Goal: Task Accomplishment & Management: Use online tool/utility

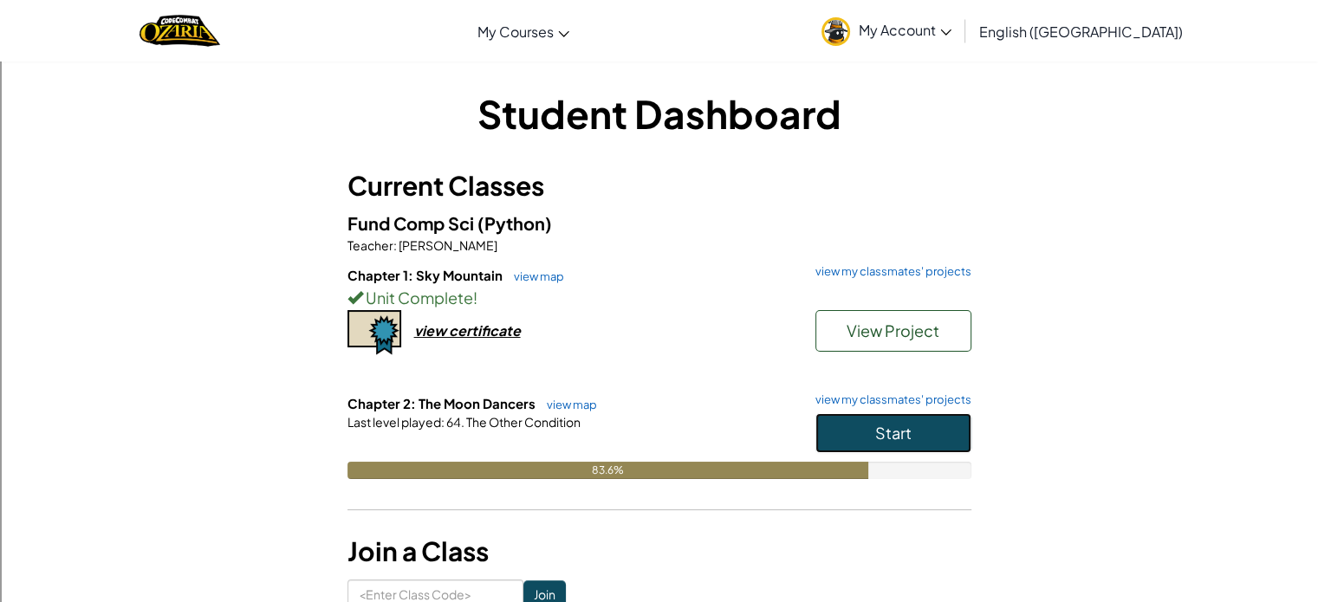
click at [925, 414] on button "Start" at bounding box center [893, 433] width 156 height 40
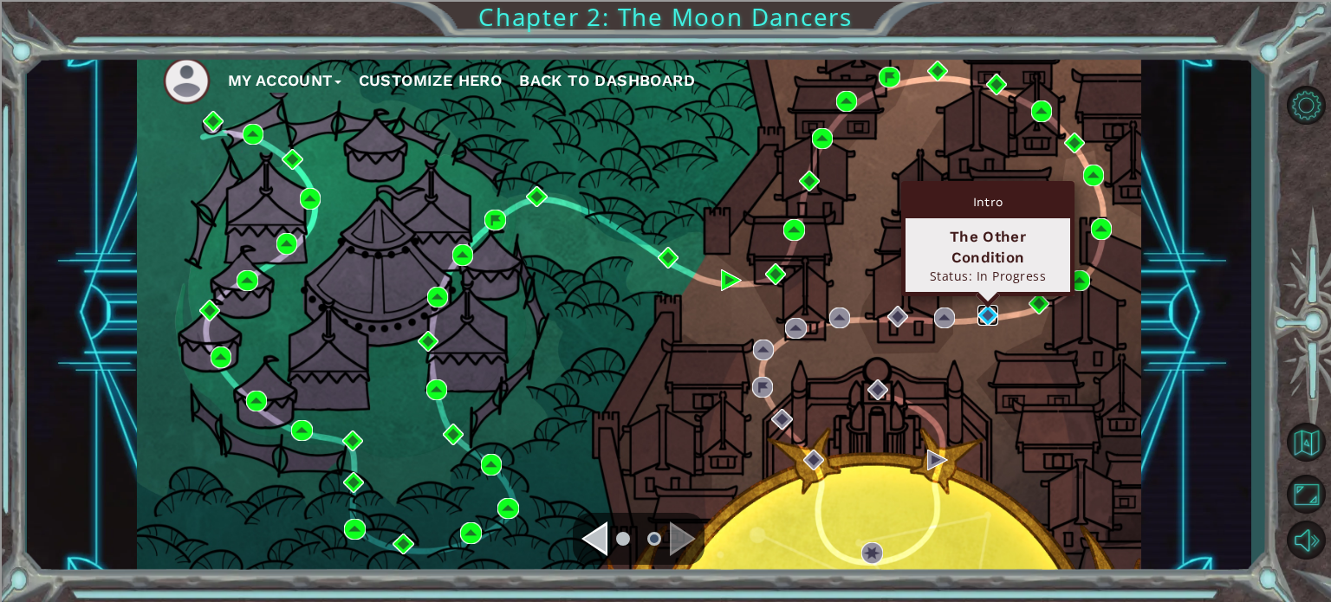
click at [995, 312] on img at bounding box center [987, 315] width 21 height 21
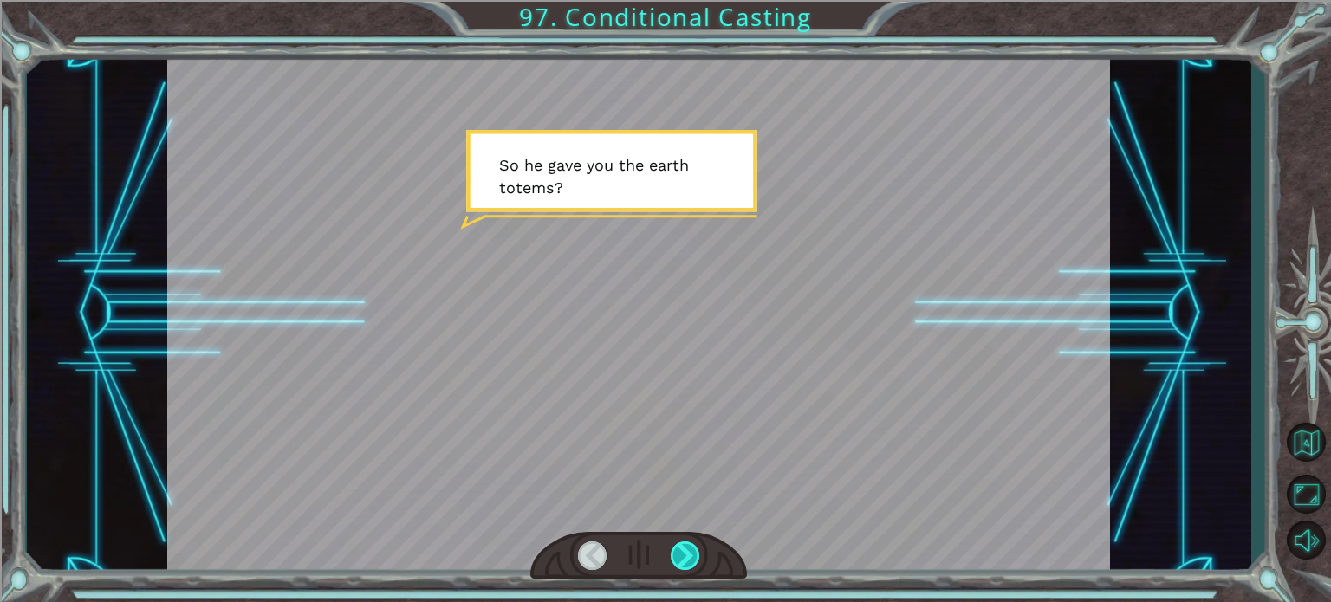
click at [674, 557] on div at bounding box center [685, 555] width 29 height 29
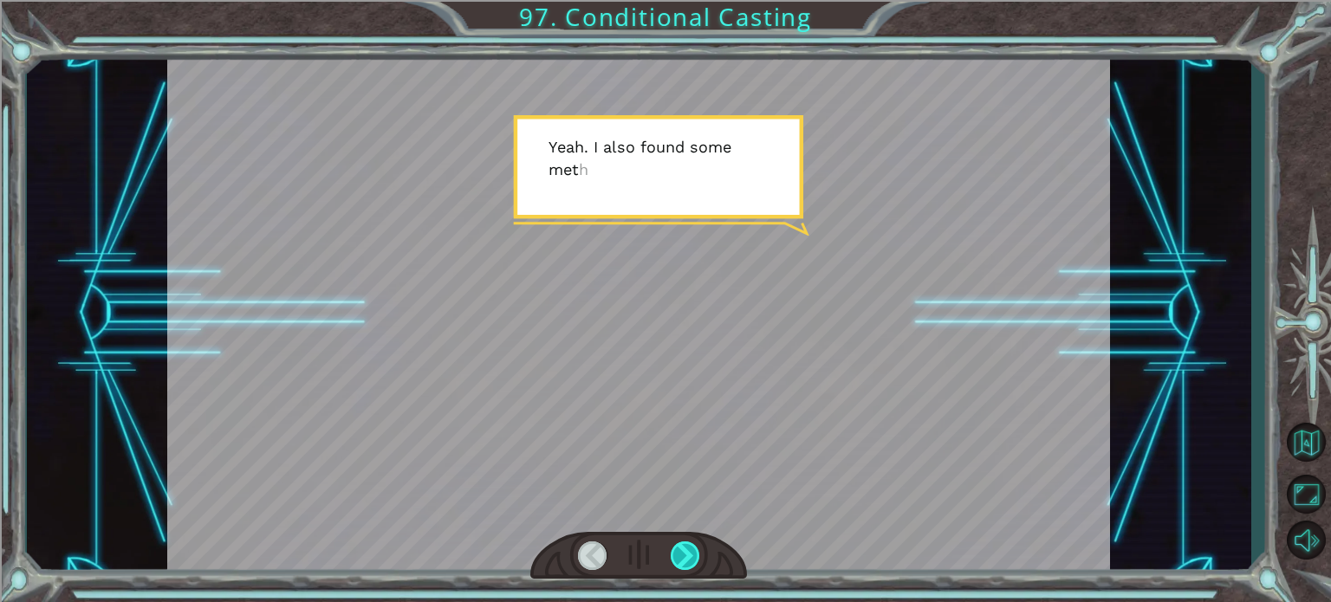
click at [678, 561] on div at bounding box center [685, 555] width 29 height 29
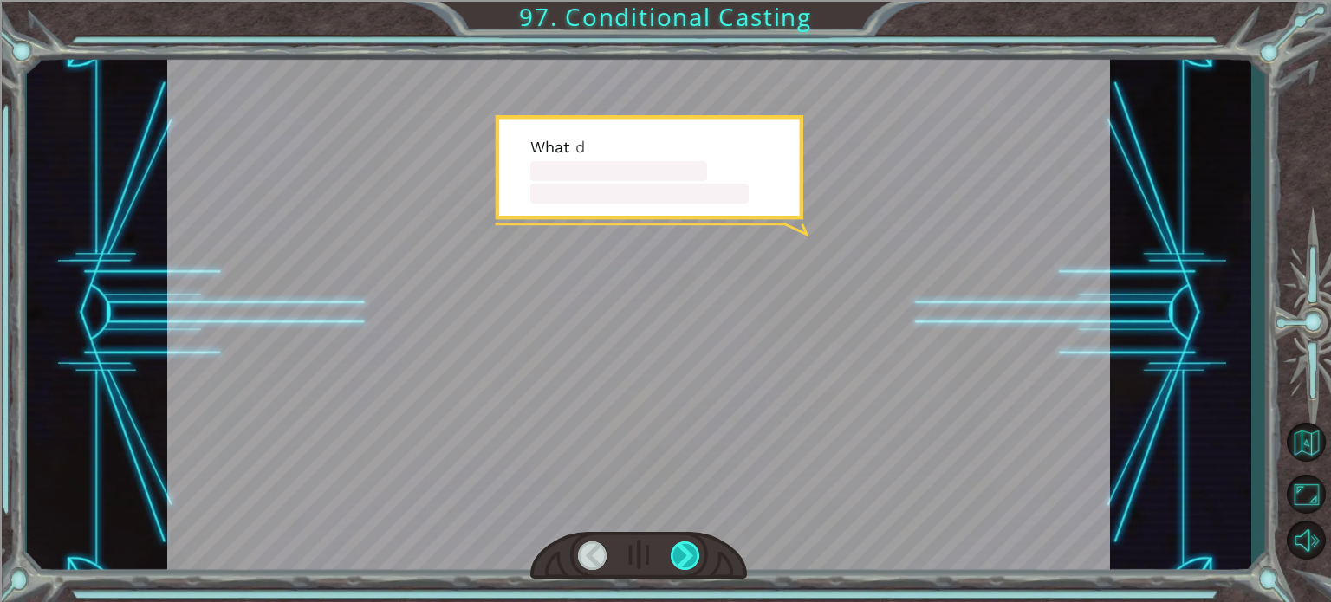
click at [679, 561] on div at bounding box center [685, 555] width 29 height 29
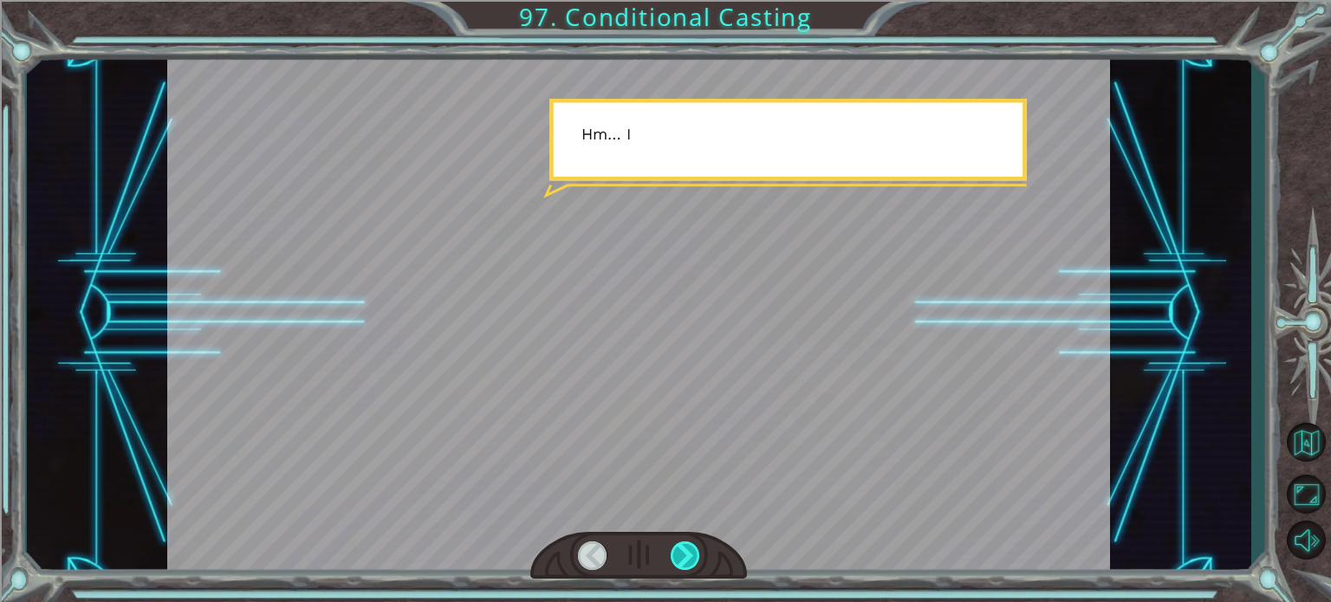
click at [681, 561] on div at bounding box center [685, 555] width 29 height 29
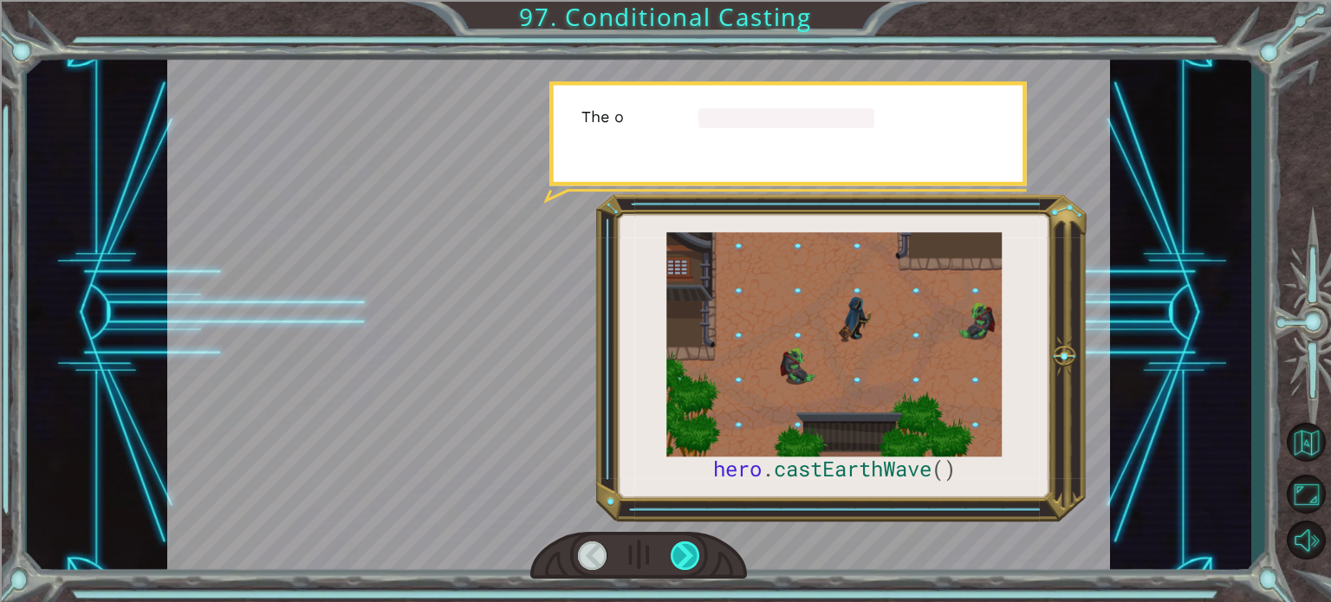
click at [685, 561] on div at bounding box center [685, 555] width 29 height 29
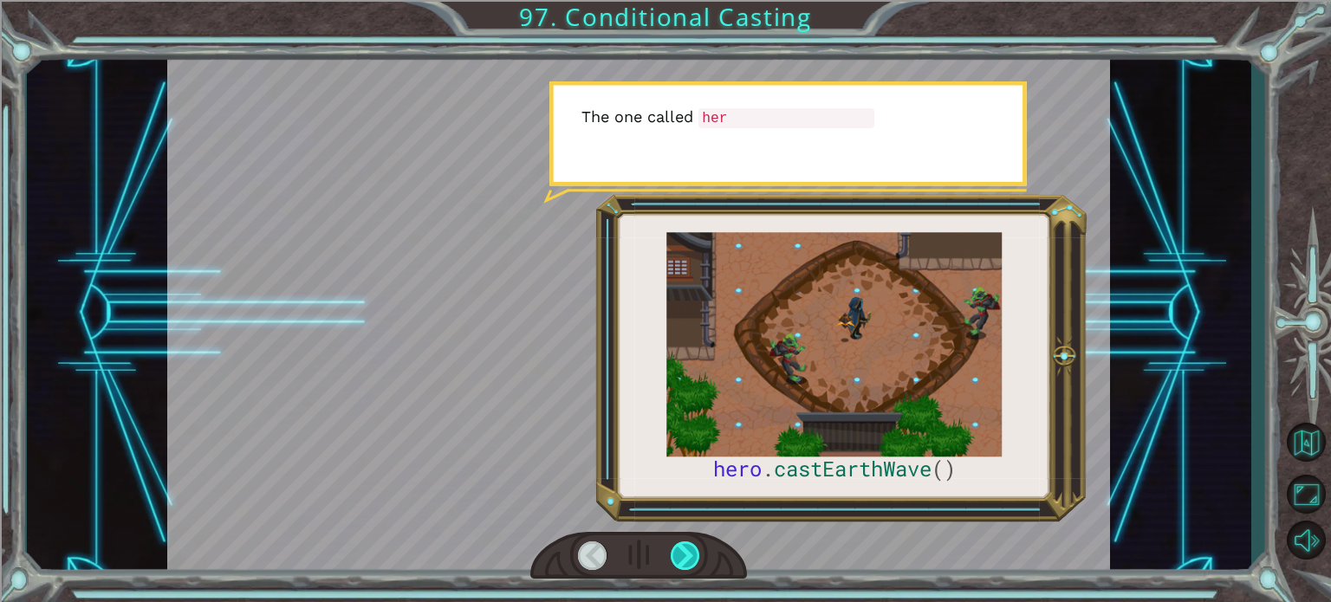
click at [685, 561] on div at bounding box center [685, 555] width 29 height 29
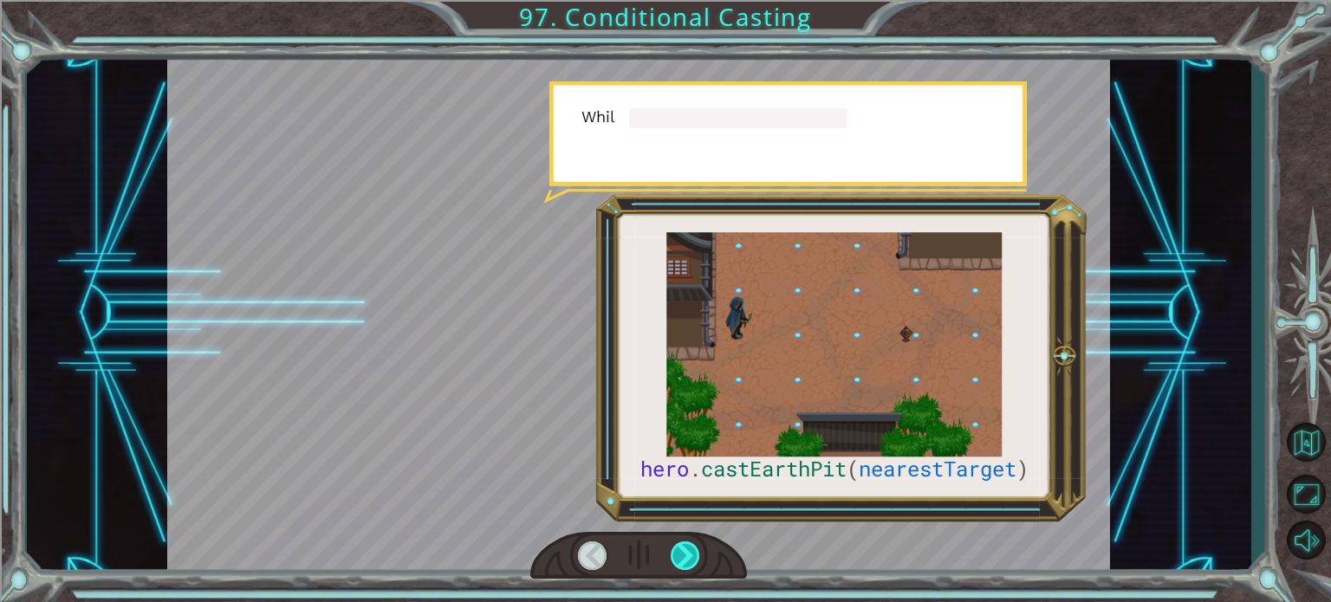
click at [685, 561] on div at bounding box center [685, 555] width 29 height 29
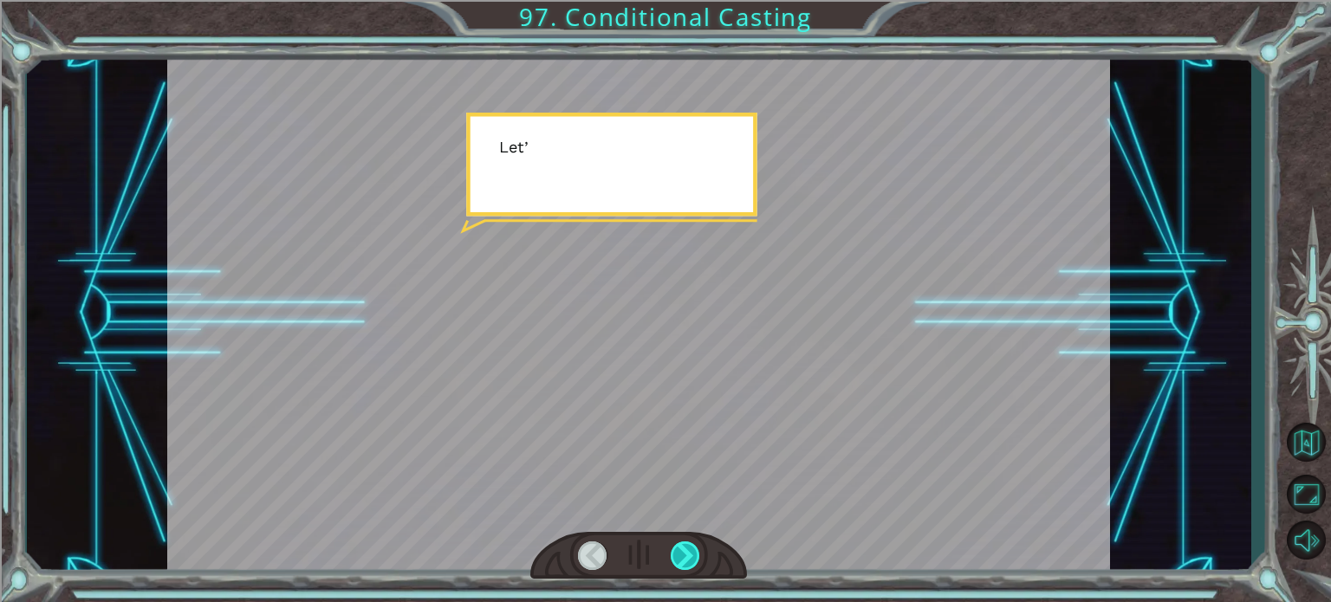
click at [685, 561] on div at bounding box center [685, 555] width 29 height 29
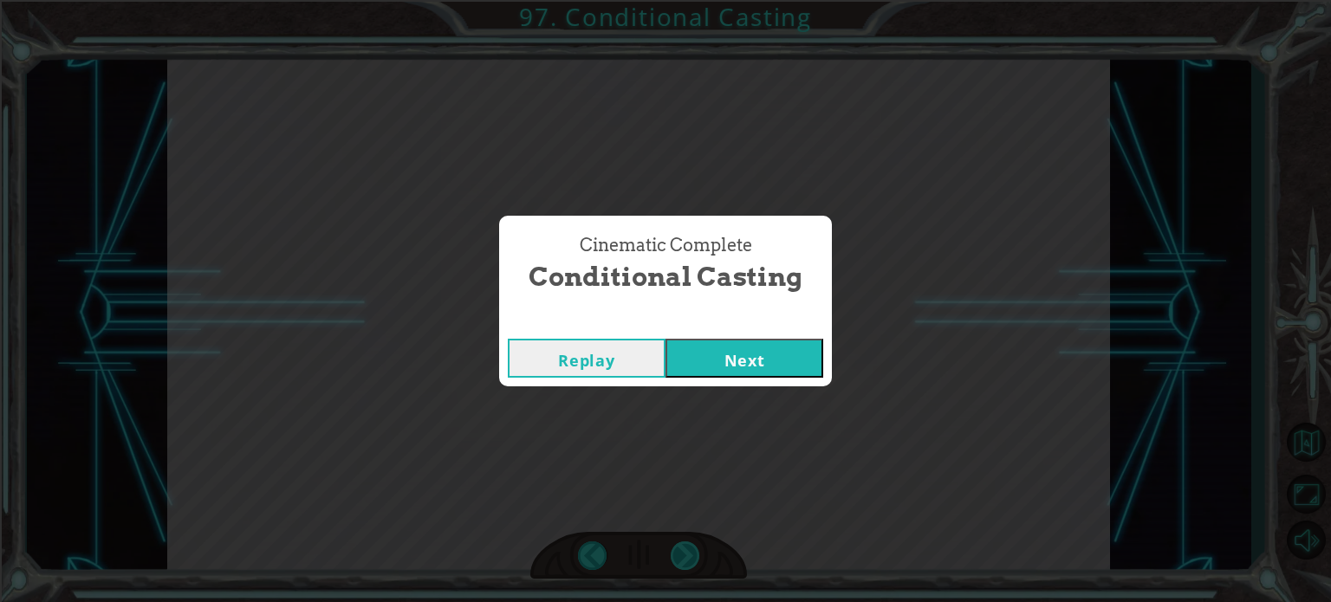
click at [685, 561] on div "Cinematic Complete Conditional Casting Replay Next" at bounding box center [665, 301] width 1331 height 602
click at [763, 370] on button "Next" at bounding box center [744, 358] width 158 height 39
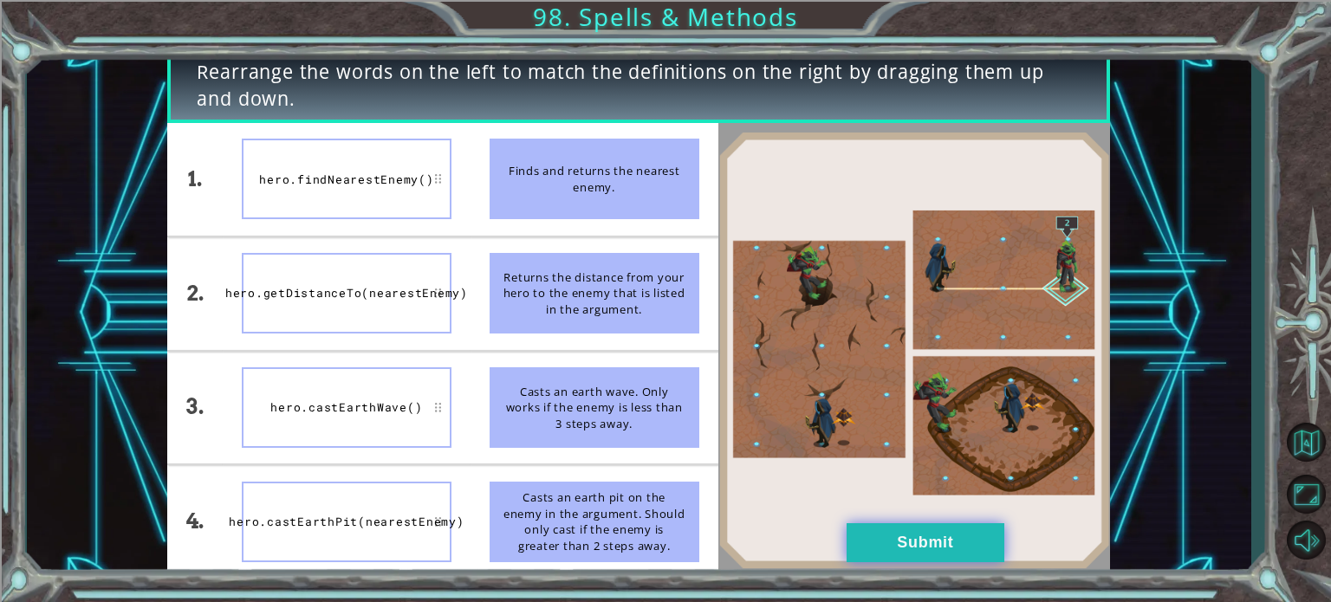
click at [898, 530] on button "Submit" at bounding box center [925, 542] width 158 height 39
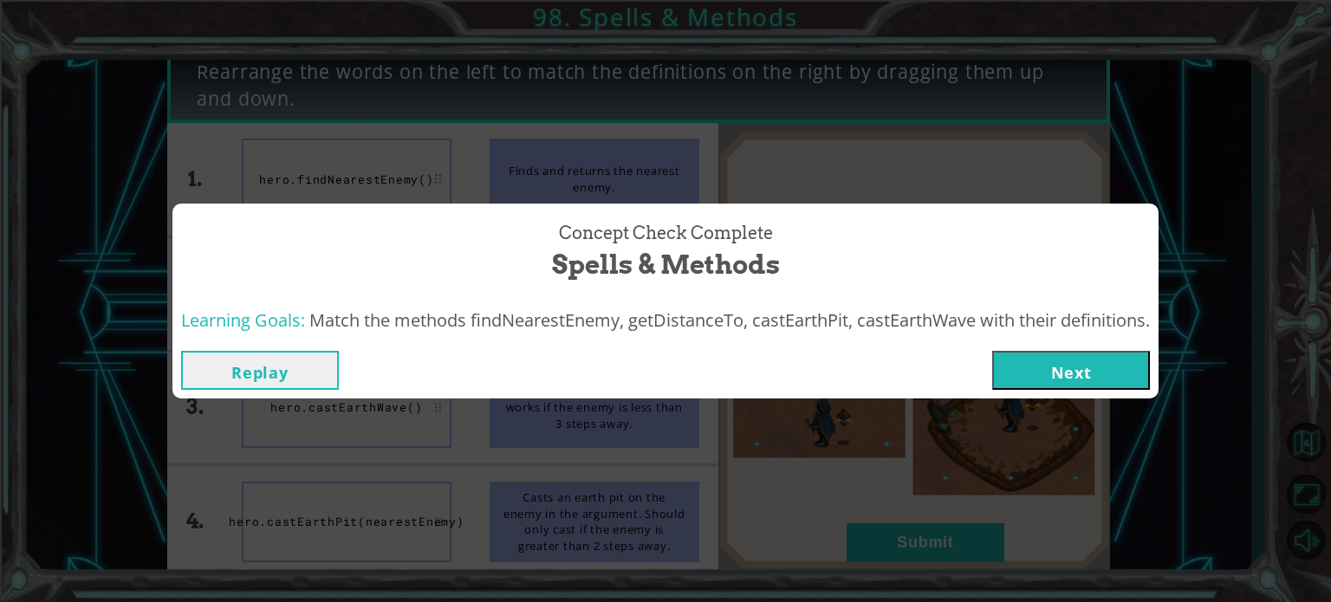
click at [1088, 356] on button "Next" at bounding box center [1071, 370] width 158 height 39
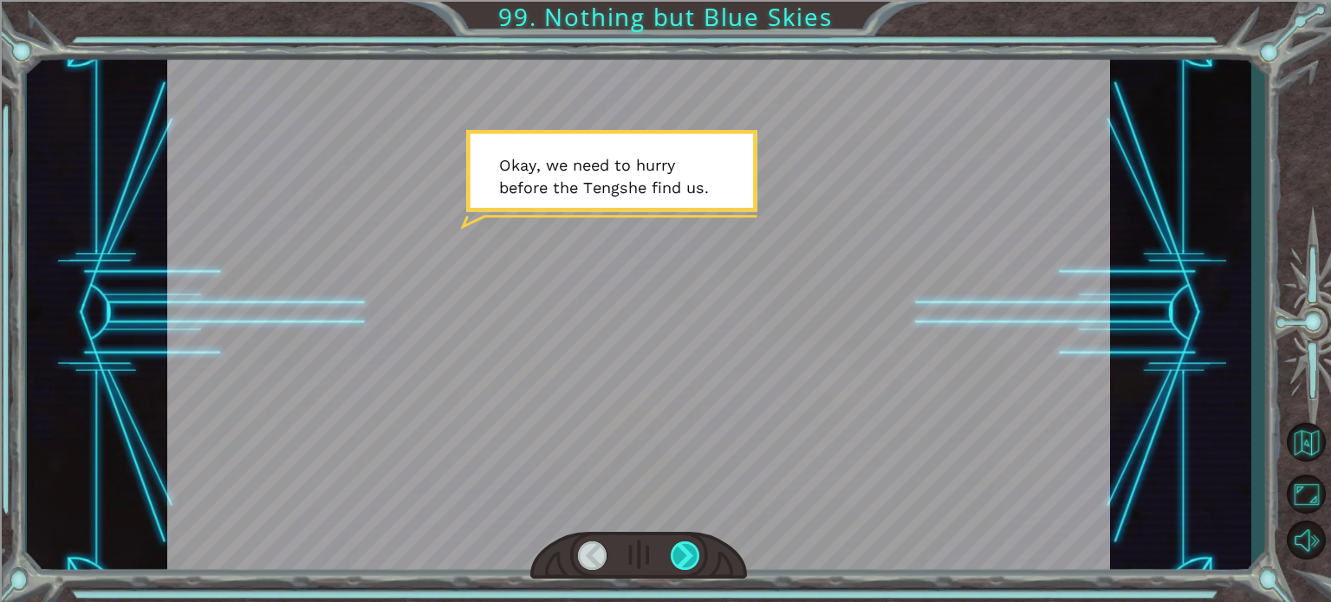
click at [697, 557] on div at bounding box center [685, 555] width 29 height 29
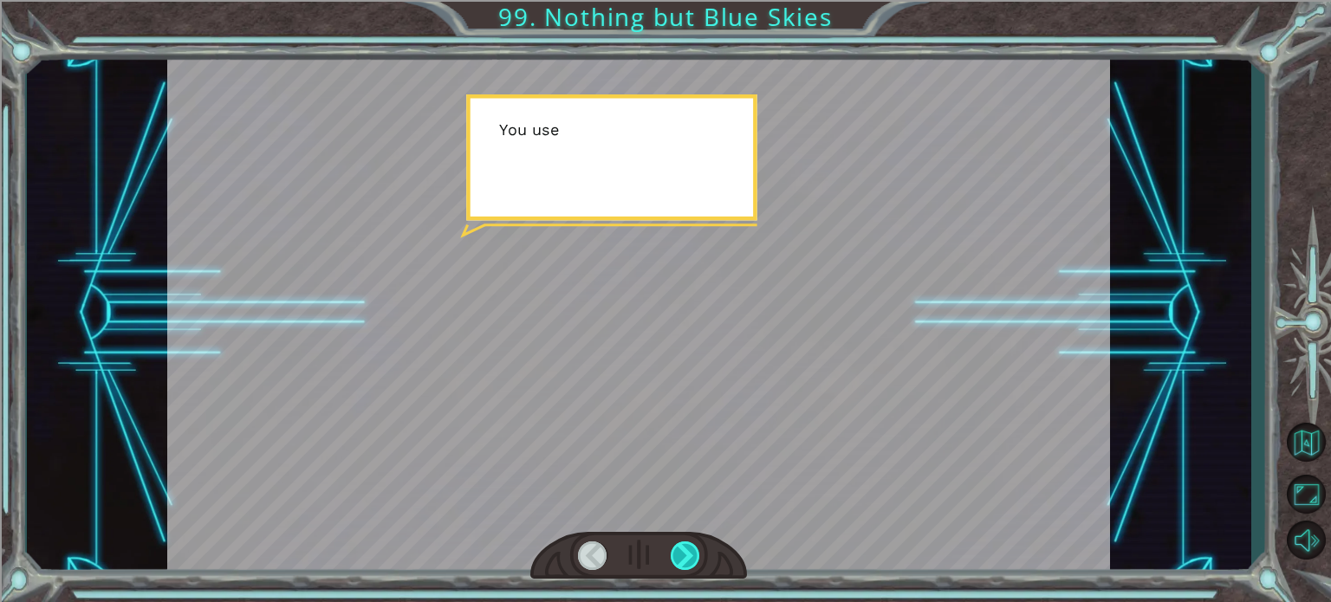
click at [697, 557] on div at bounding box center [685, 555] width 29 height 29
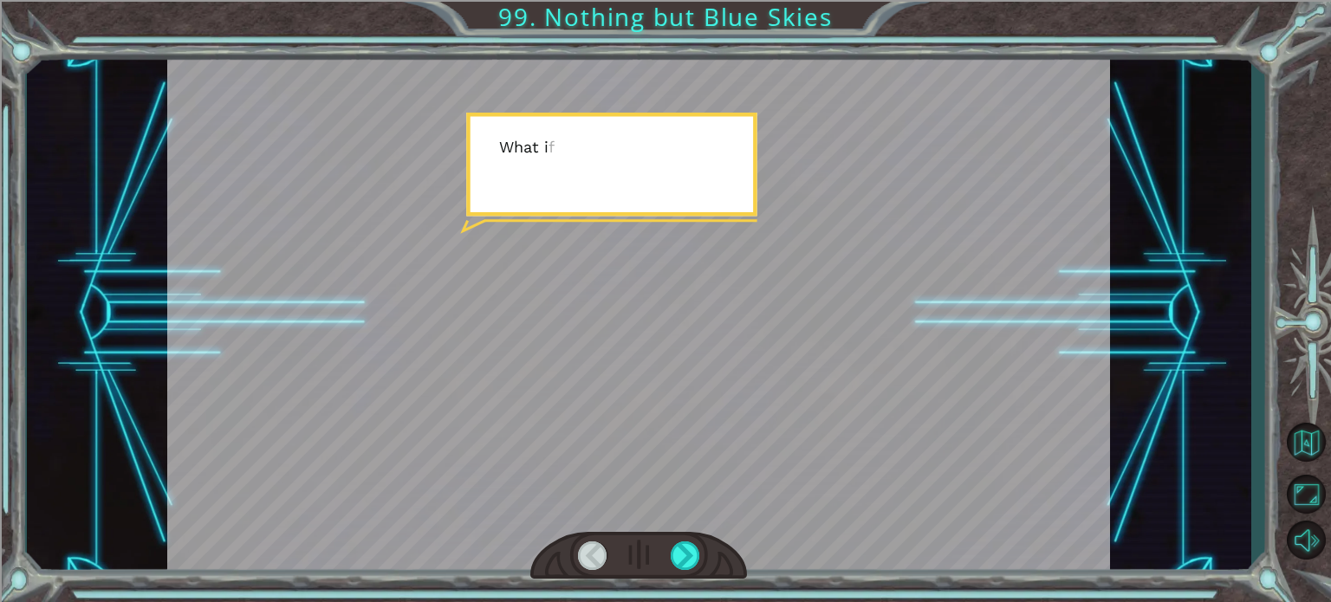
click at [712, 547] on div at bounding box center [638, 556] width 217 height 48
click at [700, 554] on div at bounding box center [638, 556] width 217 height 48
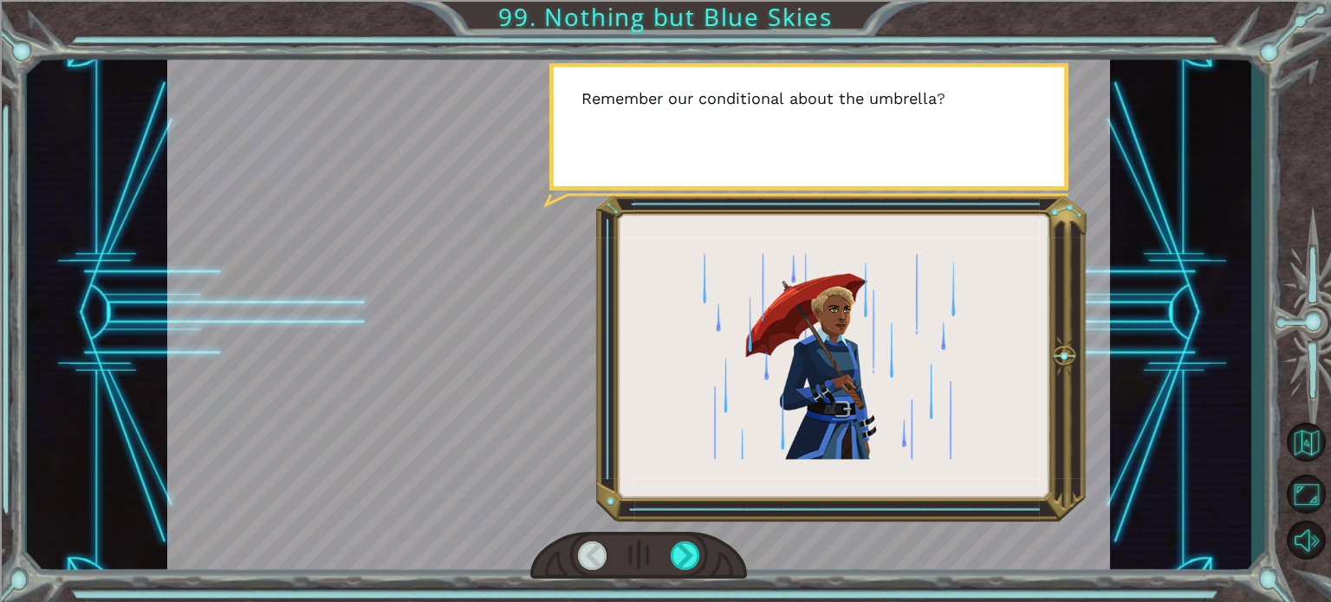
click at [700, 554] on div at bounding box center [638, 556] width 217 height 48
click at [672, 538] on div at bounding box center [638, 556] width 217 height 48
click at [687, 542] on div at bounding box center [685, 555] width 29 height 29
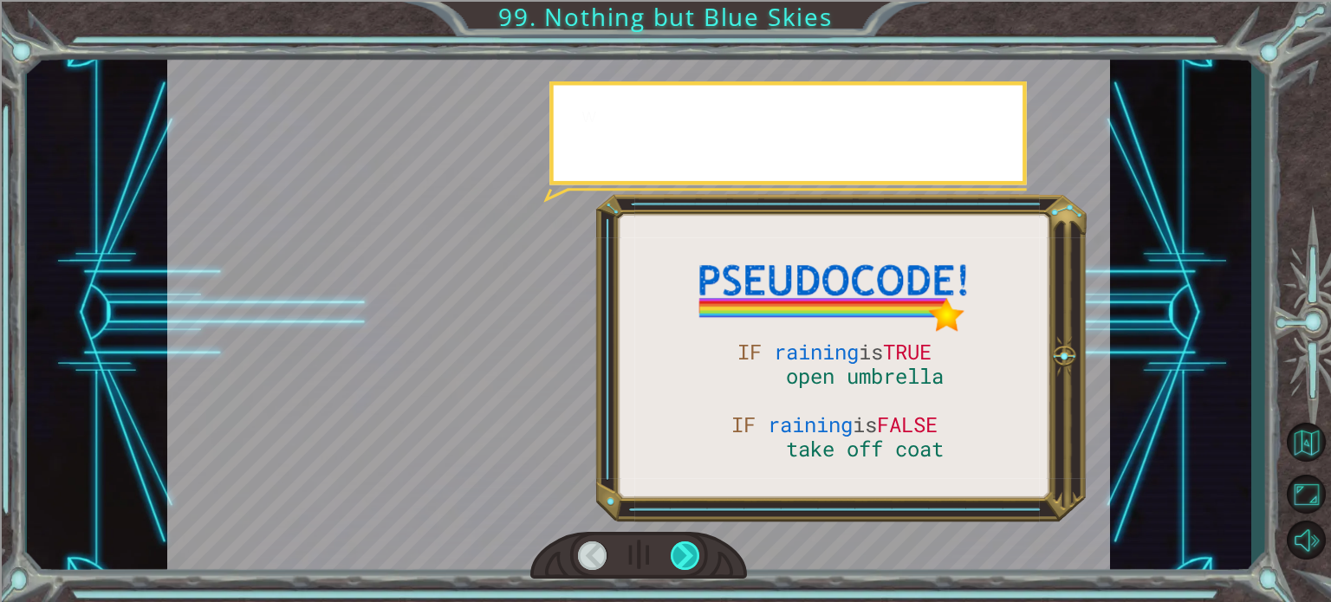
click at [687, 542] on div at bounding box center [685, 555] width 29 height 29
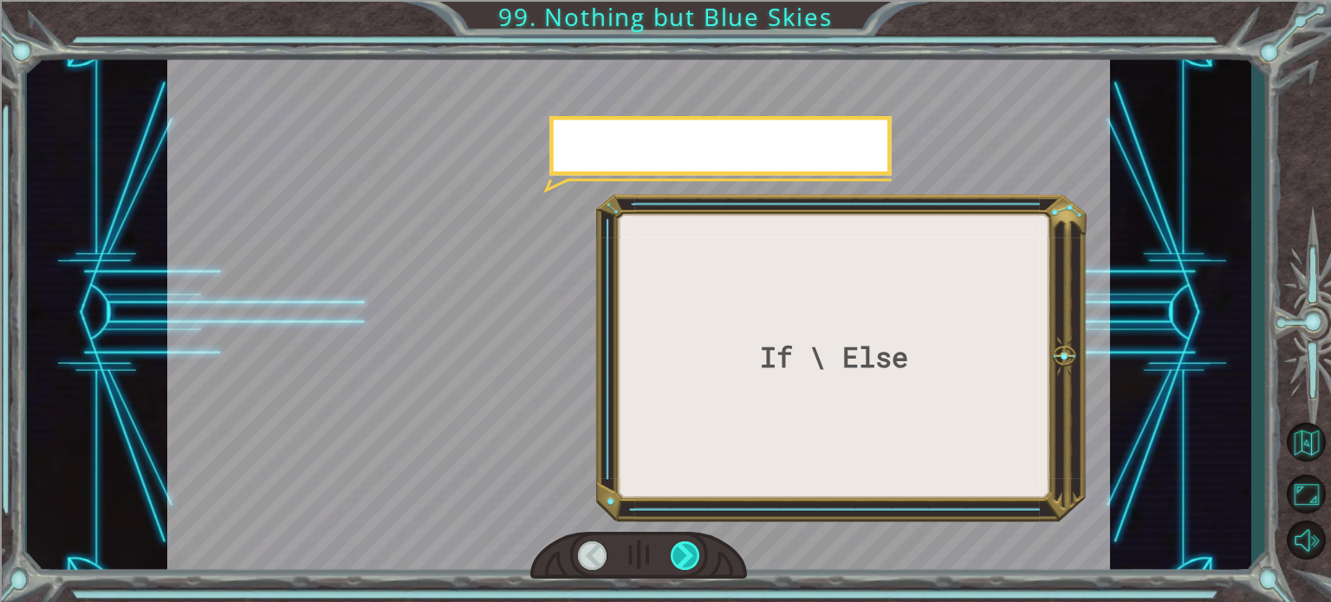
click at [687, 542] on div at bounding box center [685, 555] width 29 height 29
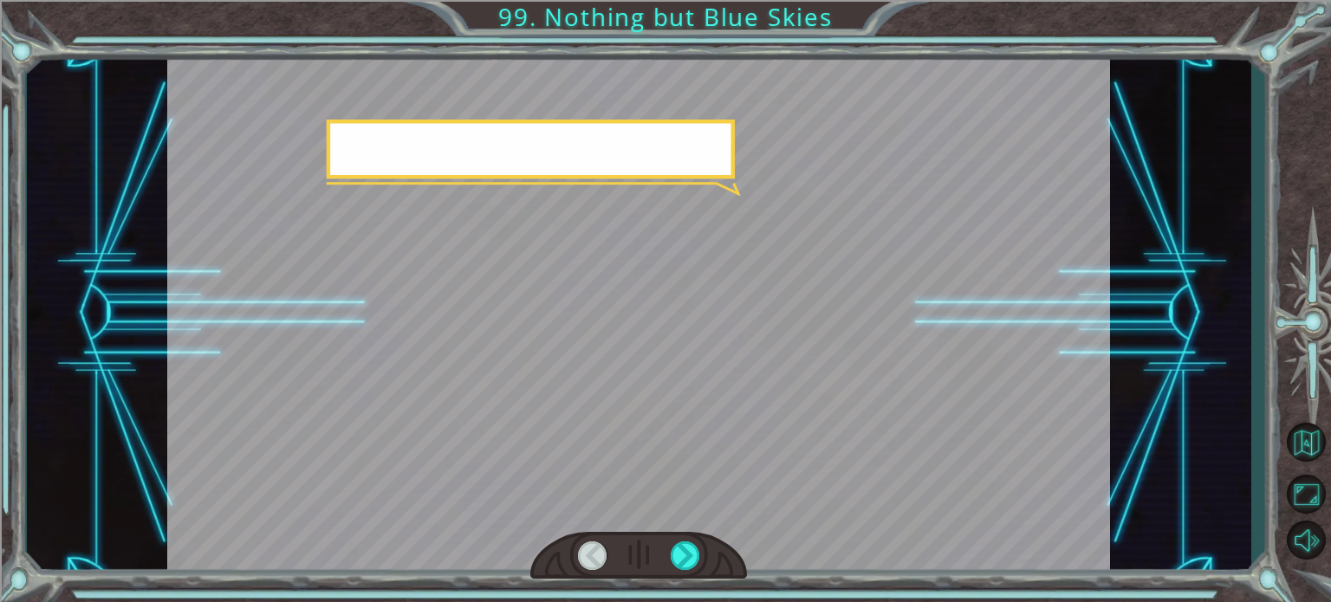
drag, startPoint x: 687, startPoint y: 542, endPoint x: 679, endPoint y: 573, distance: 31.3
click at [679, 573] on div at bounding box center [638, 556] width 217 height 48
click at [679, 552] on div at bounding box center [685, 555] width 29 height 29
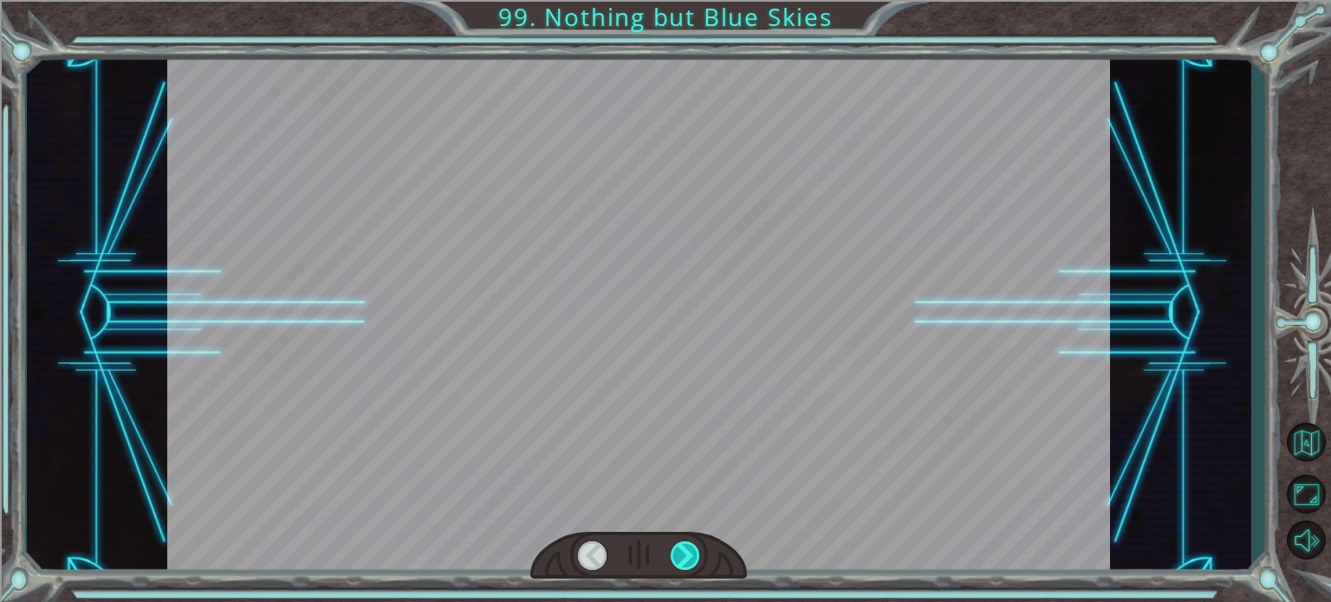
click at [679, 557] on div at bounding box center [685, 555] width 29 height 29
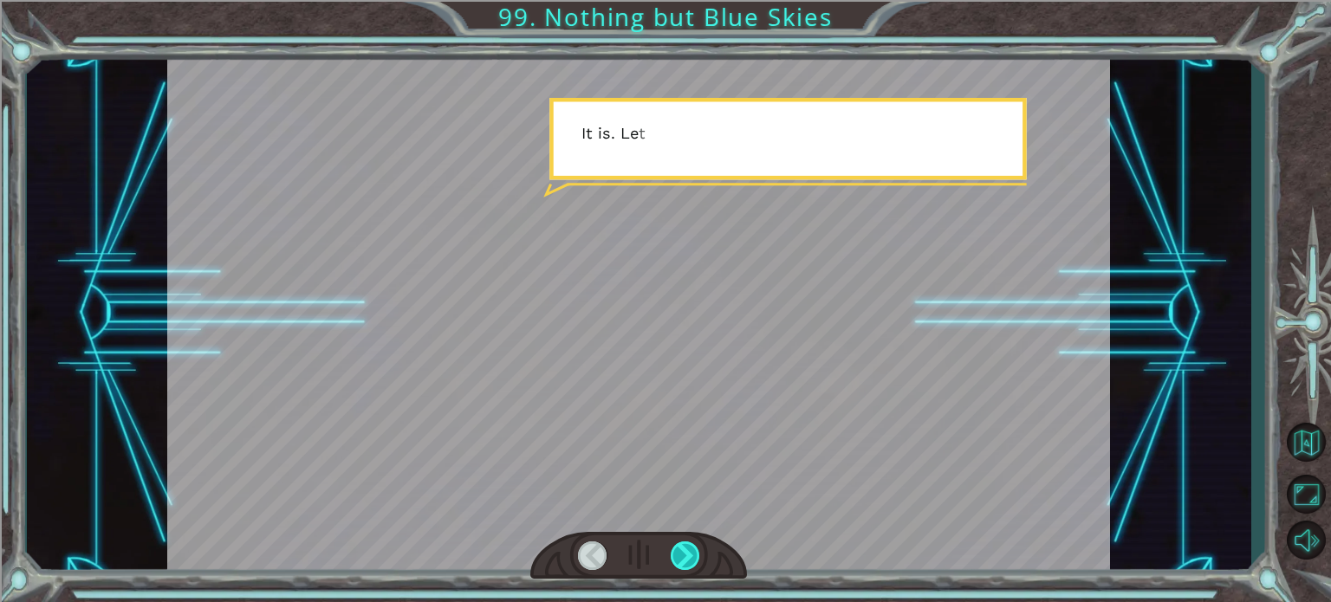
click at [679, 548] on div at bounding box center [685, 555] width 29 height 29
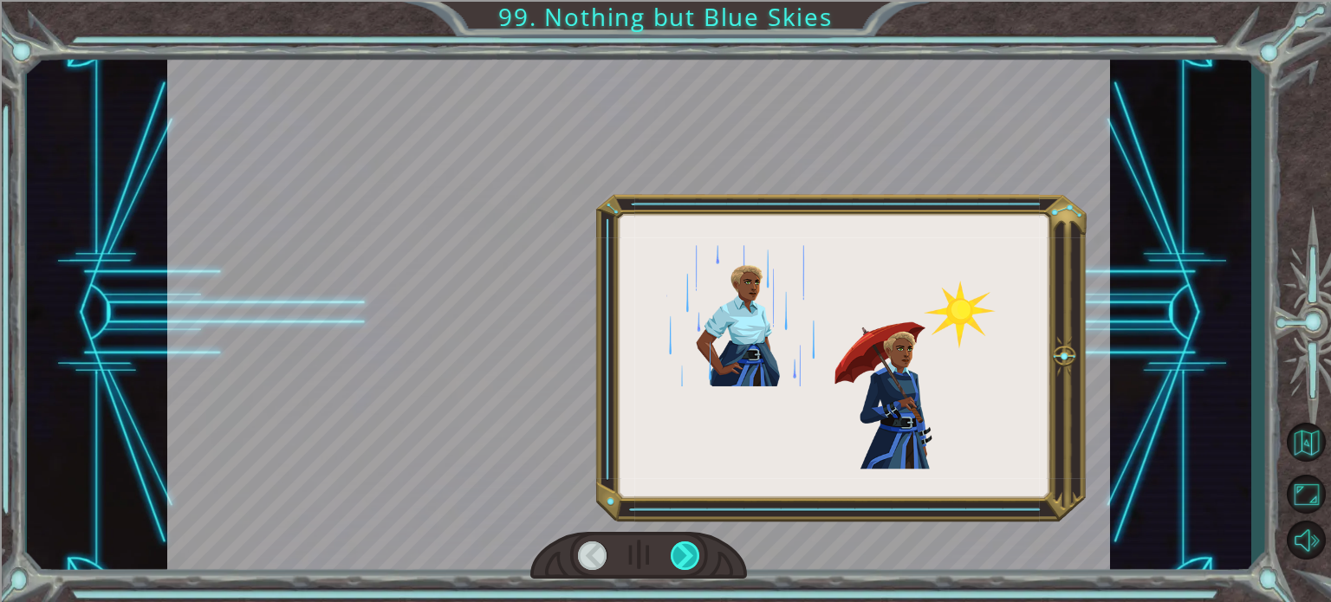
click at [676, 548] on div at bounding box center [685, 555] width 29 height 29
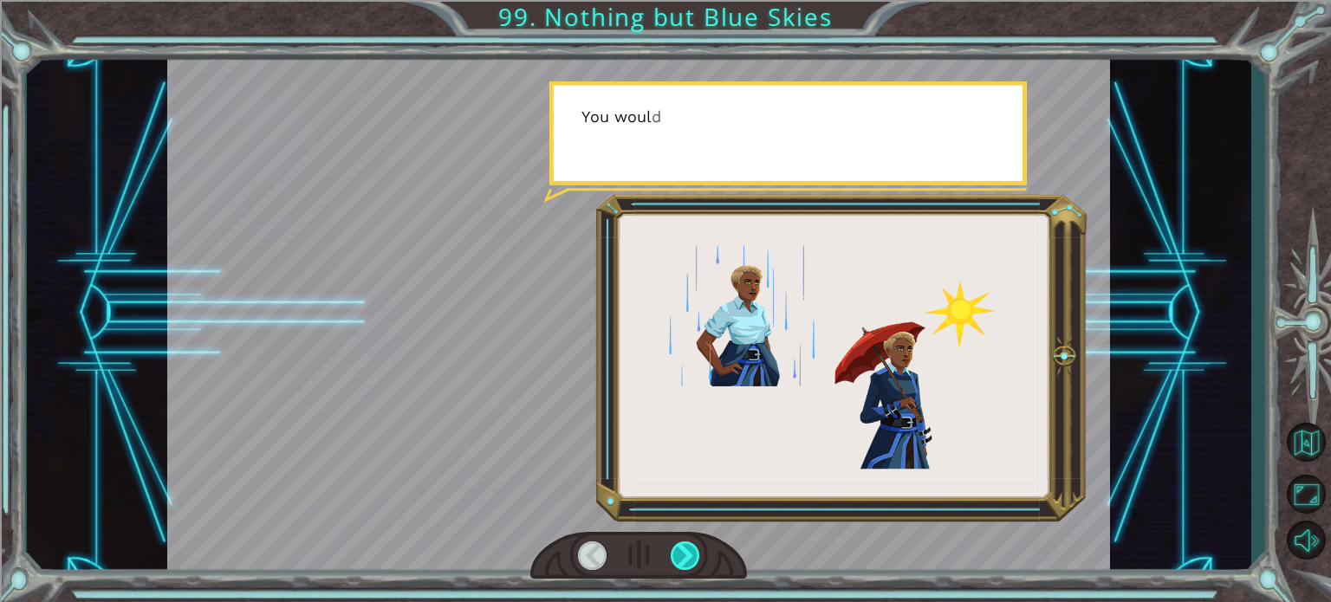
click at [676, 548] on div at bounding box center [685, 555] width 29 height 29
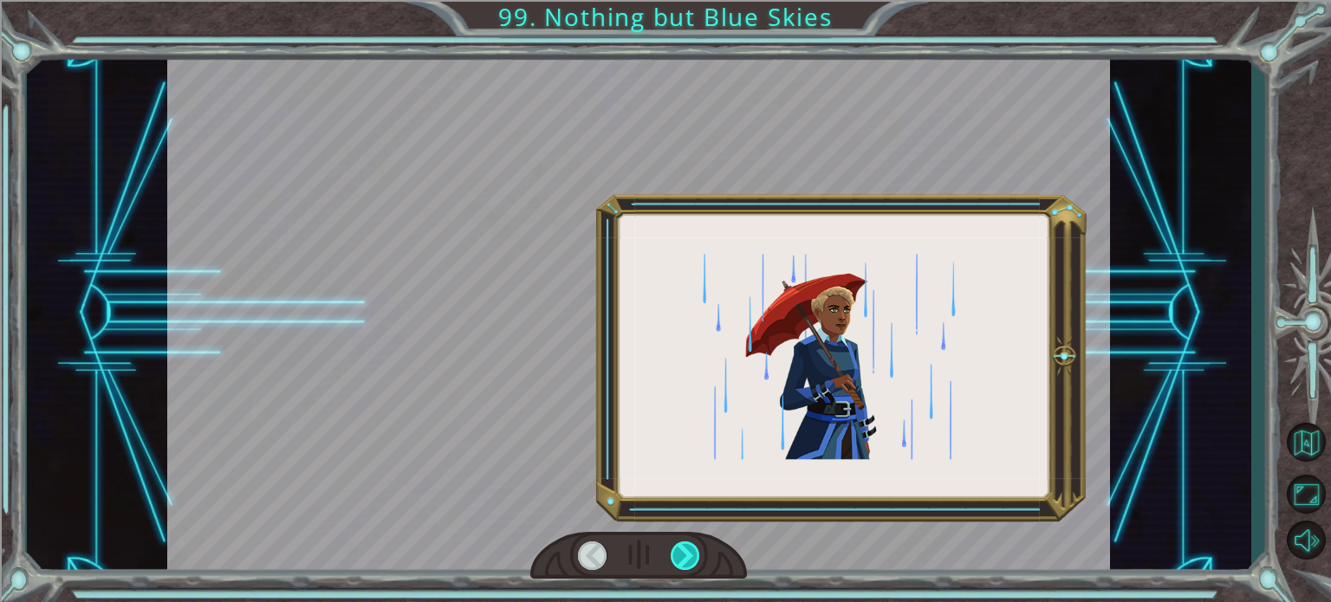
click at [680, 548] on div at bounding box center [685, 555] width 29 height 29
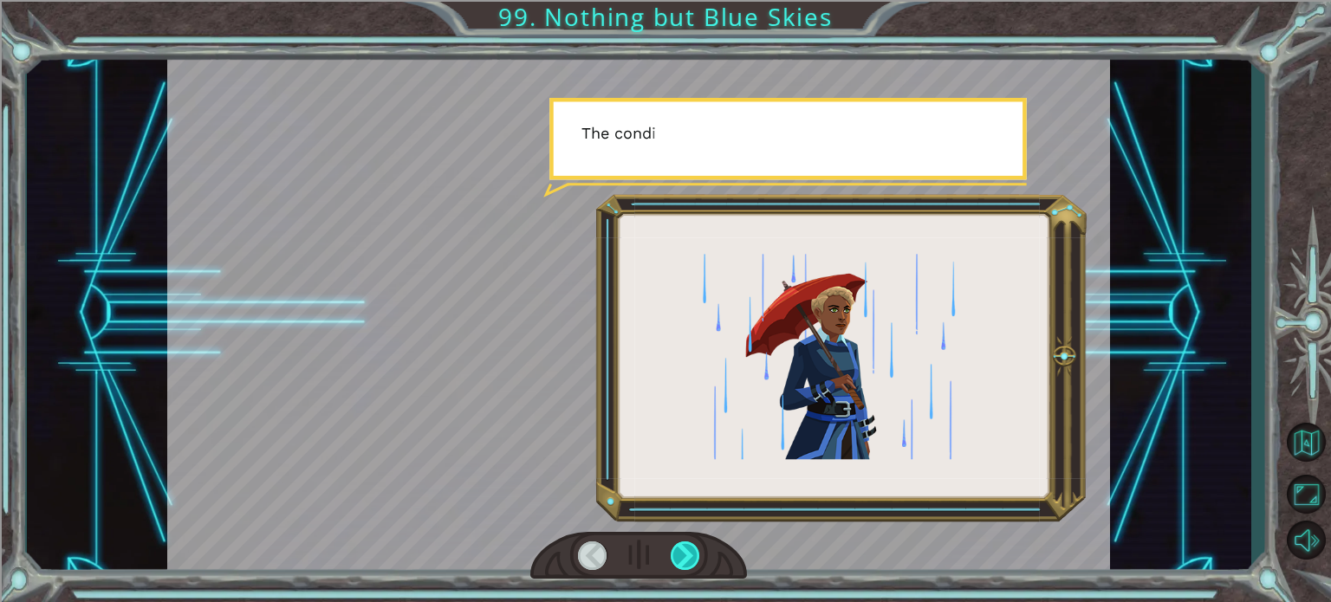
click at [683, 547] on div at bounding box center [685, 555] width 29 height 29
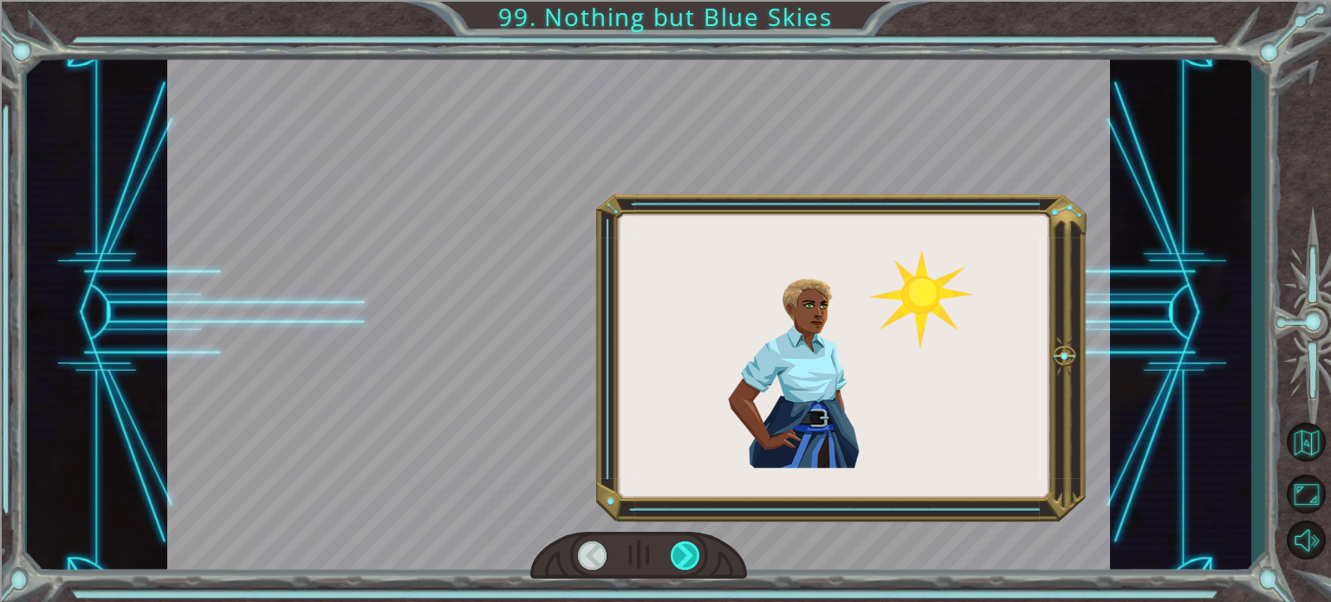
click at [683, 547] on div at bounding box center [685, 555] width 29 height 29
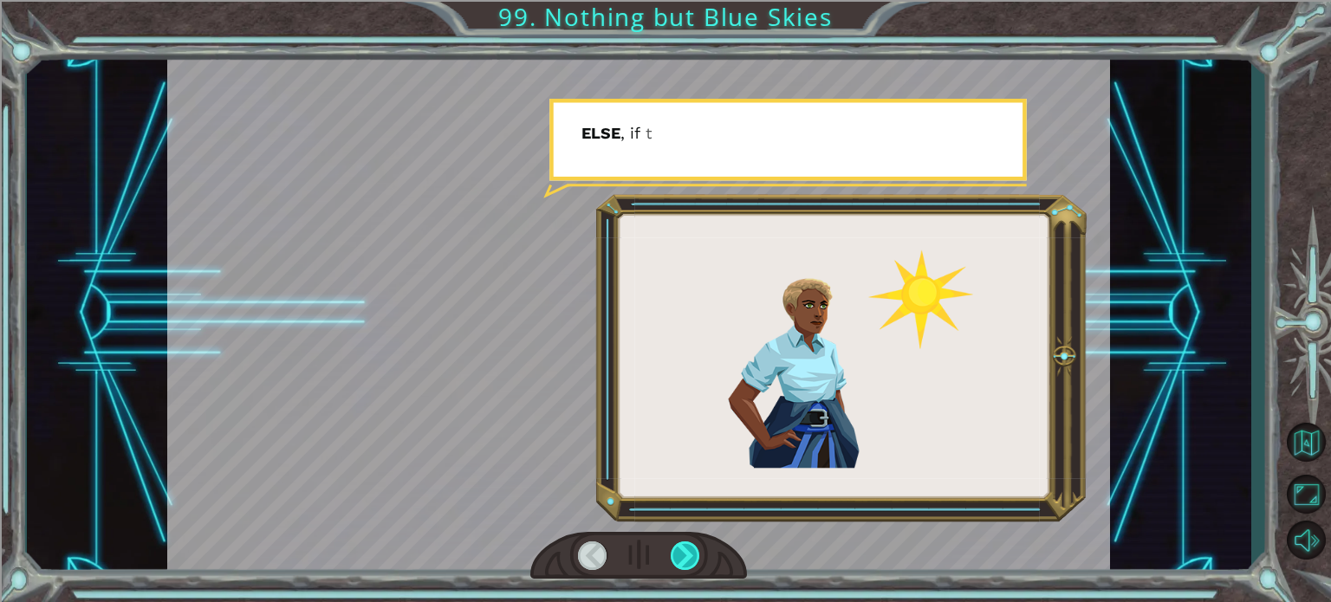
click at [683, 547] on div at bounding box center [685, 555] width 29 height 29
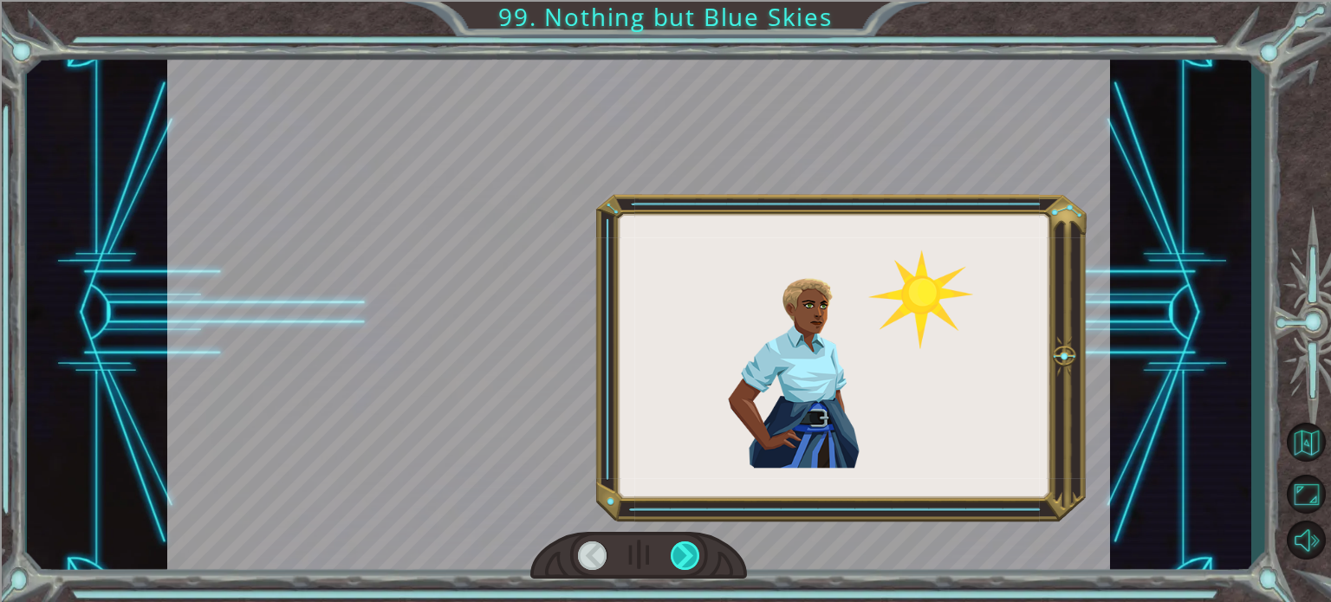
click at [683, 547] on div at bounding box center [685, 555] width 29 height 29
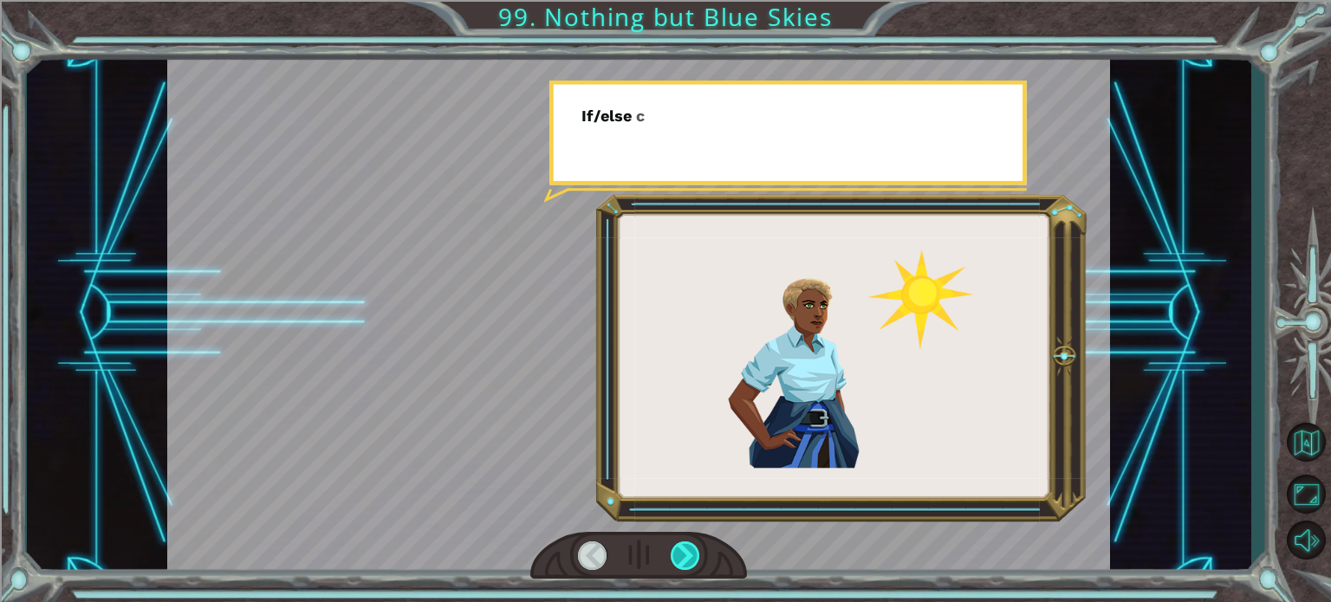
click at [683, 547] on div at bounding box center [685, 555] width 29 height 29
click at [684, 546] on div at bounding box center [685, 555] width 29 height 29
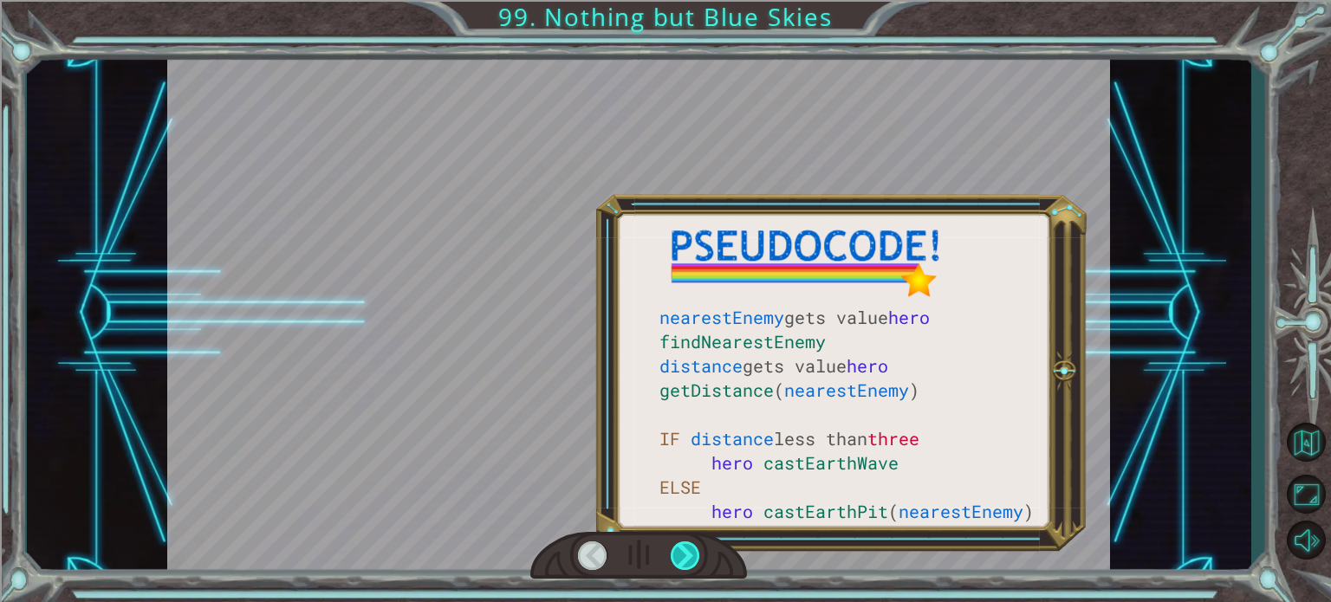
click at [684, 546] on div at bounding box center [685, 555] width 29 height 29
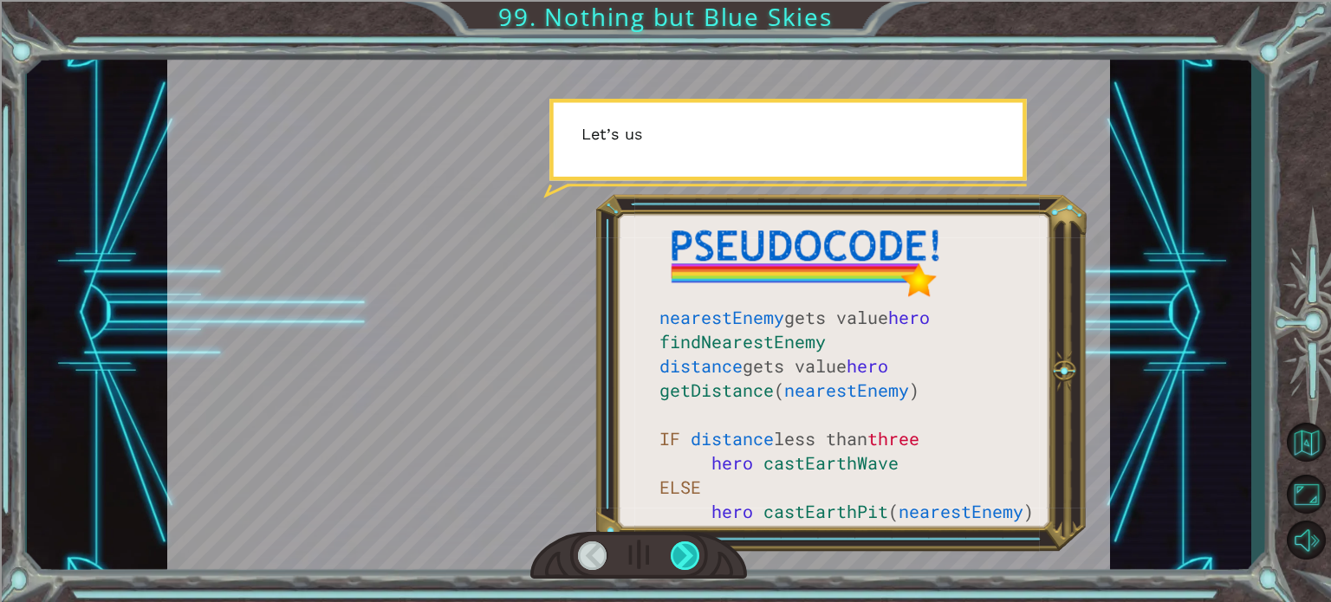
click at [684, 546] on div at bounding box center [685, 555] width 29 height 29
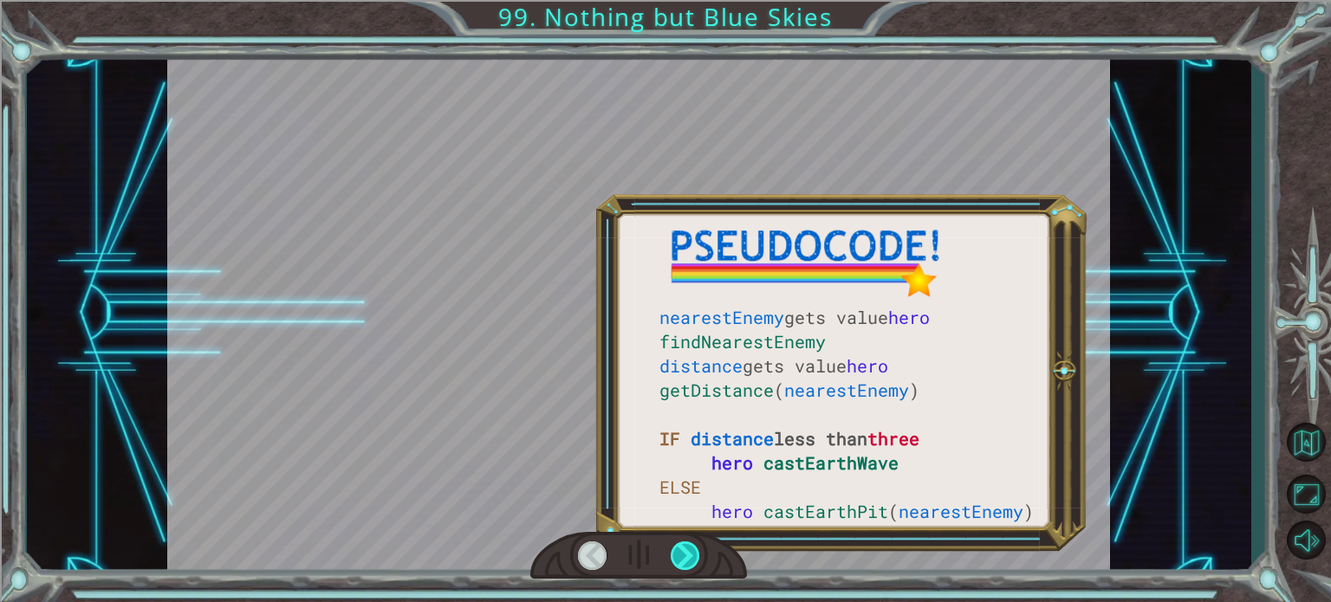
click at [684, 546] on div at bounding box center [685, 555] width 29 height 29
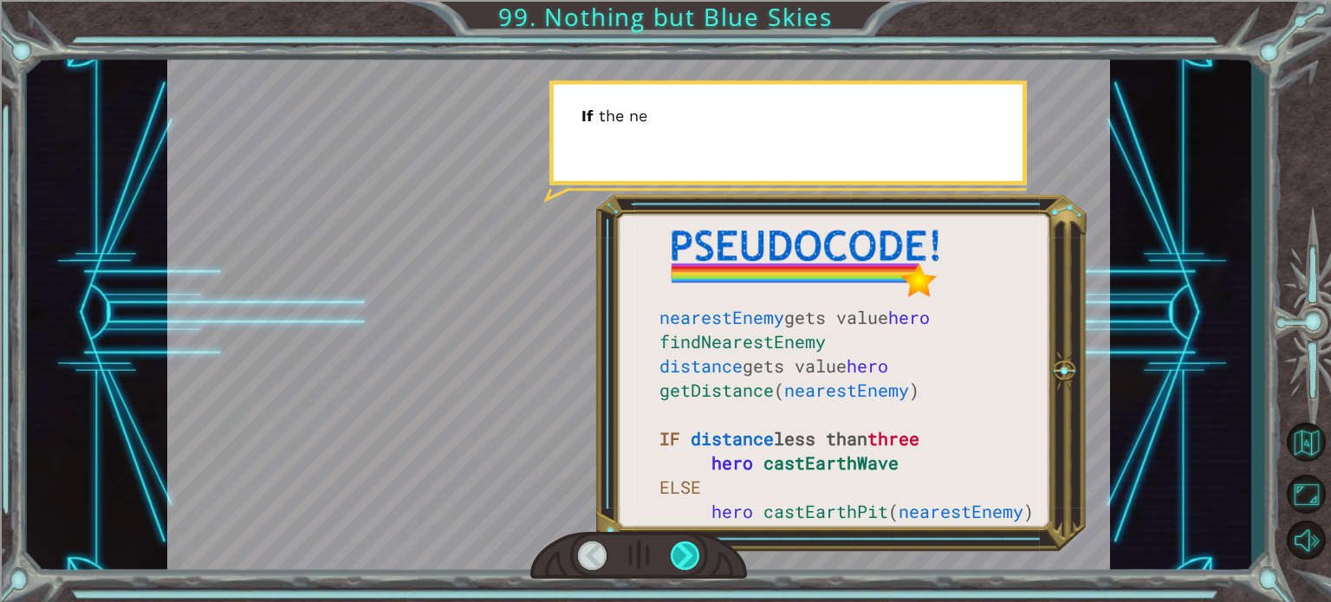
click at [684, 546] on div at bounding box center [685, 555] width 29 height 29
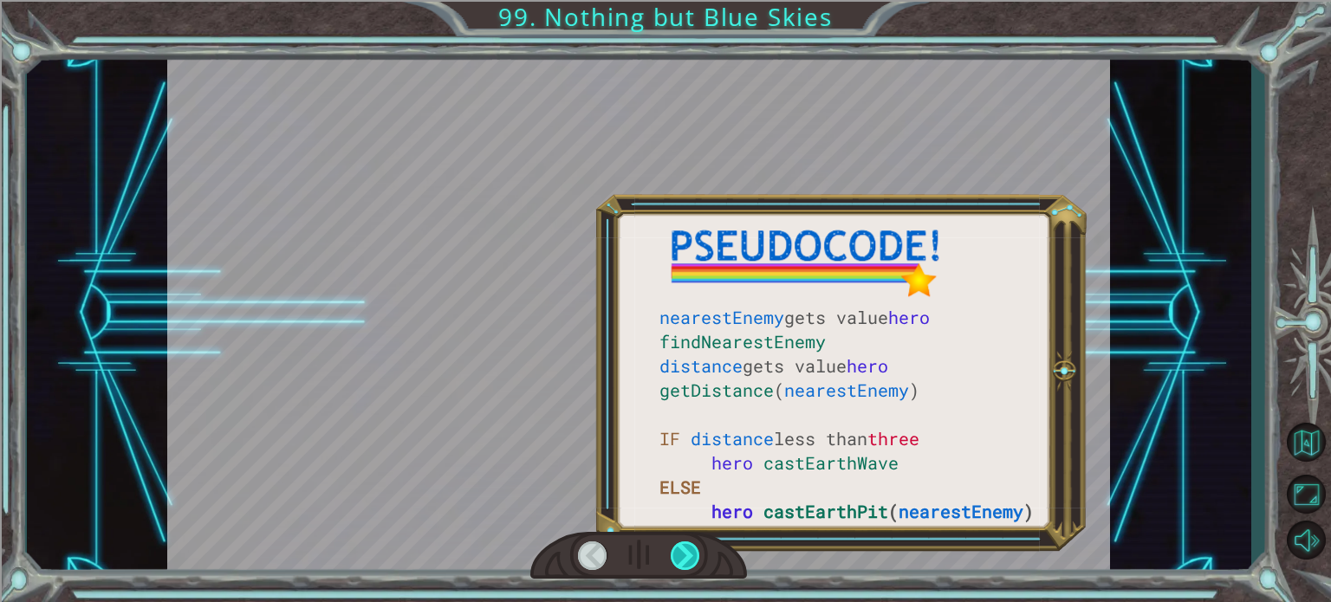
click at [684, 546] on div at bounding box center [685, 555] width 29 height 29
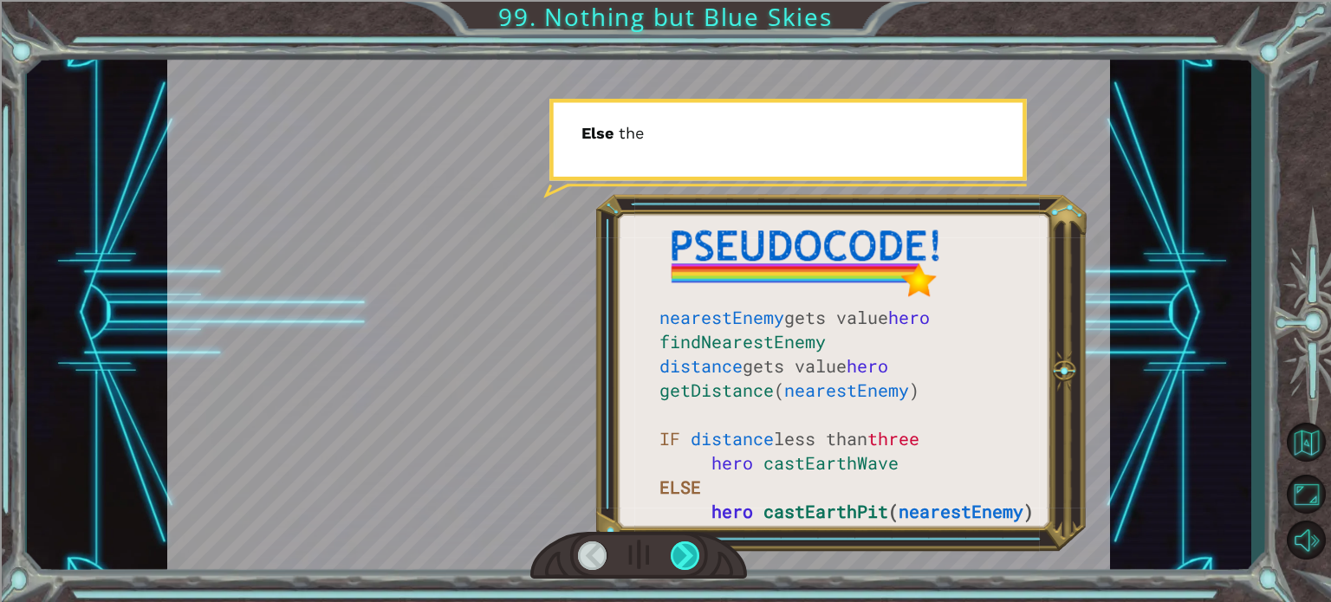
click at [684, 546] on div at bounding box center [685, 555] width 29 height 29
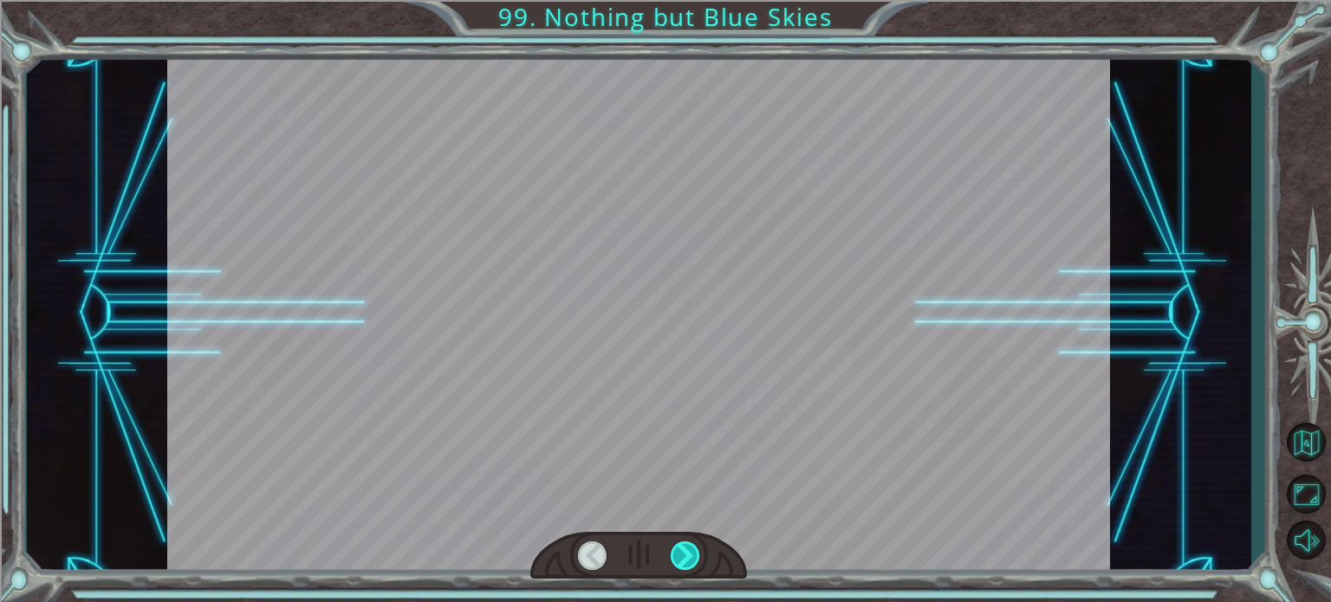
click at [686, 545] on div at bounding box center [685, 555] width 29 height 29
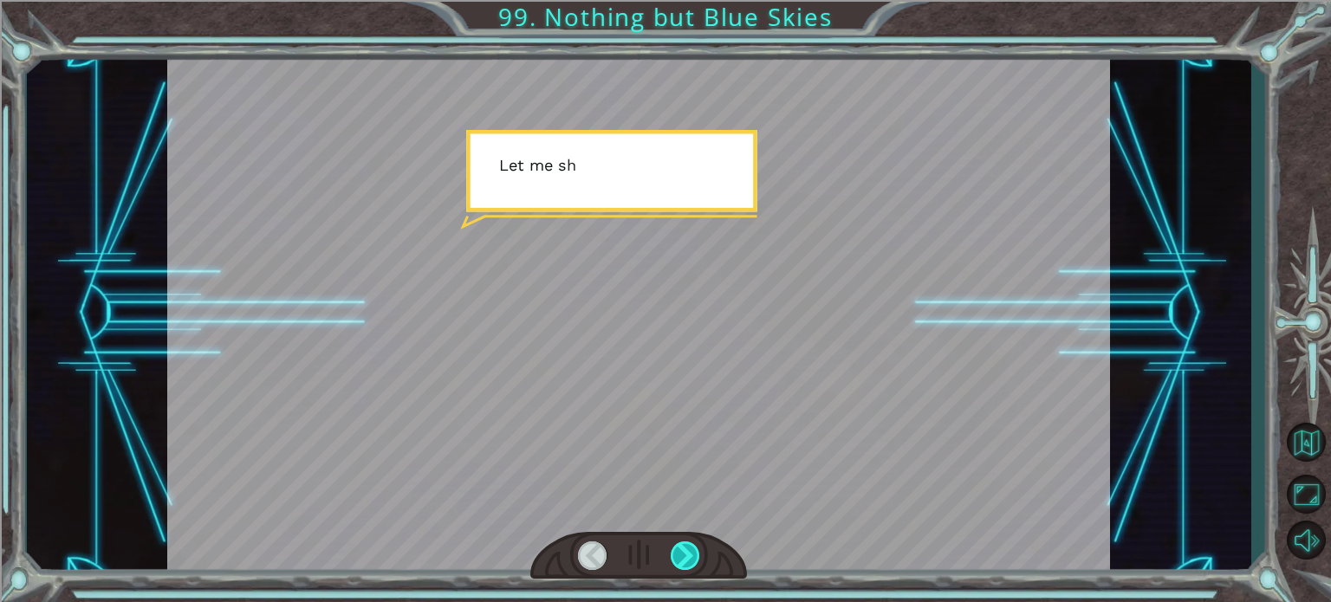
click at [686, 545] on div at bounding box center [685, 555] width 29 height 29
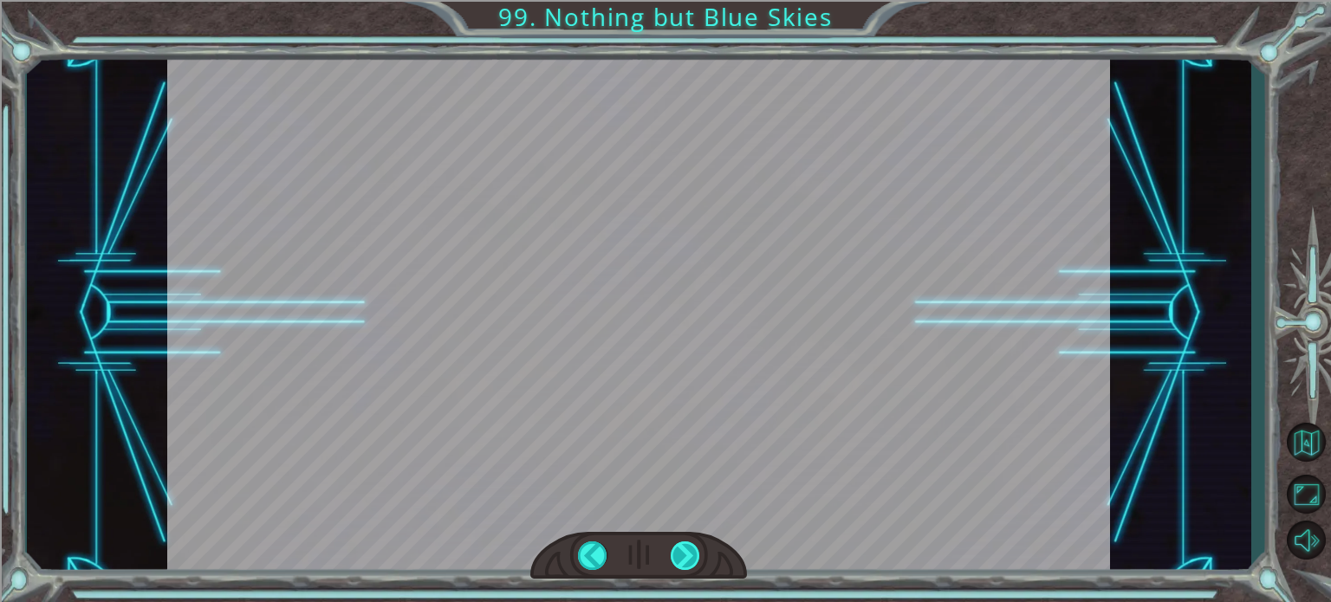
click at [686, 545] on div at bounding box center [685, 555] width 29 height 29
click at [686, 0] on div "nearestEnemy gets value hero findNearestEnemy distance gets value hero getDista…" at bounding box center [665, 0] width 1331 height 0
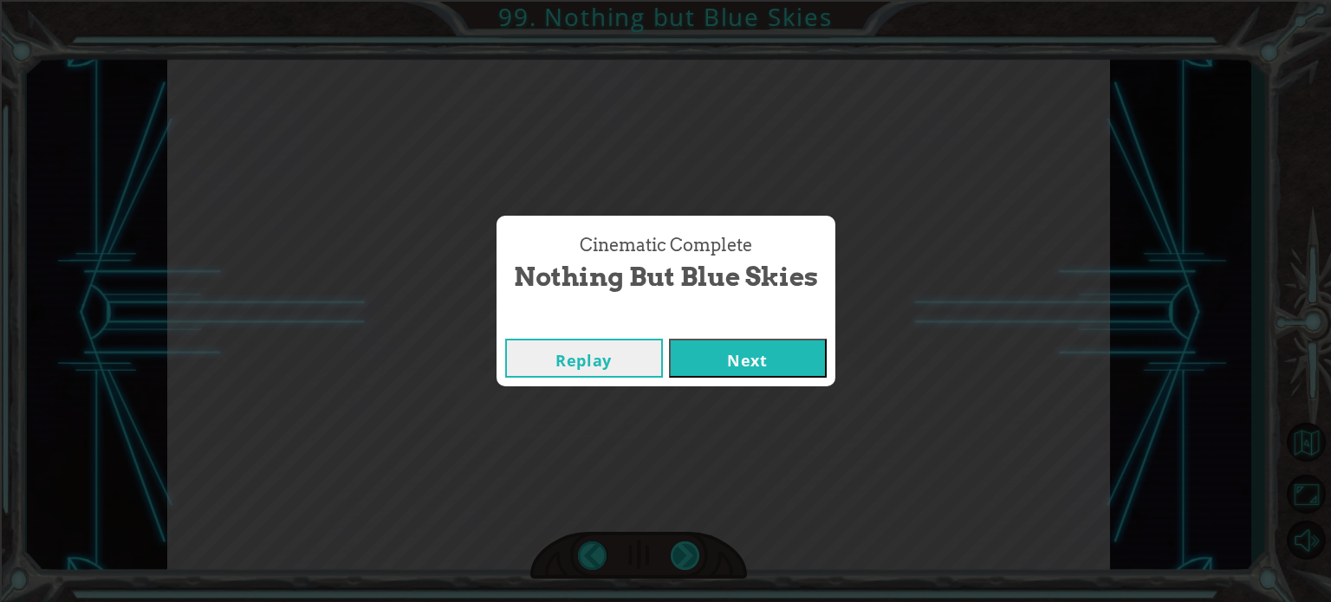
click at [686, 545] on div "Cinematic Complete Nothing but Blue Skies Replay Next" at bounding box center [665, 301] width 1331 height 602
click at [710, 361] on button "Next" at bounding box center [748, 358] width 158 height 39
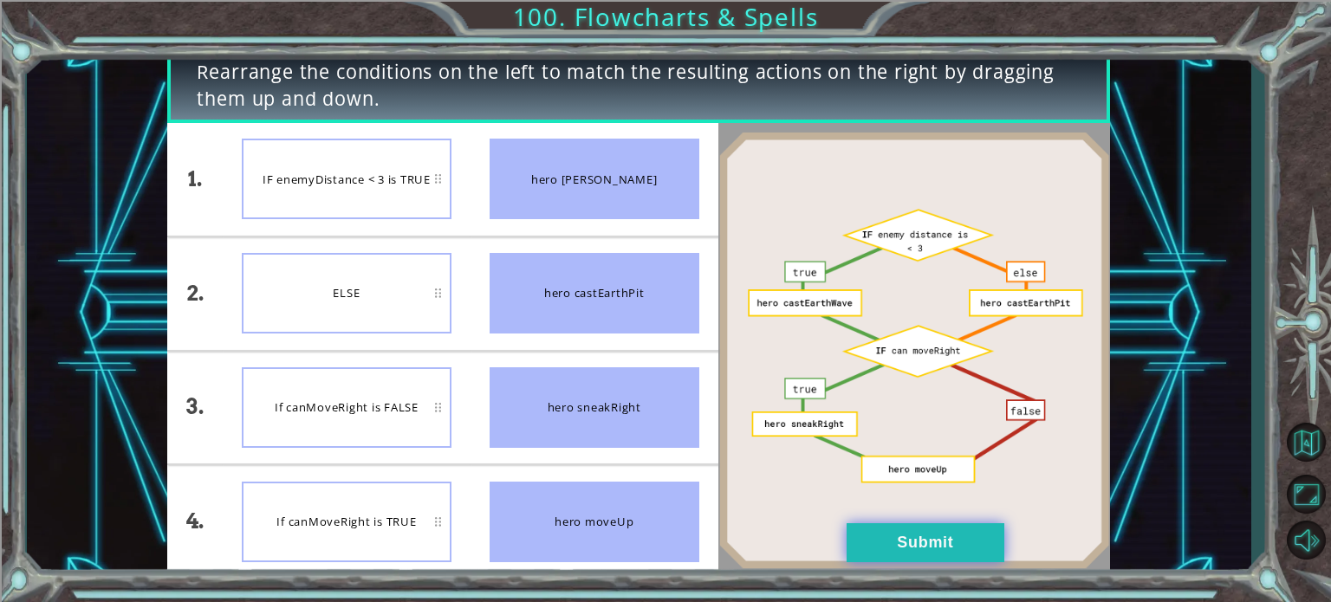
click at [852, 541] on button "Submit" at bounding box center [925, 542] width 158 height 39
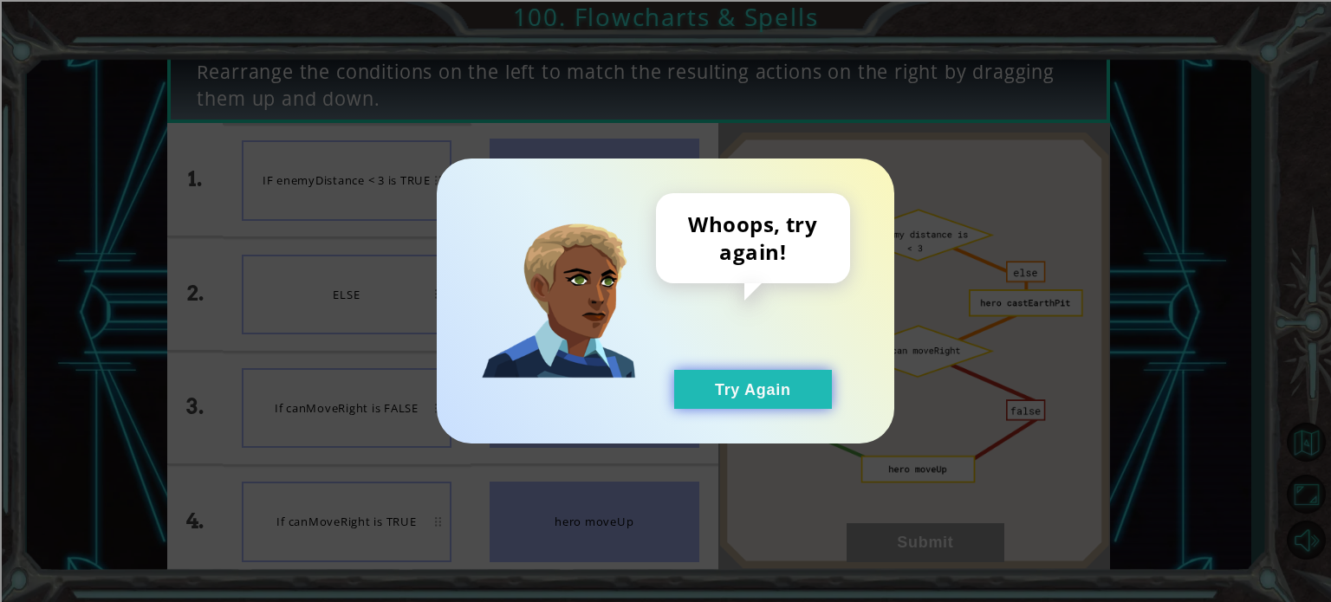
click at [783, 373] on button "Try Again" at bounding box center [753, 389] width 158 height 39
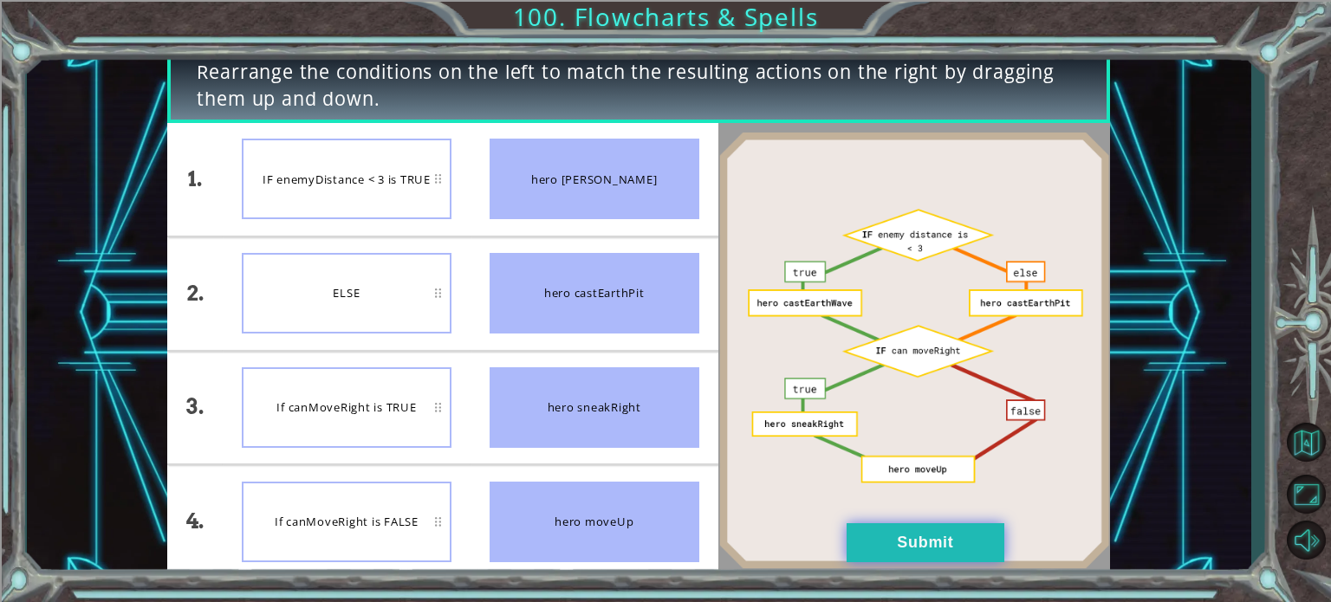
click at [885, 547] on button "Submit" at bounding box center [925, 542] width 158 height 39
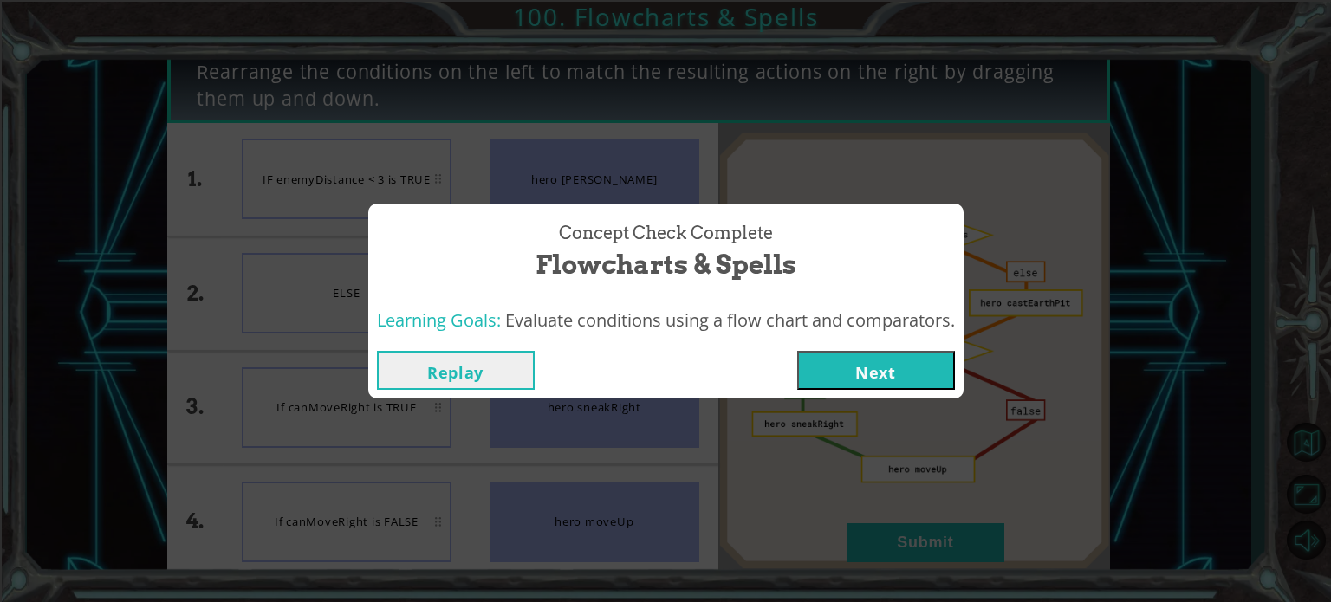
click at [839, 369] on button "Next" at bounding box center [876, 370] width 158 height 39
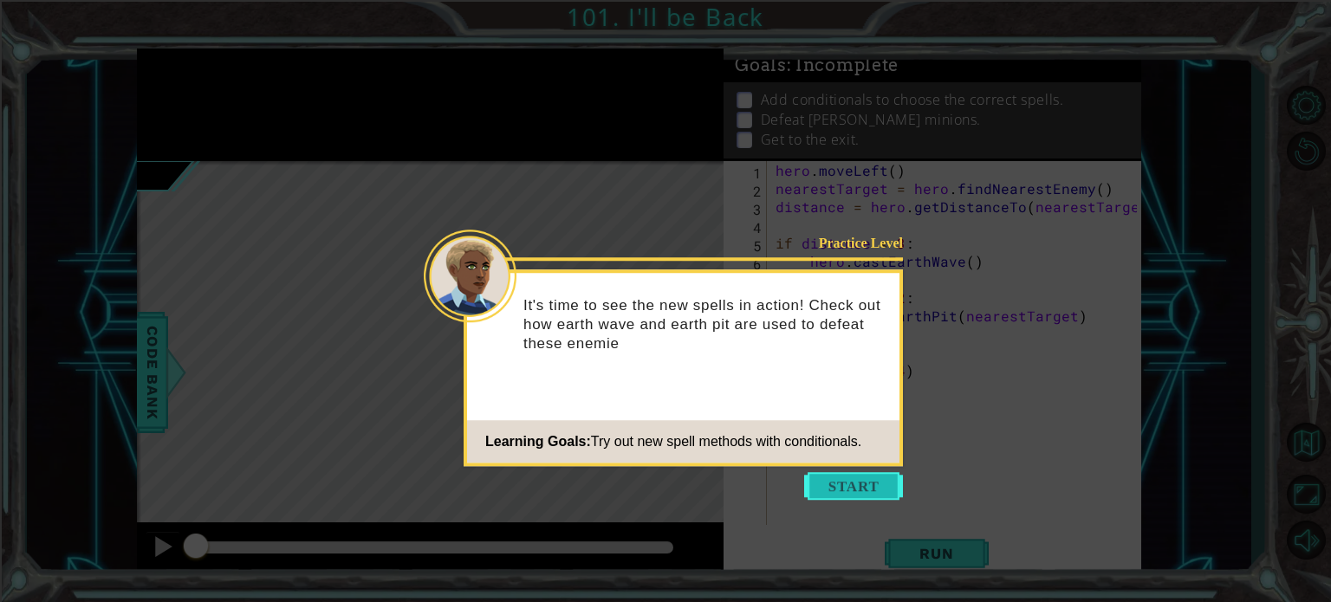
click at [849, 484] on button "Start" at bounding box center [853, 486] width 99 height 28
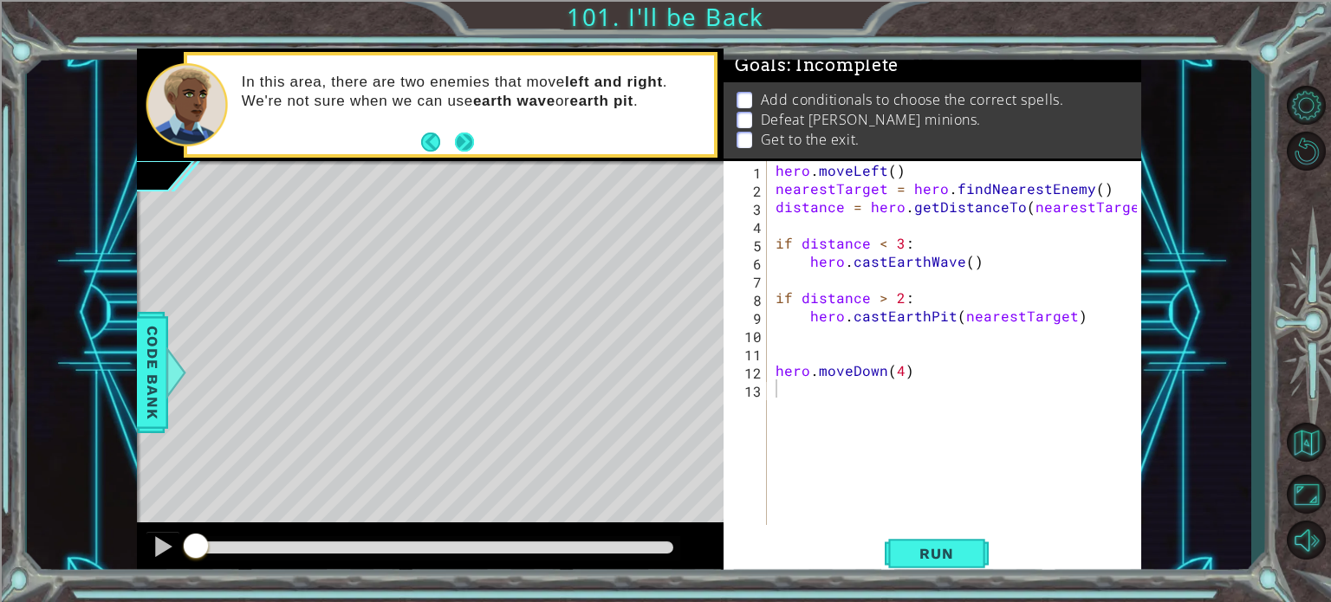
click at [458, 138] on button "Next" at bounding box center [464, 142] width 19 height 19
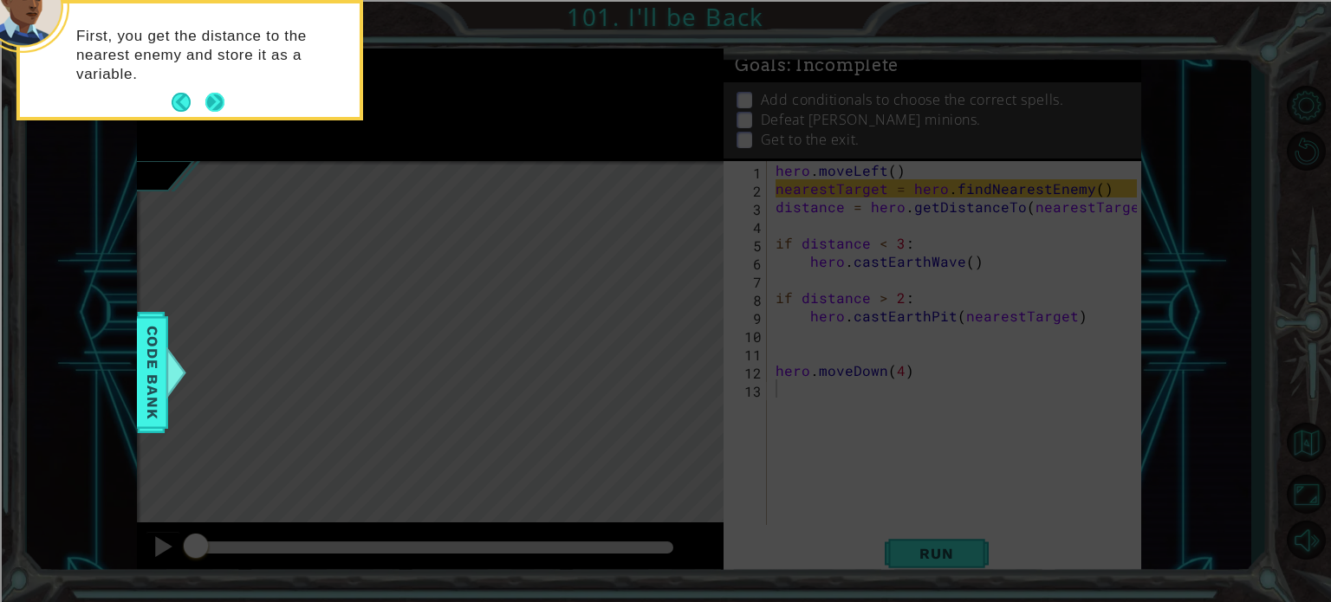
click at [205, 96] on button "Next" at bounding box center [214, 102] width 19 height 19
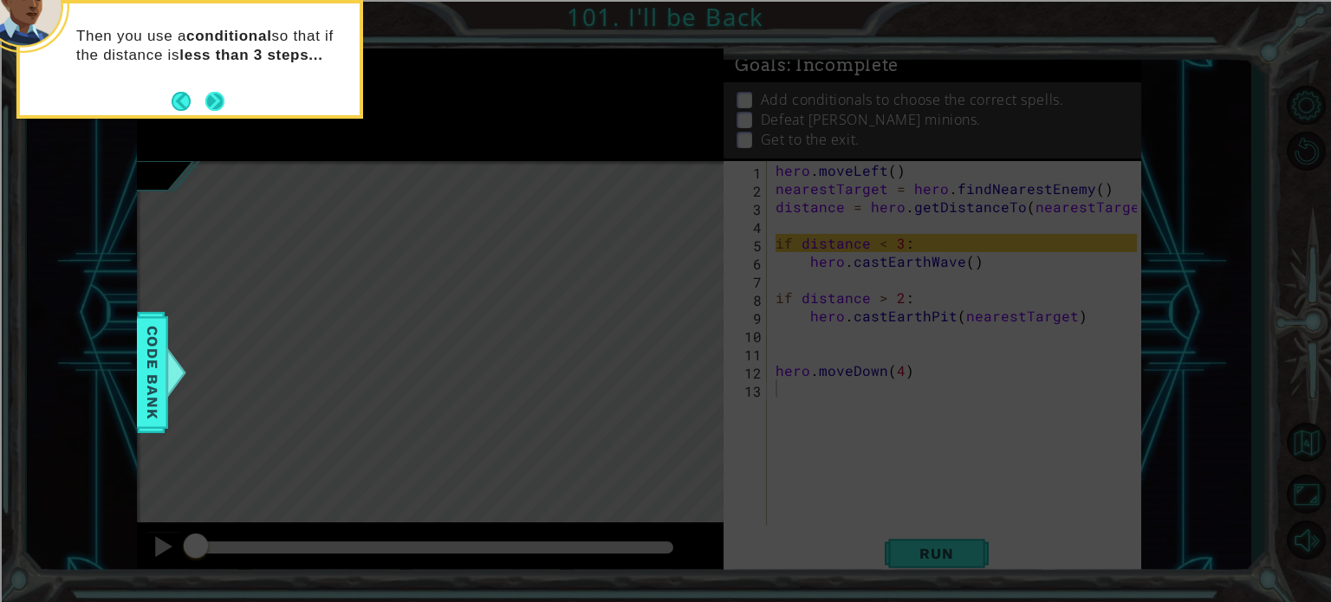
click at [202, 99] on footer at bounding box center [198, 101] width 53 height 26
click at [211, 98] on button "Next" at bounding box center [215, 101] width 20 height 20
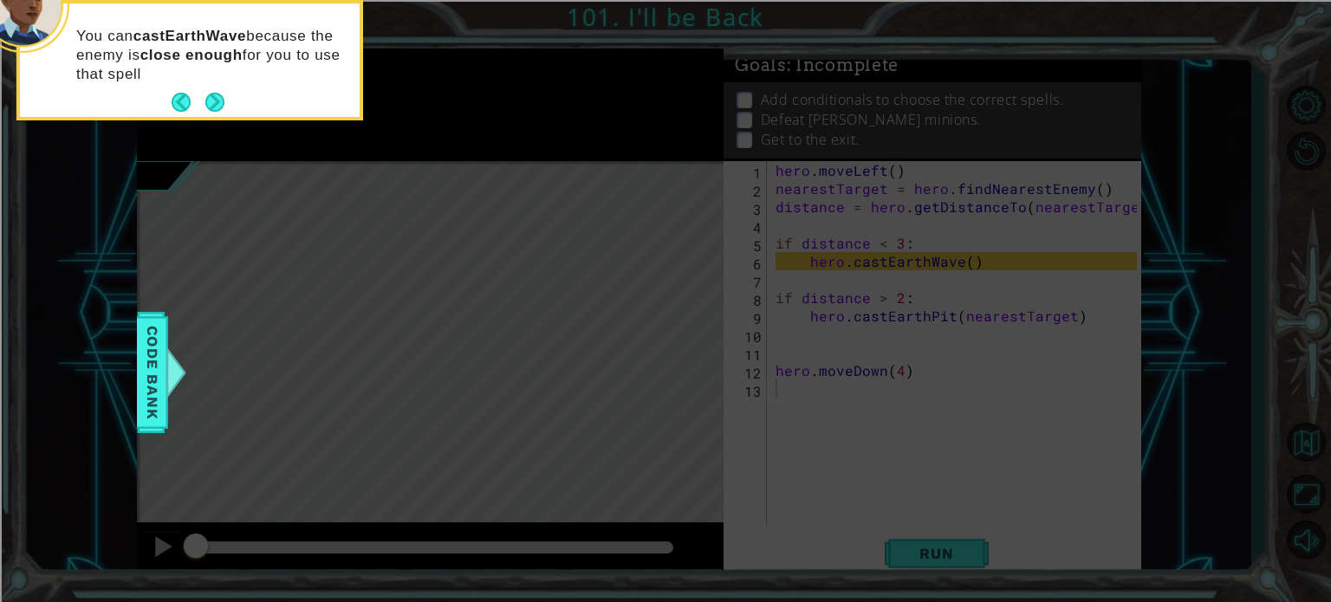
click at [211, 98] on button "Next" at bounding box center [214, 102] width 19 height 19
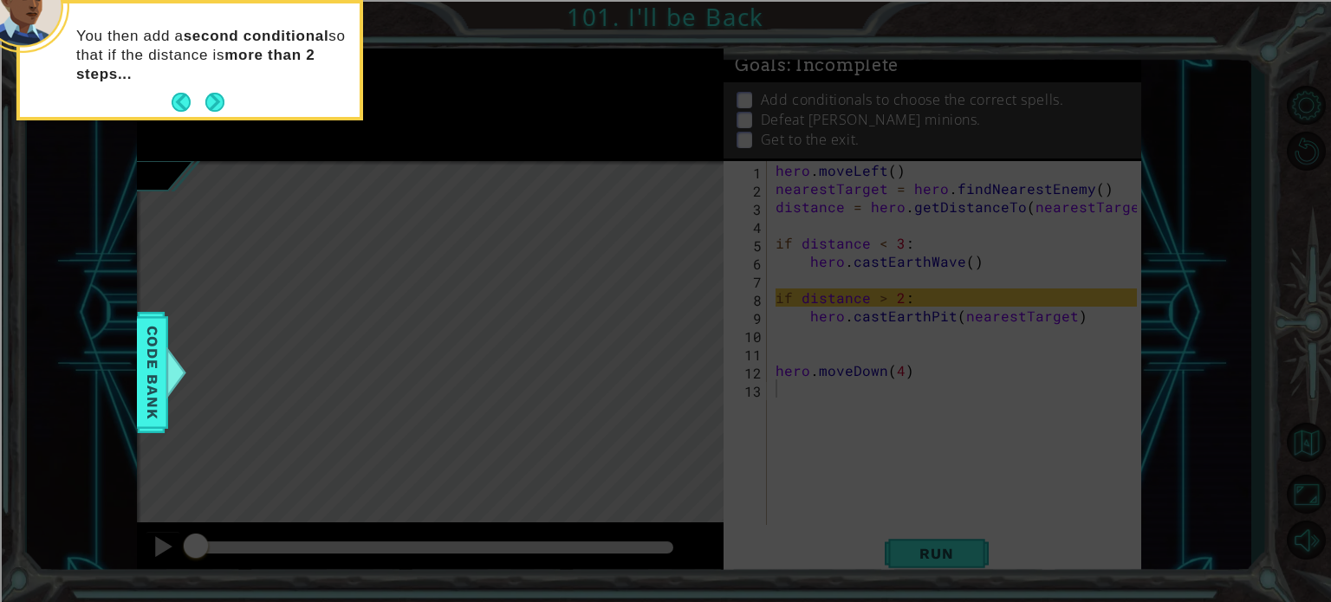
click at [211, 98] on button "Next" at bounding box center [214, 102] width 19 height 19
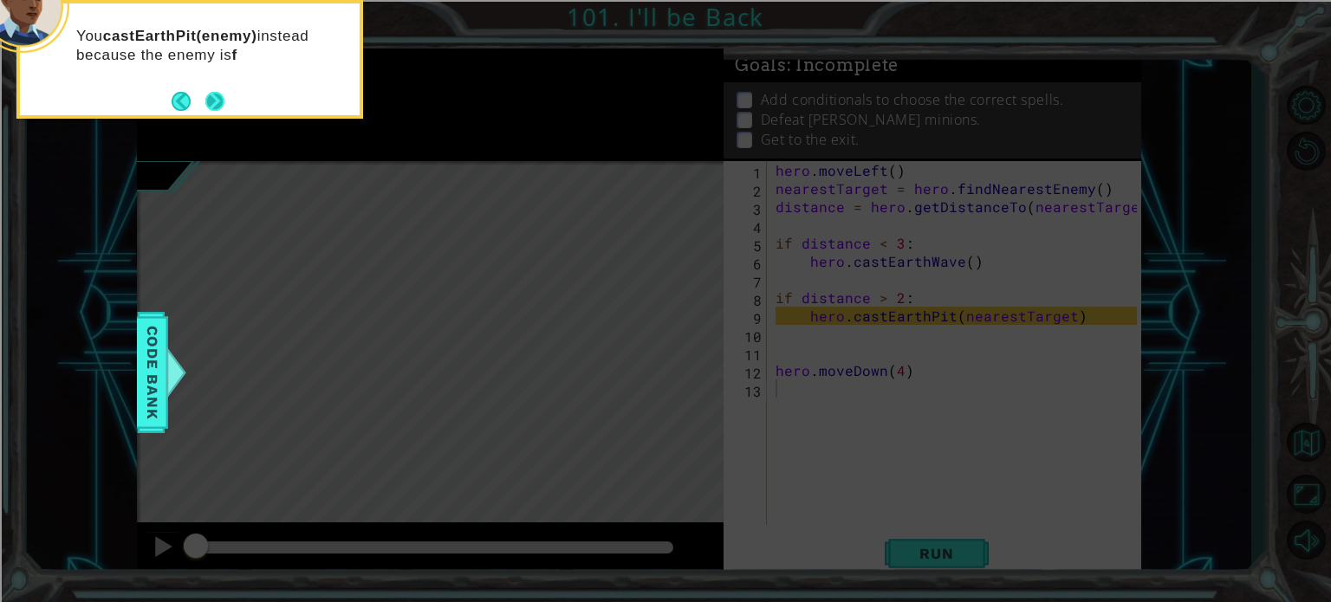
click at [214, 98] on button "Next" at bounding box center [214, 101] width 19 height 19
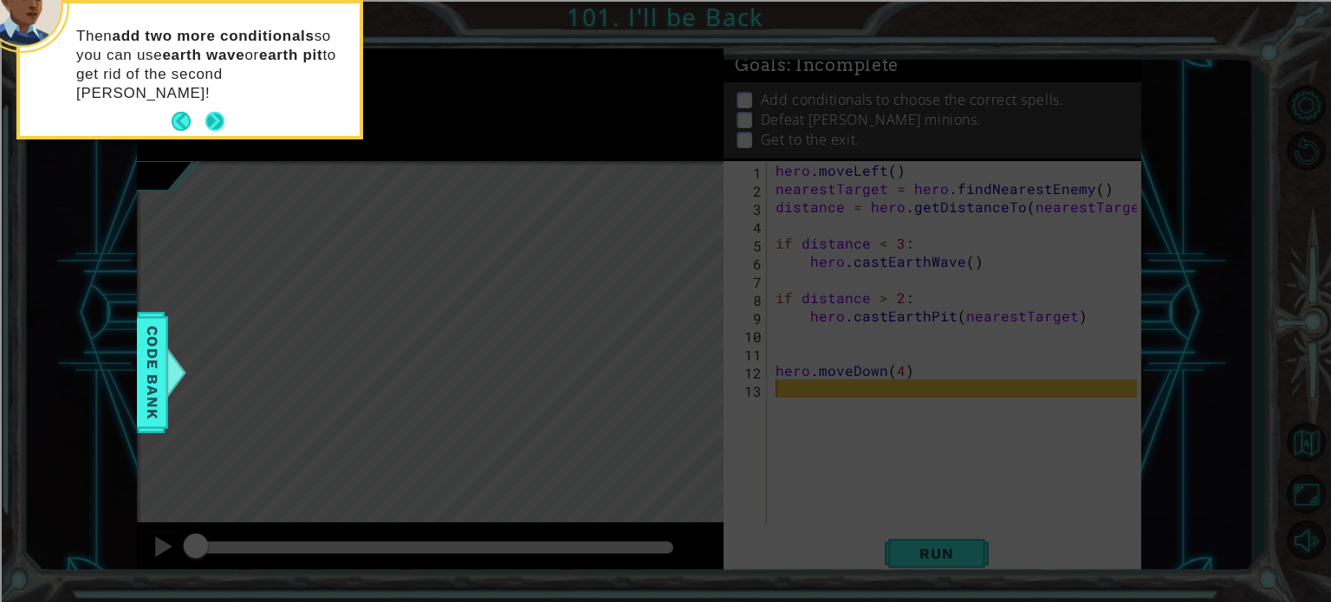
click at [223, 112] on button "Next" at bounding box center [215, 122] width 20 height 20
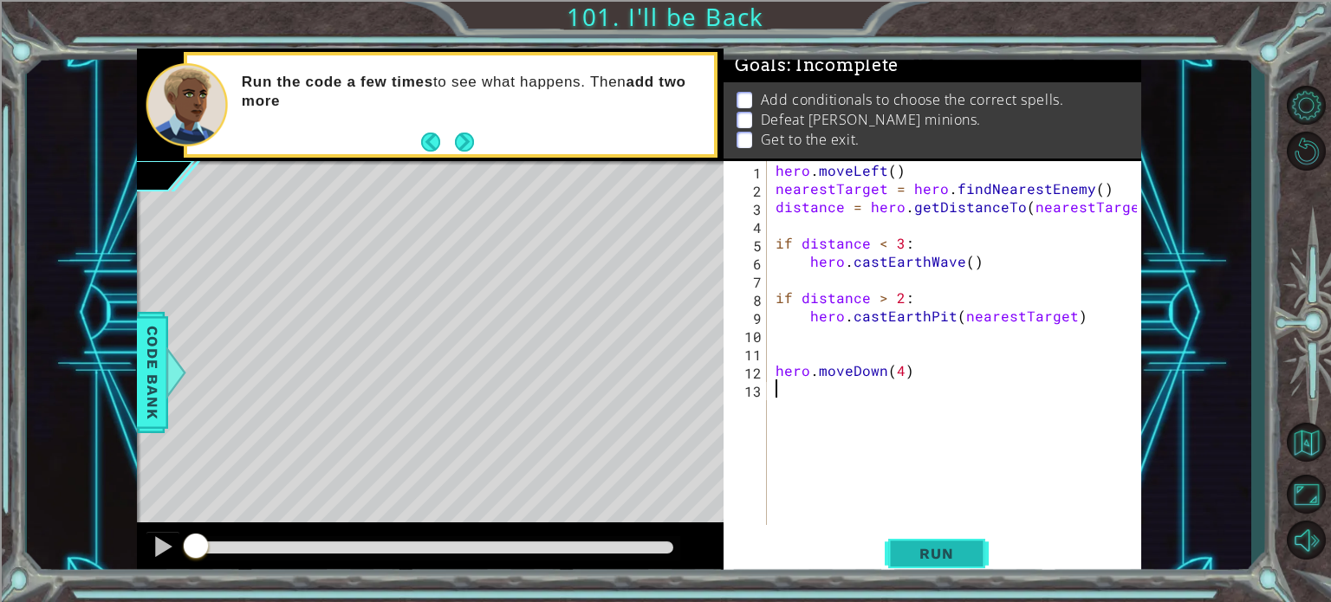
click at [946, 556] on span "Run" at bounding box center [936, 553] width 68 height 17
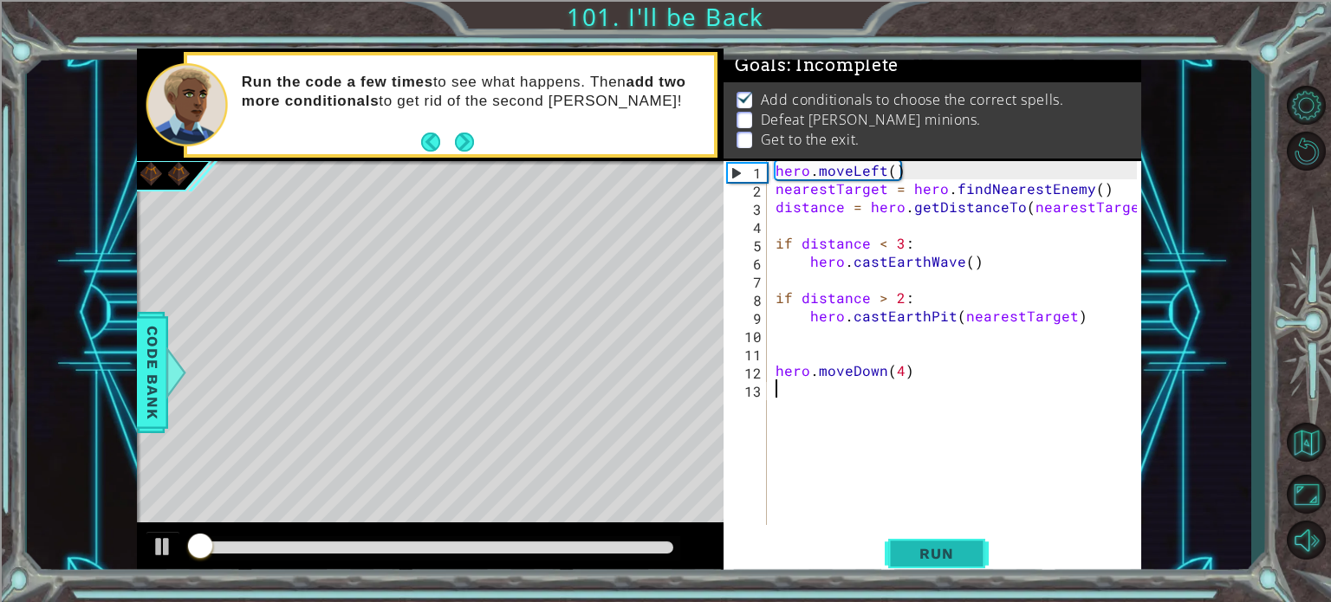
scroll to position [10, 0]
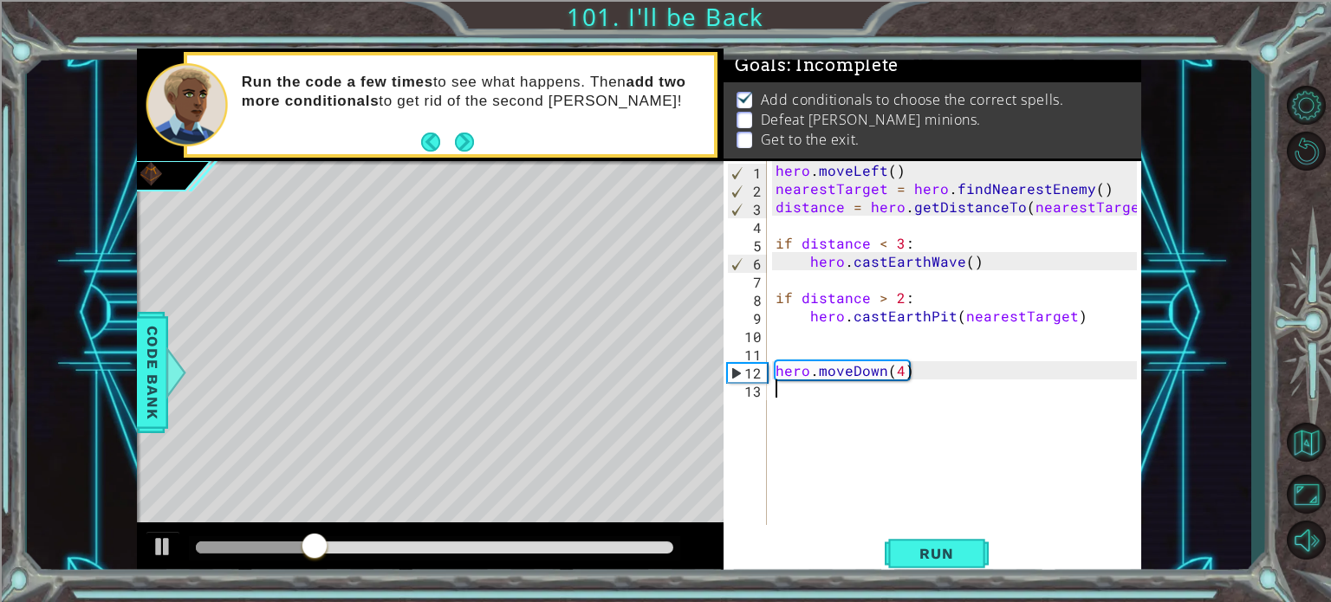
click at [859, 392] on div "hero . moveLeft ( ) nearestTarget = hero . findNearestEnemy ( ) distance = hero…" at bounding box center [958, 361] width 373 height 400
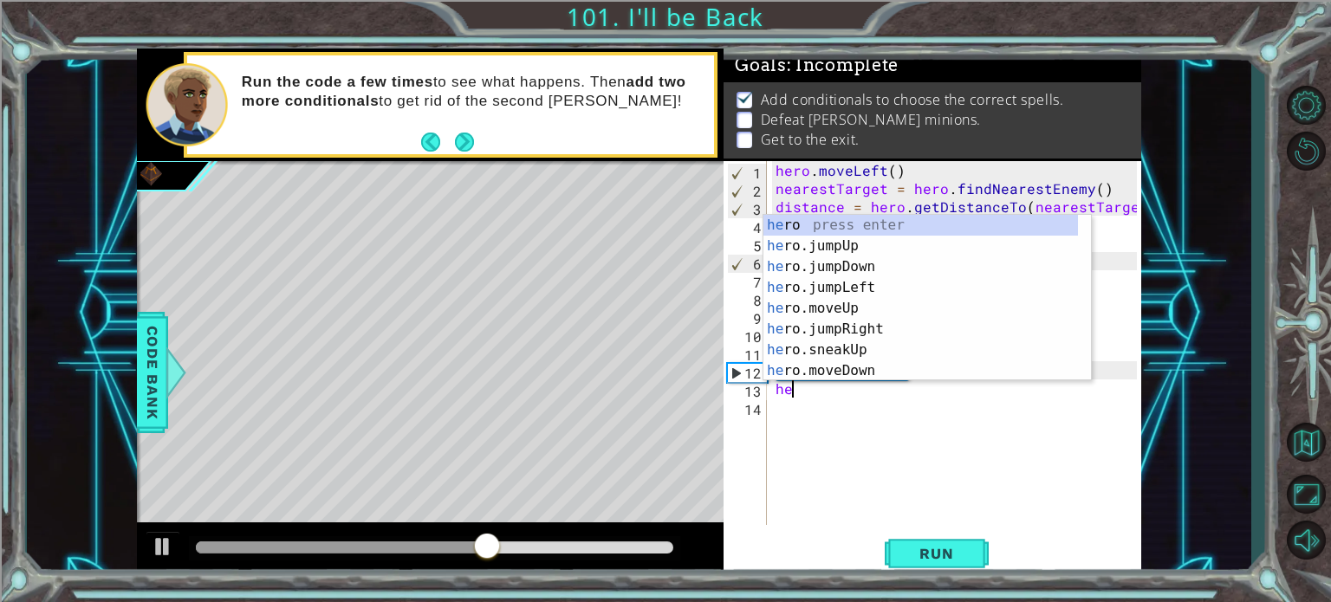
scroll to position [0, 0]
type textarea "h"
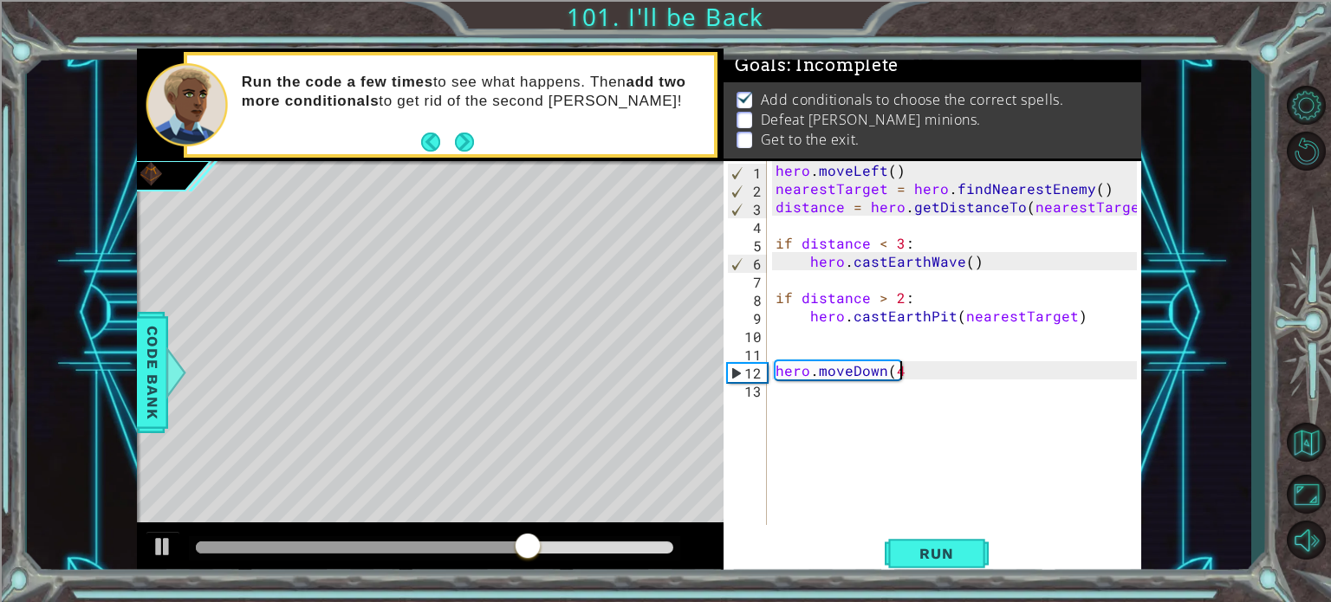
click at [898, 368] on div "hero . moveLeft ( ) nearestTarget = hero . findNearestEnemy ( ) distance = hero…" at bounding box center [958, 361] width 373 height 400
type textarea "hero.moveDown(2)"
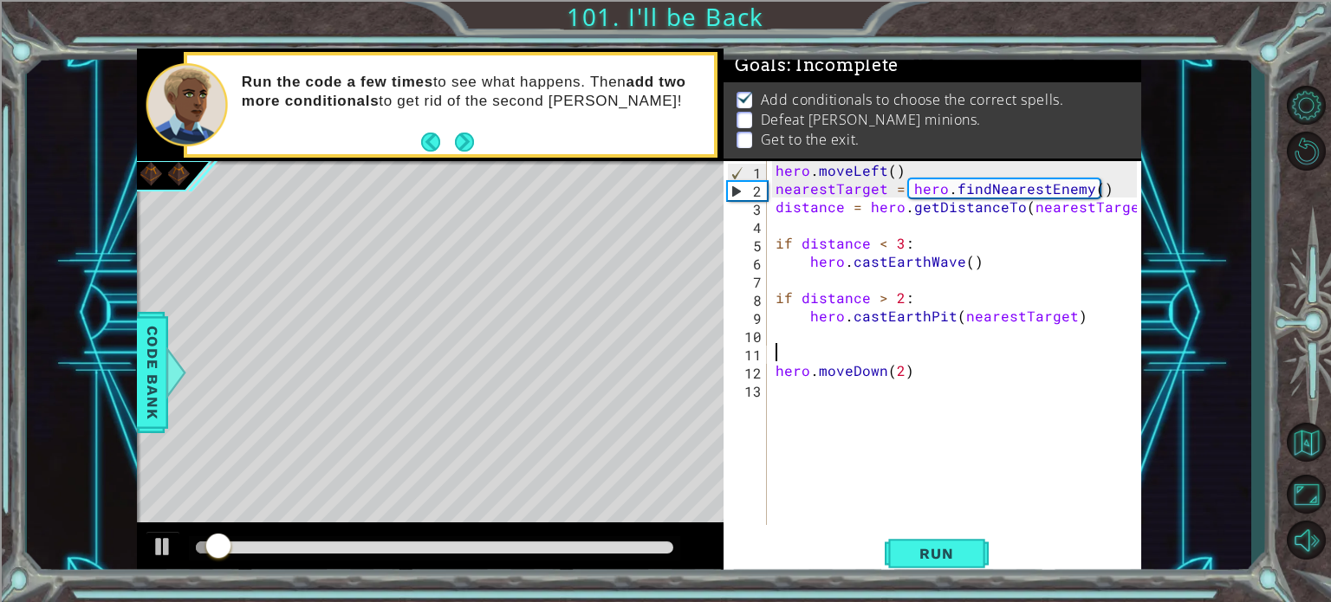
click at [977, 352] on div "hero . moveLeft ( ) nearestTarget = hero . findNearestEnemy ( ) distance = hero…" at bounding box center [958, 361] width 373 height 400
click at [967, 365] on div "hero . moveLeft ( ) nearestTarget = hero . findNearestEnemy ( ) distance = hero…" at bounding box center [958, 361] width 373 height 400
type textarea "hero.moveDown(2)"
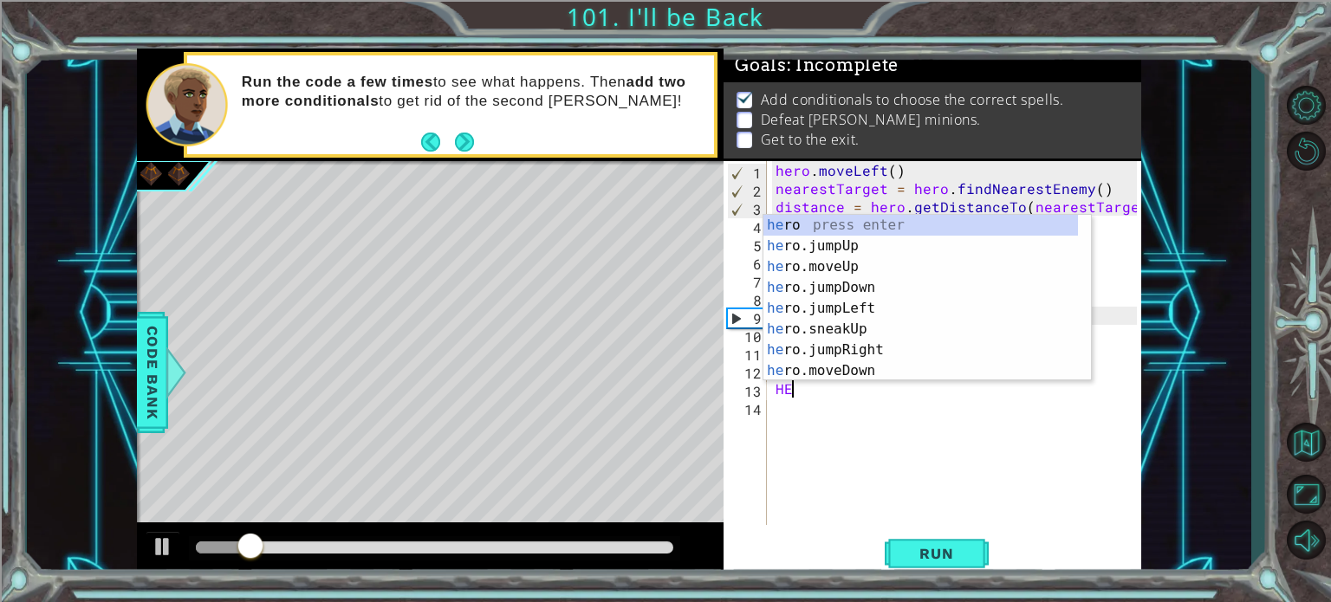
type textarea "H"
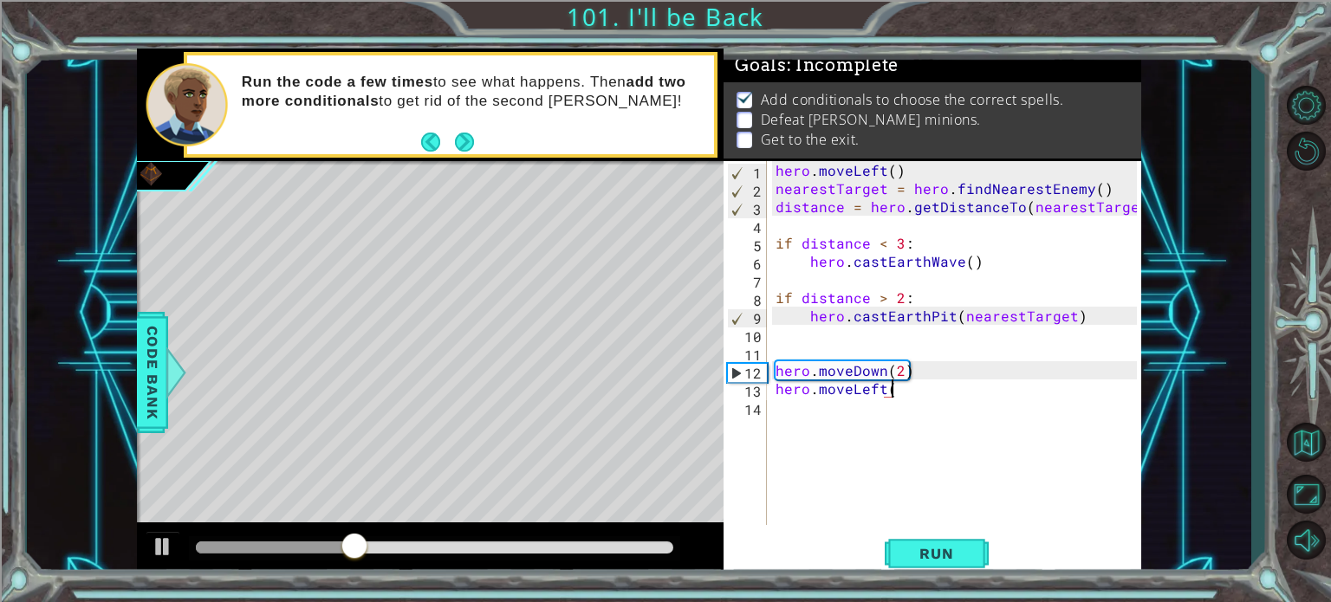
scroll to position [0, 7]
type textarea "hero.moveLeft(3)"
type textarea "b"
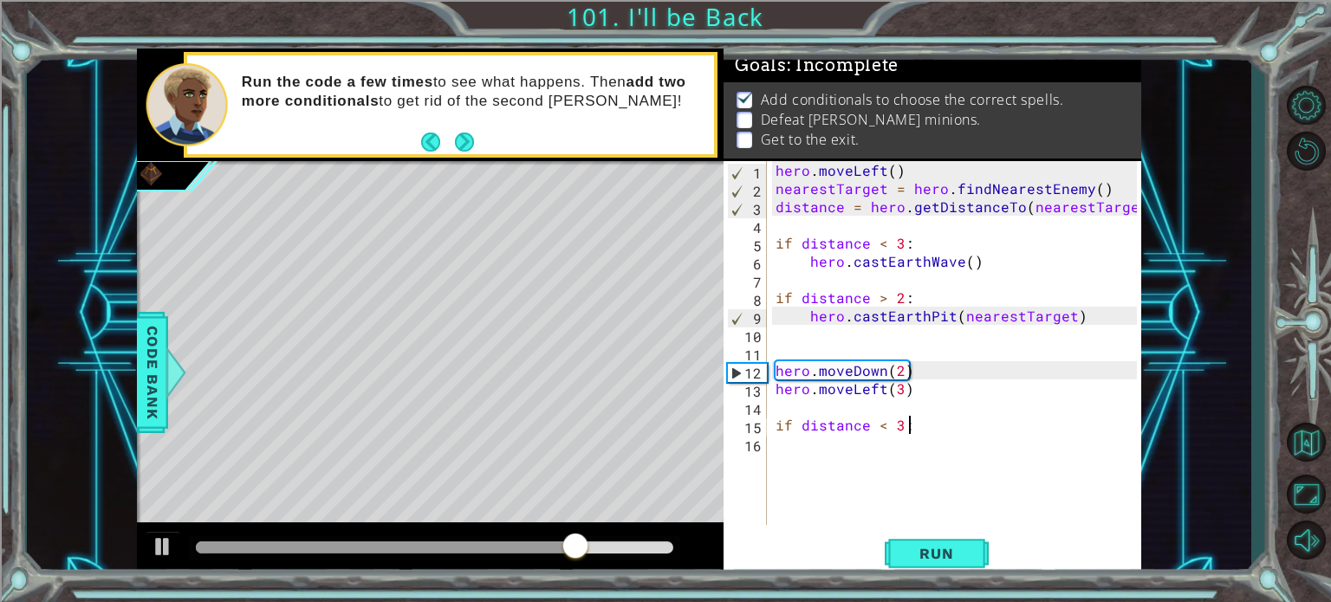
type textarea "if distance < 3:"
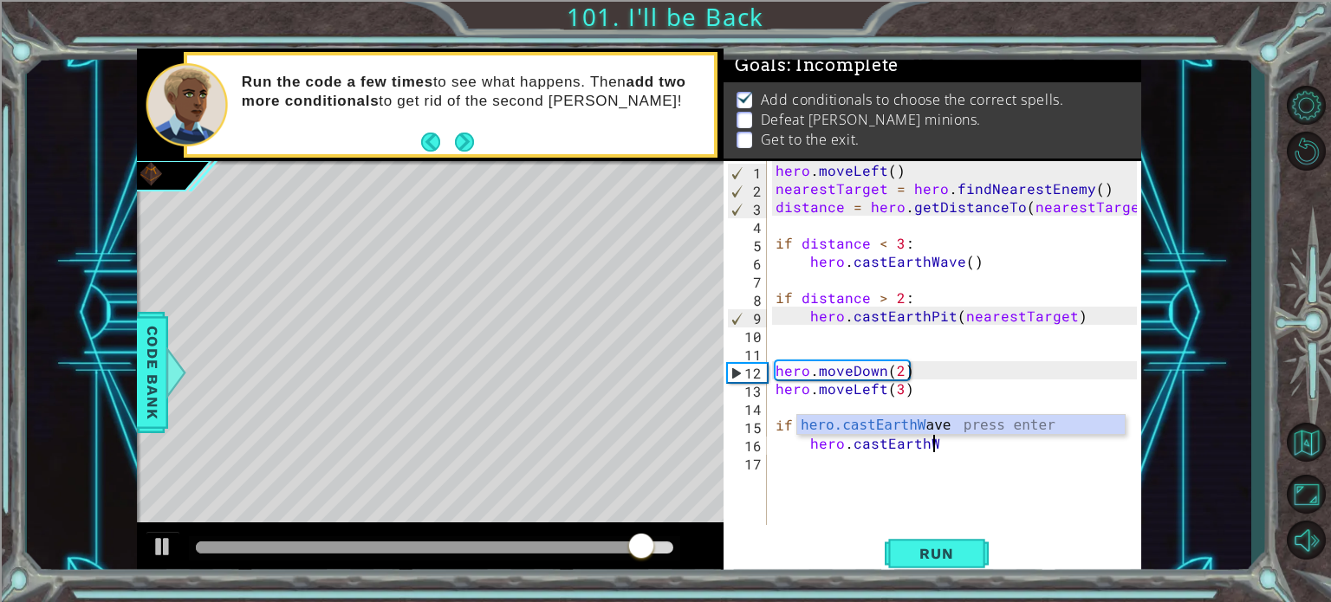
scroll to position [0, 9]
type textarea "hero.castEarthWave"
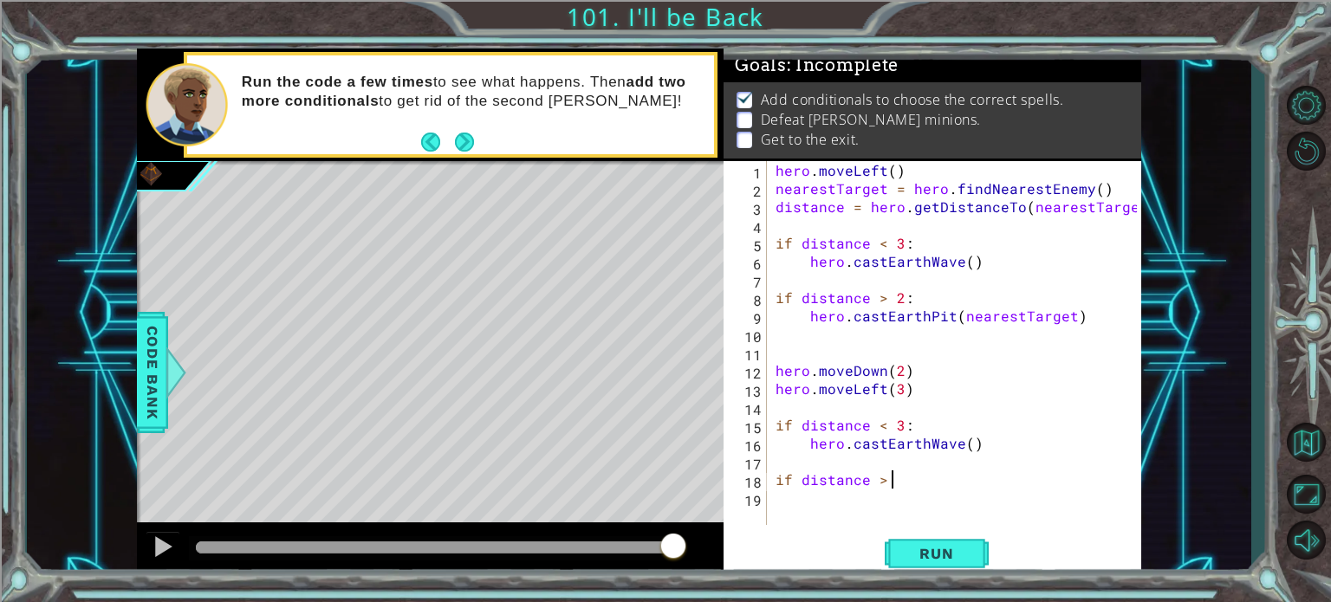
scroll to position [0, 7]
type textarea "if distance > 2:"
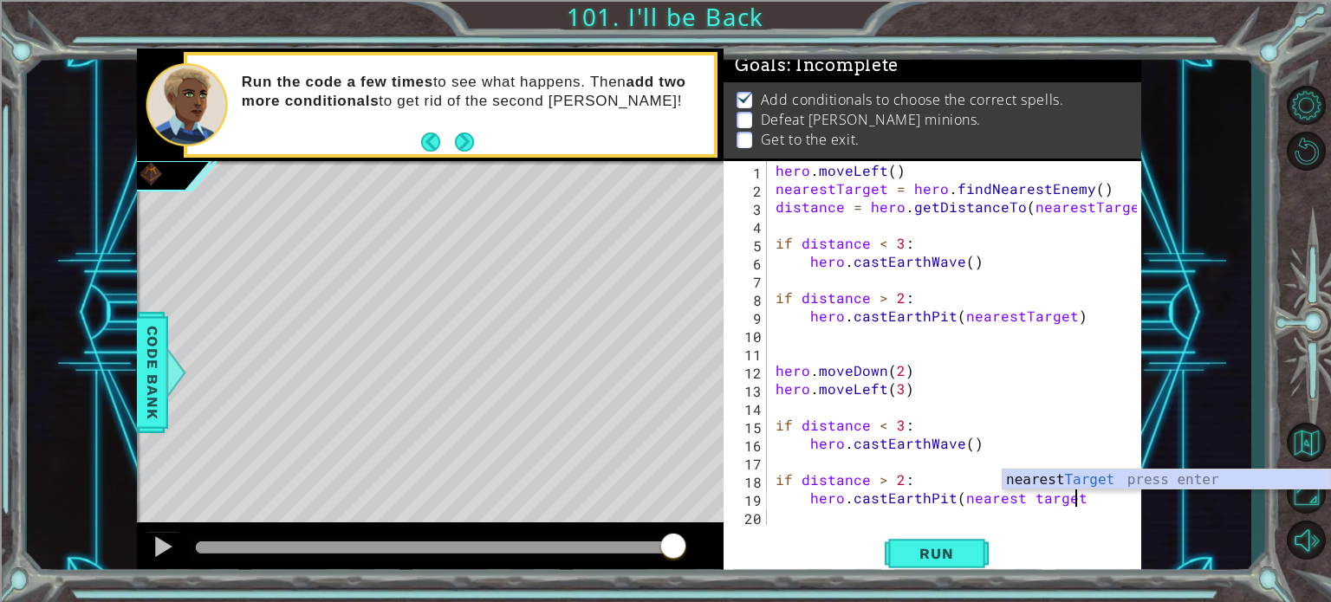
scroll to position [0, 17]
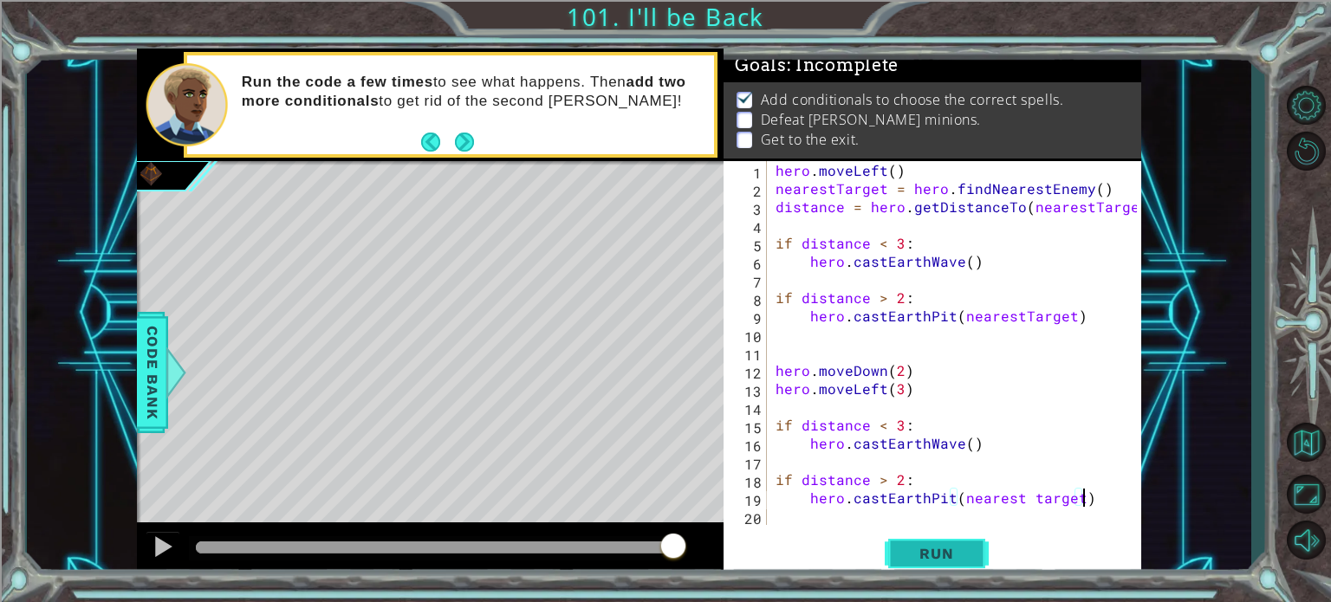
type textarea "hero.castEarthPit(nearest target)"
click at [932, 557] on span "Run" at bounding box center [936, 553] width 68 height 17
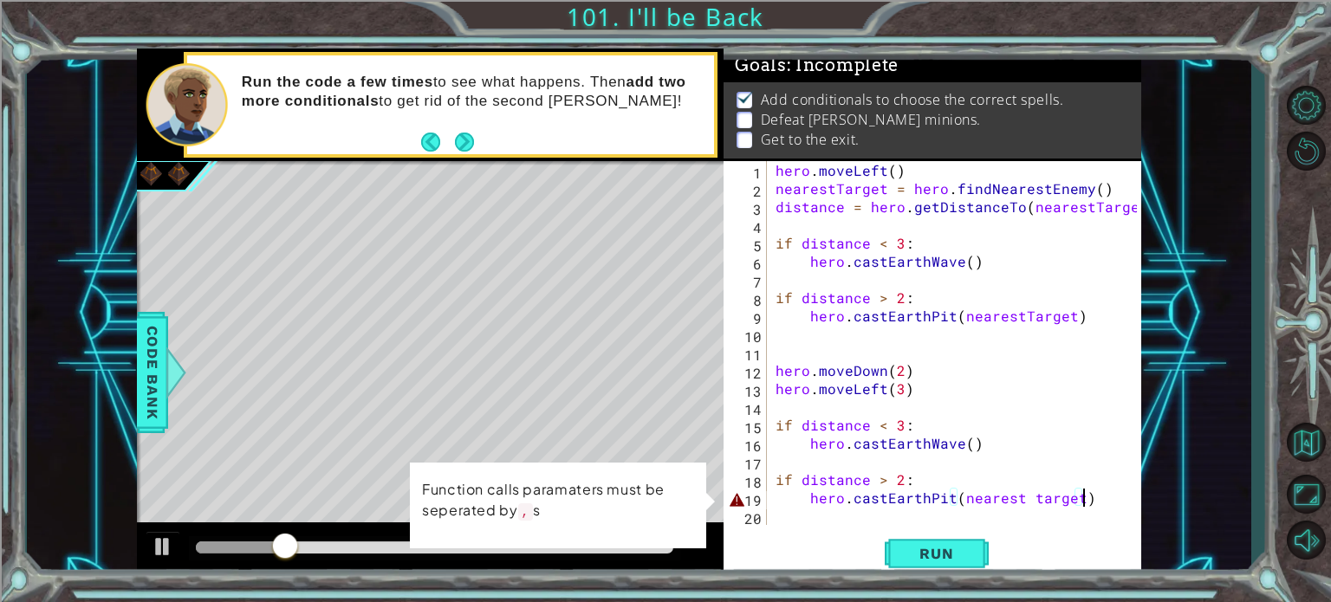
click at [1060, 504] on div "hero . moveLeft ( ) nearestTarget = hero . findNearestEnemy ( ) distance = hero…" at bounding box center [958, 361] width 373 height 400
click at [1029, 507] on div "hero . moveLeft ( ) nearestTarget = hero . findNearestEnemy ( ) distance = hero…" at bounding box center [958, 361] width 373 height 400
drag, startPoint x: 1098, startPoint y: 508, endPoint x: 1067, endPoint y: 509, distance: 30.3
click at [1067, 509] on div "hero . moveLeft ( ) nearestTarget = hero . findNearestEnemy ( ) distance = hero…" at bounding box center [958, 361] width 373 height 400
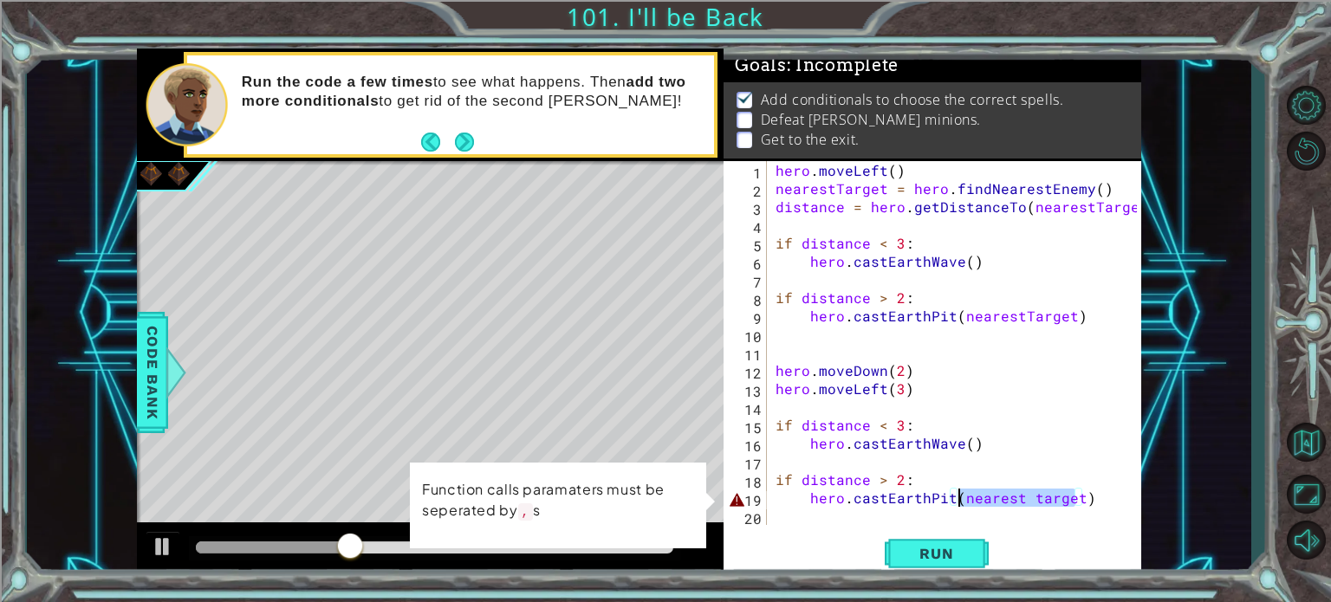
drag, startPoint x: 1073, startPoint y: 496, endPoint x: 961, endPoint y: 496, distance: 112.6
click at [961, 496] on div "hero . moveLeft ( ) nearestTarget = hero . findNearestEnemy ( ) distance = hero…" at bounding box center [958, 361] width 373 height 400
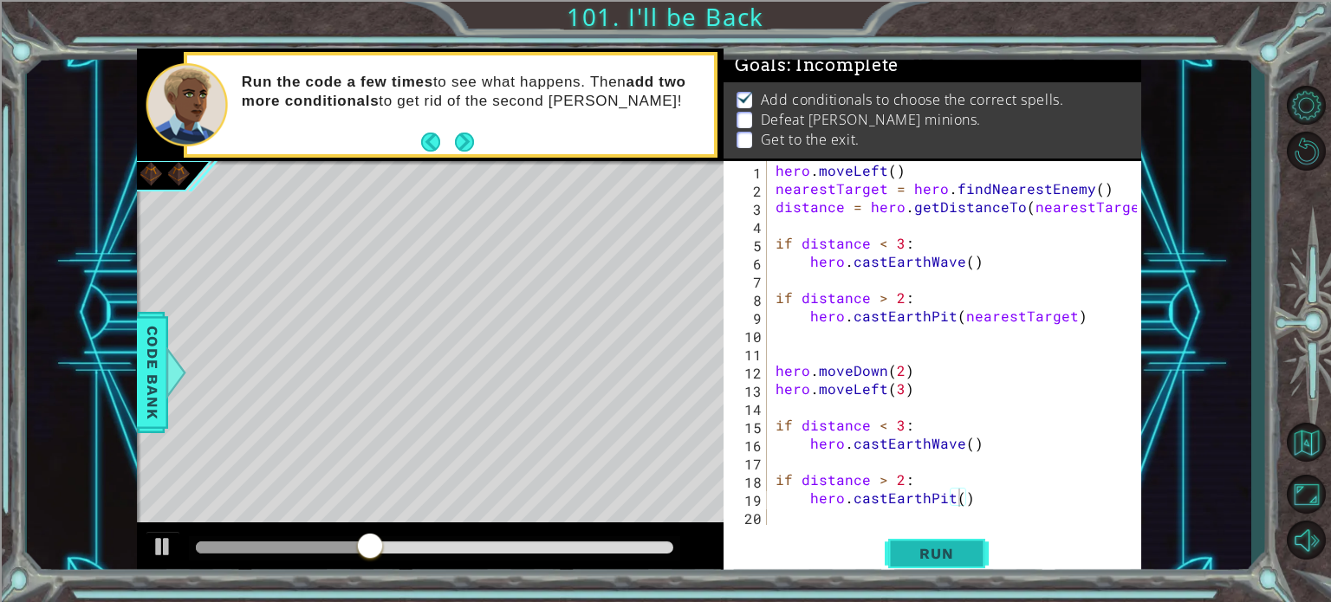
click at [934, 556] on span "Run" at bounding box center [936, 553] width 68 height 17
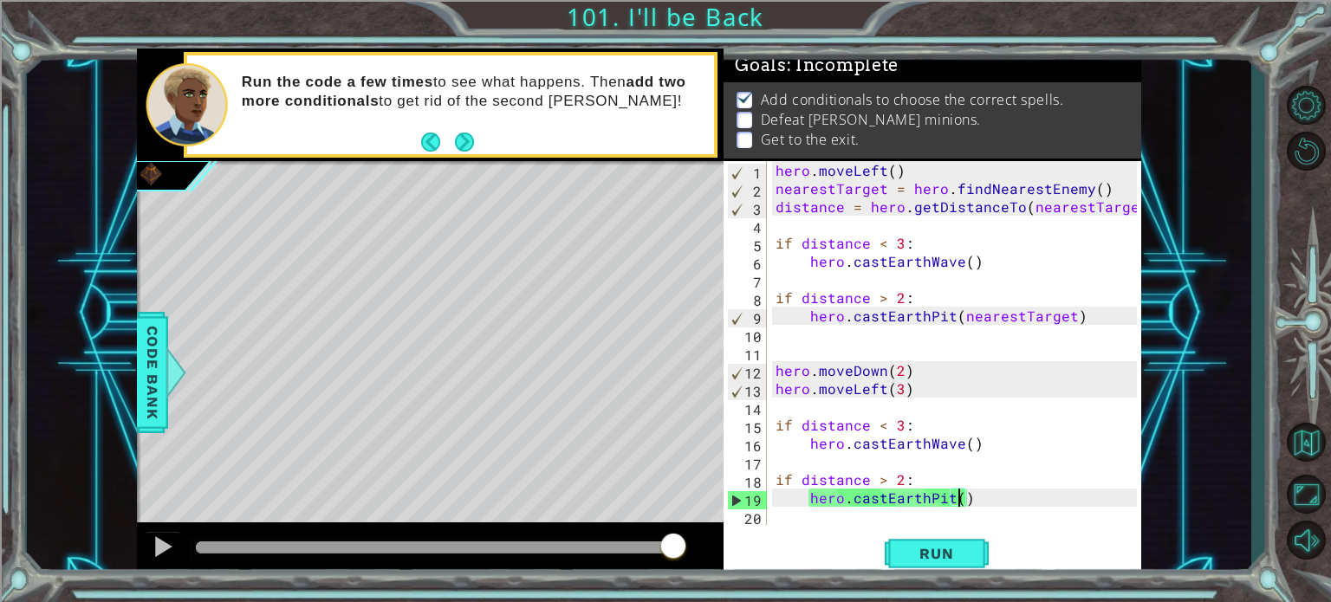
drag, startPoint x: 229, startPoint y: 550, endPoint x: 697, endPoint y: 487, distance: 472.1
click at [697, 488] on div "methods hero use(thing) moveUp(steps) moveDown(steps) moveLeft(steps) moveRight…" at bounding box center [639, 314] width 1004 height 530
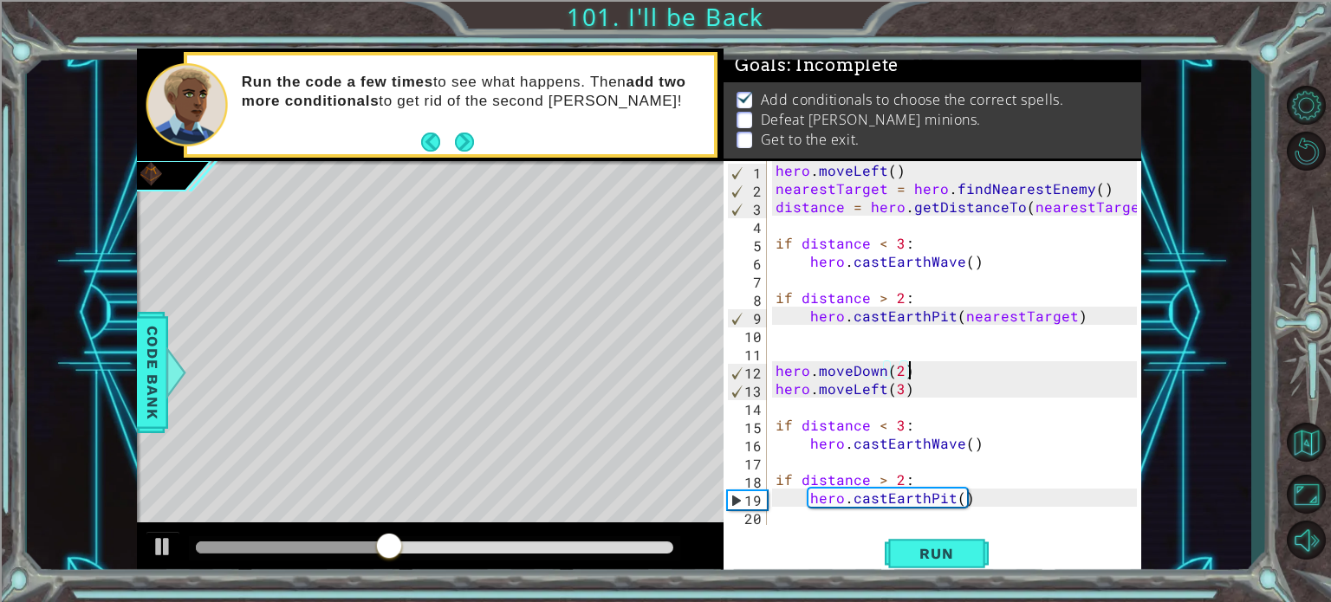
click at [924, 374] on div "hero . moveLeft ( ) nearestTarget = hero . findNearestEnemy ( ) distance = hero…" at bounding box center [958, 361] width 373 height 400
click at [924, 393] on div "hero . moveLeft ( ) nearestTarget = hero . findNearestEnemy ( ) distance = hero…" at bounding box center [958, 361] width 373 height 400
click at [896, 389] on div "hero . moveLeft ( ) nearestTarget = hero . findNearestEnemy ( ) distance = hero…" at bounding box center [958, 361] width 373 height 400
click at [896, 384] on div "hero . moveLeft ( ) nearestTarget = hero . findNearestEnemy ( ) distance = hero…" at bounding box center [958, 361] width 373 height 400
click at [901, 384] on div "hero . moveLeft ( ) nearestTarget = hero . findNearestEnemy ( ) distance = hero…" at bounding box center [958, 361] width 373 height 400
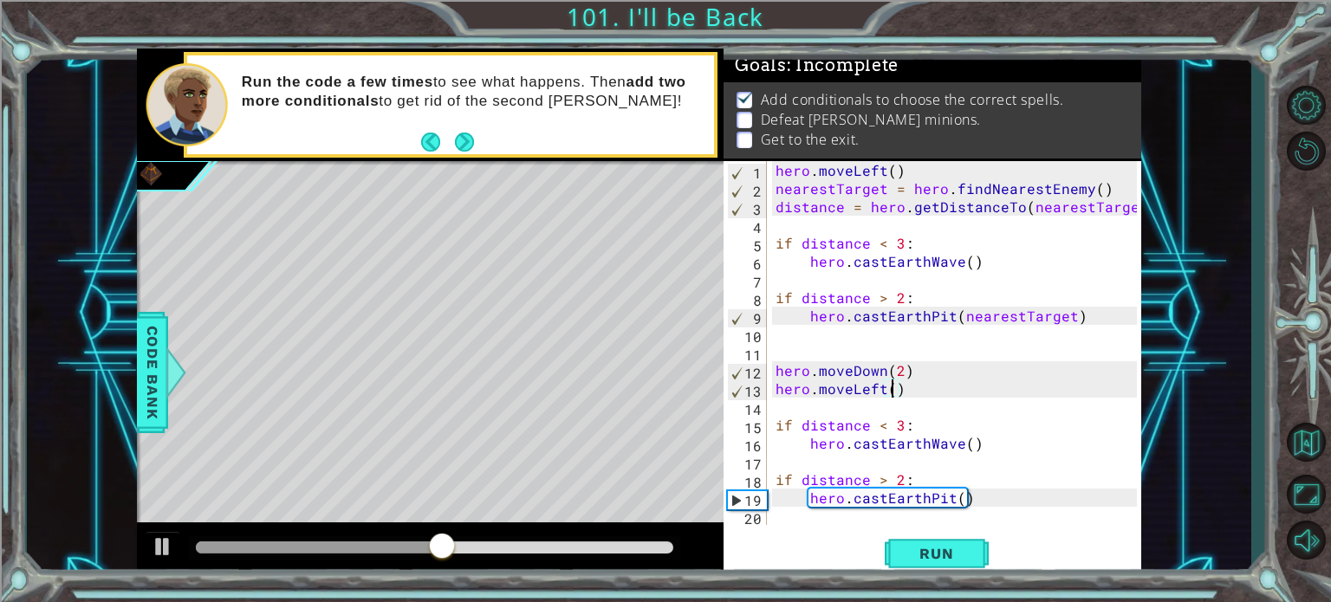
type textarea "hero.moveLeft(4)"
click at [943, 405] on div "hero . moveLeft ( ) nearestTarget = hero . findNearestEnemy ( ) distance = hero…" at bounding box center [958, 361] width 373 height 400
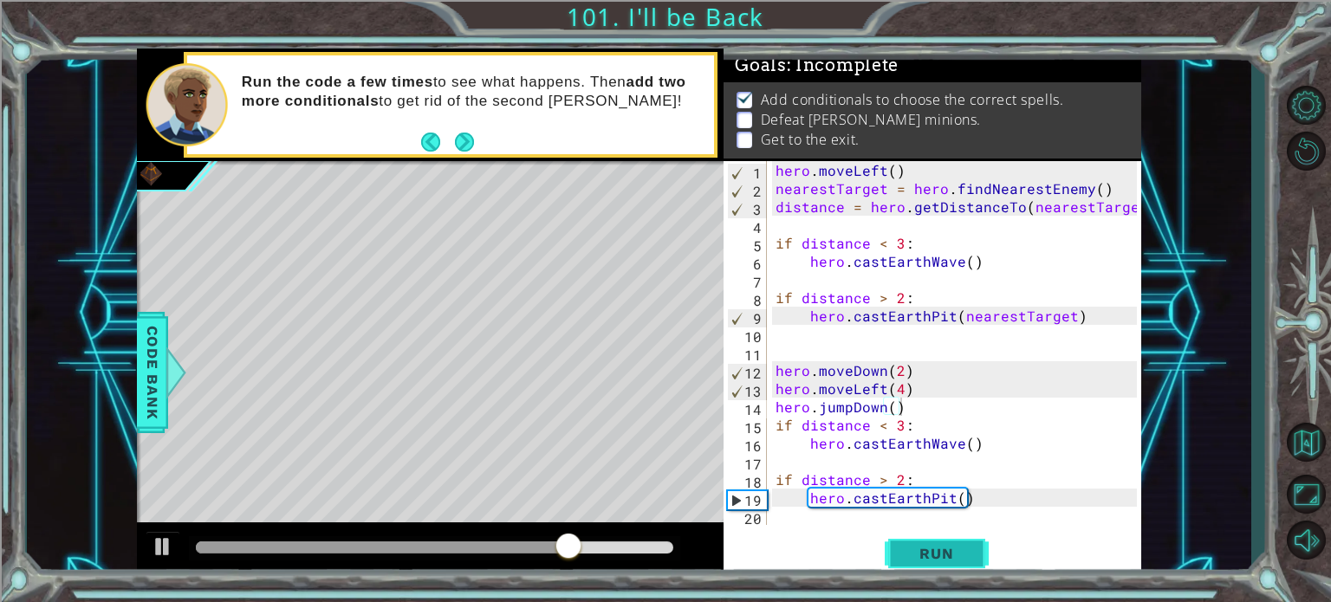
click at [939, 541] on button "Run" at bounding box center [937, 554] width 104 height 42
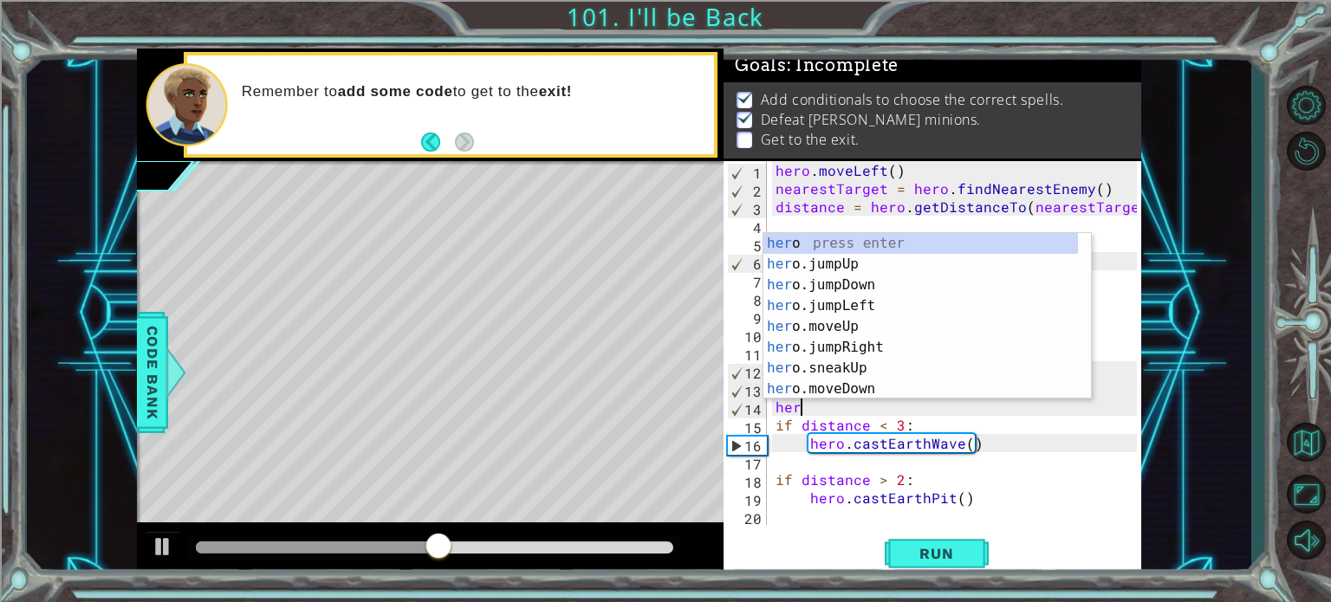
scroll to position [0, 0]
type textarea "h"
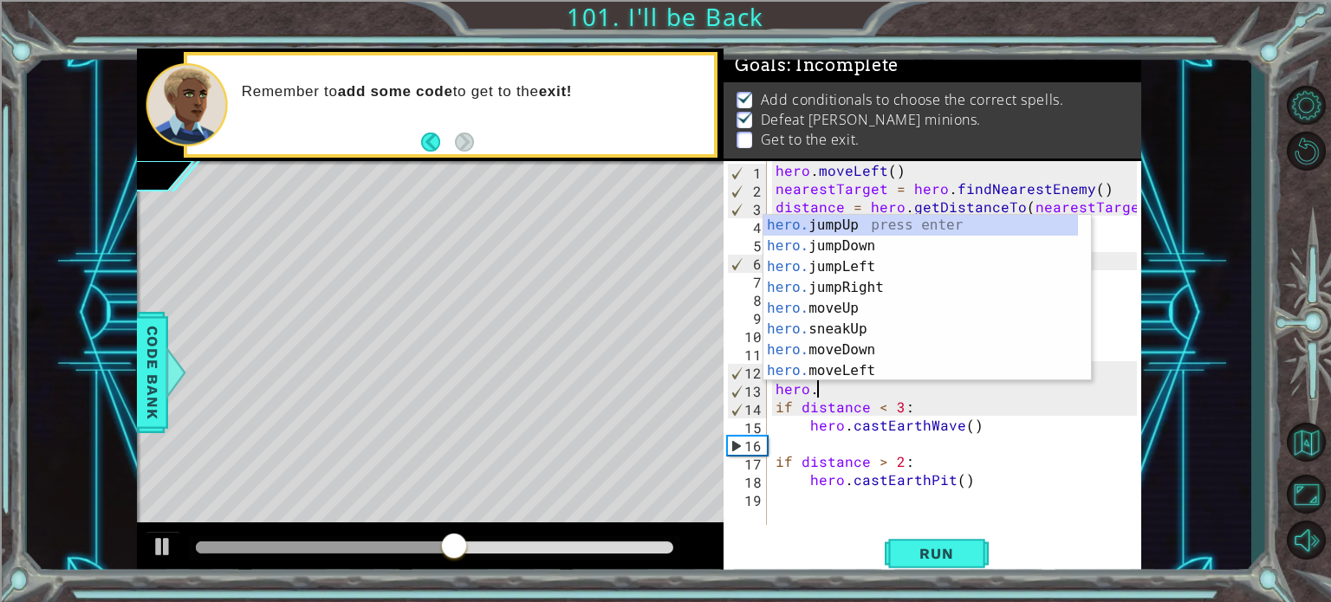
type textarea "h"
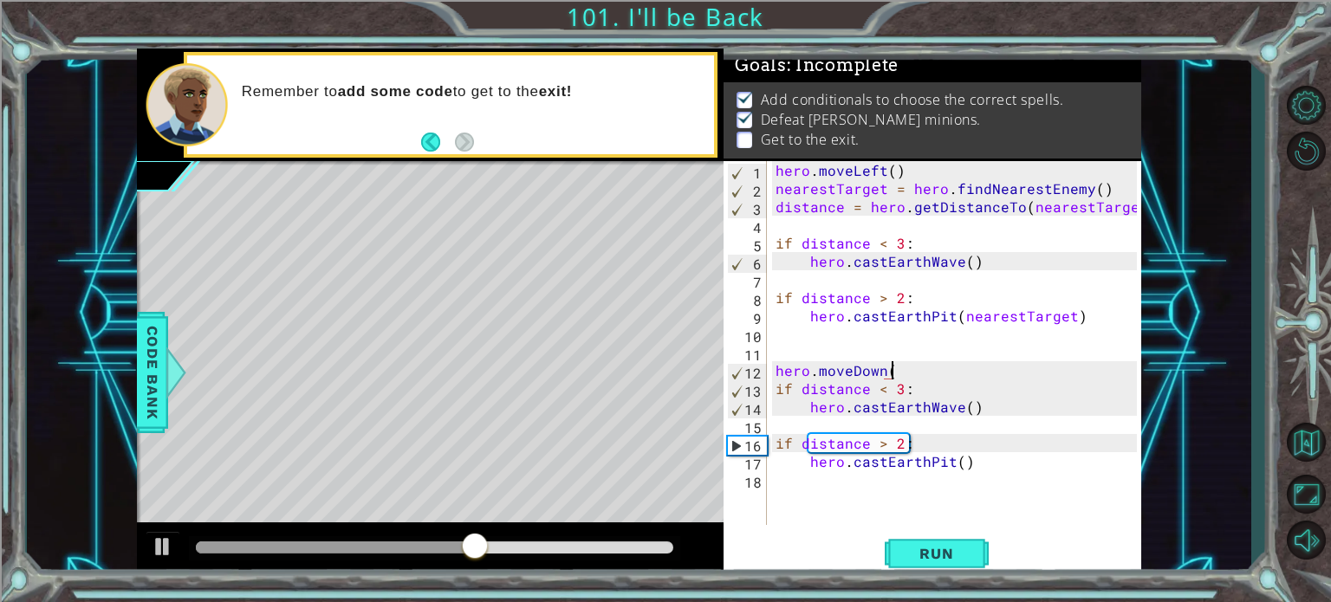
scroll to position [0, 7]
type textarea "hero.moveDown(4)"
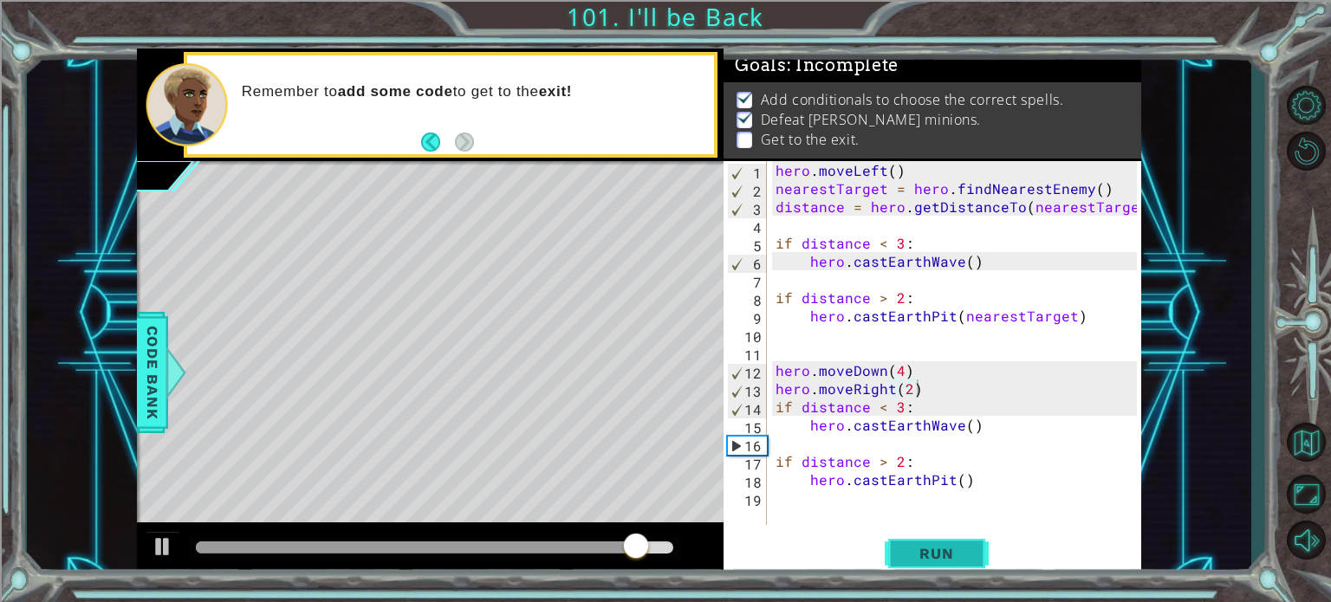
click at [979, 555] on button "Run" at bounding box center [937, 554] width 104 height 42
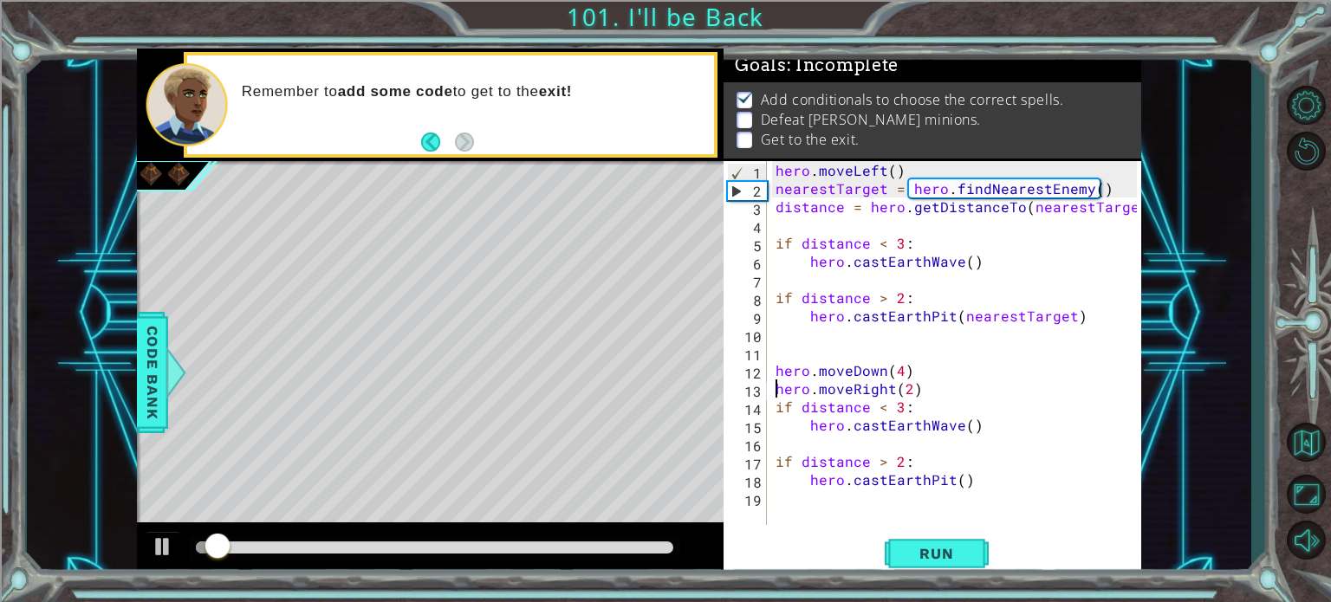
click at [773, 395] on div "hero . moveLeft ( ) nearestTarget = hero . findNearestEnemy ( ) distance = hero…" at bounding box center [958, 361] width 373 height 400
click at [776, 401] on div "hero . moveLeft ( ) nearestTarget = hero . findNearestEnemy ( ) distance = hero…" at bounding box center [958, 361] width 373 height 400
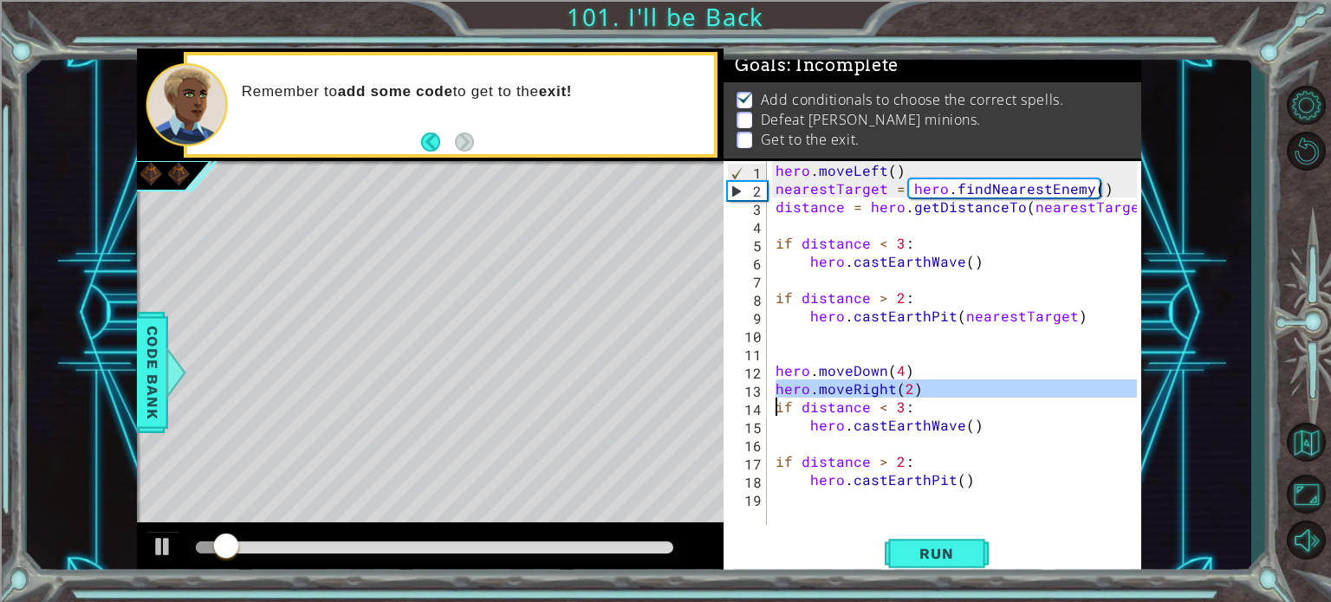
click at [776, 401] on div "hero . moveLeft ( ) nearestTarget = hero . findNearestEnemy ( ) distance = hero…" at bounding box center [958, 361] width 373 height 400
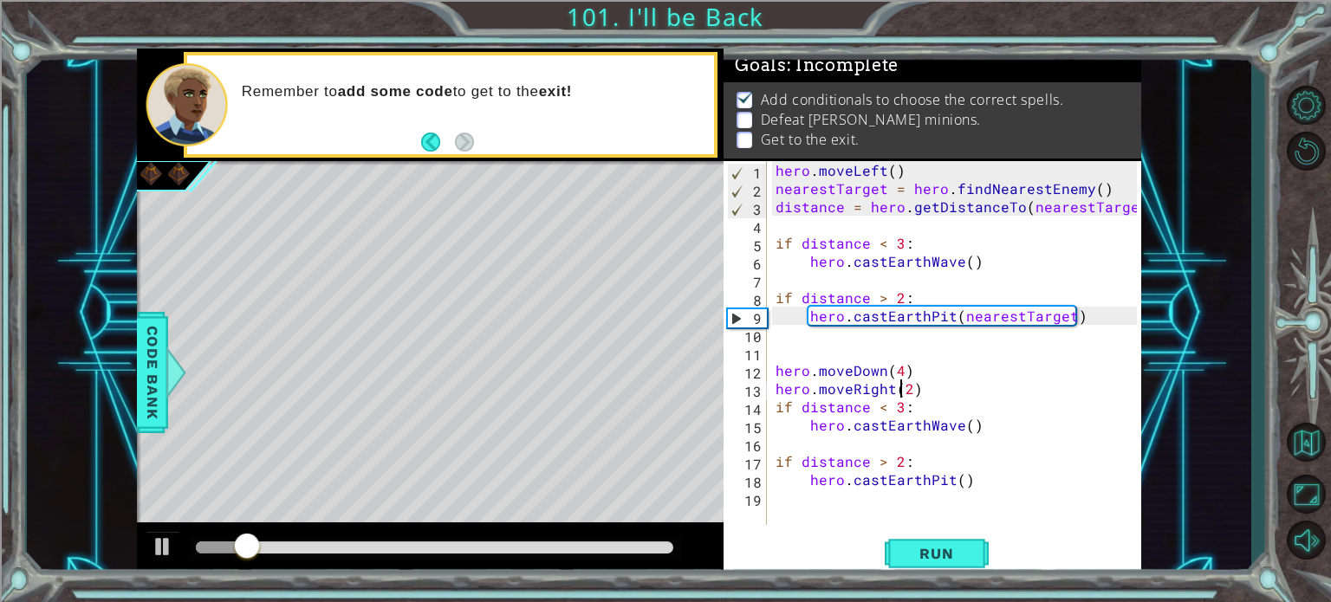
click at [901, 386] on div "hero . moveLeft ( ) nearestTarget = hero . findNearestEnemy ( ) distance = hero…" at bounding box center [958, 361] width 373 height 400
click at [908, 383] on div "hero . moveLeft ( ) nearestTarget = hero . findNearestEnemy ( ) distance = hero…" at bounding box center [958, 361] width 373 height 400
drag, startPoint x: 908, startPoint y: 383, endPoint x: 921, endPoint y: 416, distance: 35.4
click at [915, 394] on div "hero . moveLeft ( ) nearestTarget = hero . findNearestEnemy ( ) distance = hero…" at bounding box center [958, 361] width 373 height 400
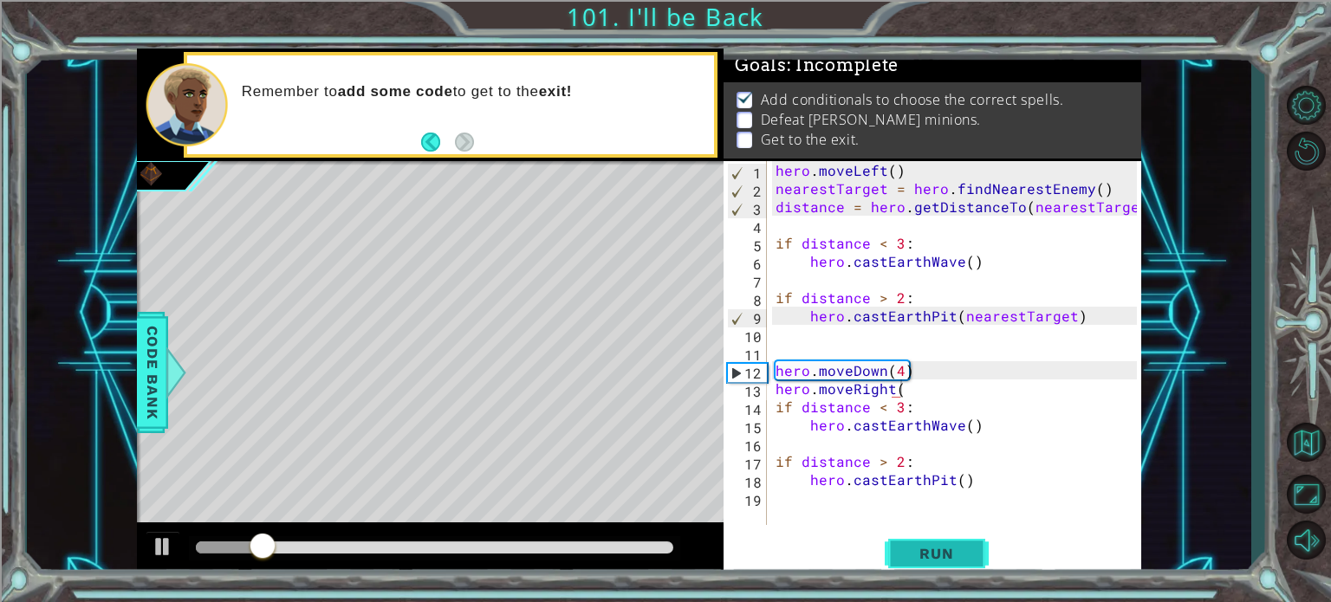
click at [949, 543] on button "Run" at bounding box center [937, 554] width 104 height 42
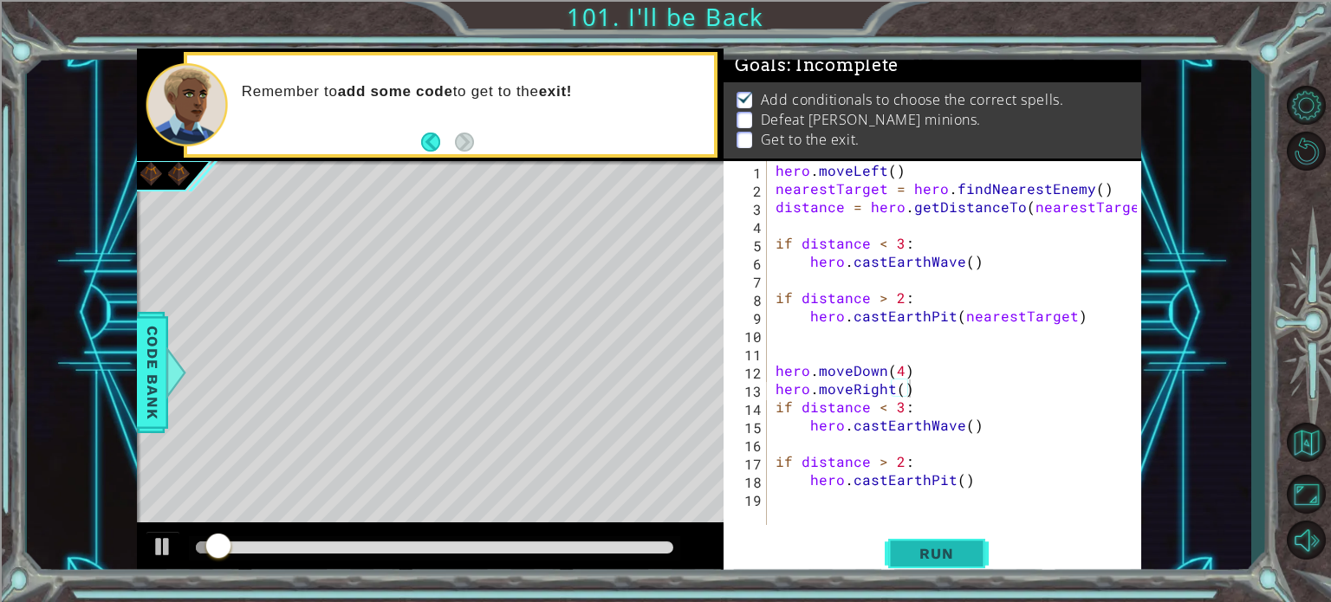
click at [926, 554] on span "Run" at bounding box center [936, 553] width 68 height 17
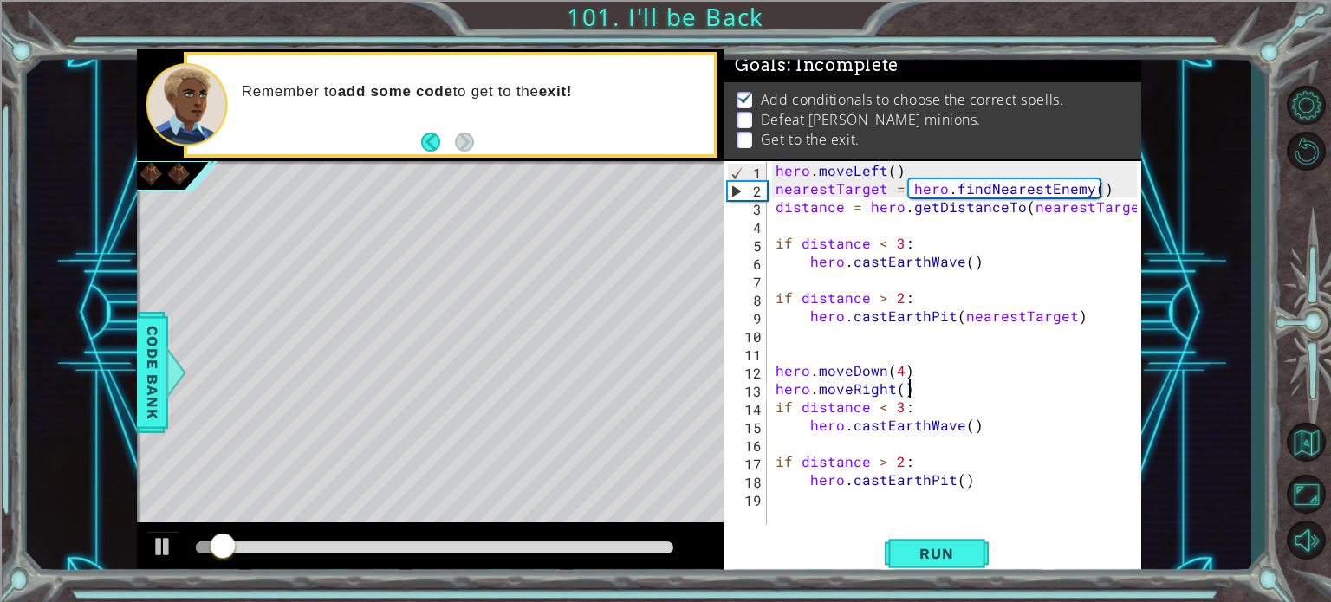
click at [779, 403] on div "hero . moveLeft ( ) nearestTarget = hero . findNearestEnemy ( ) distance = hero…" at bounding box center [958, 361] width 373 height 400
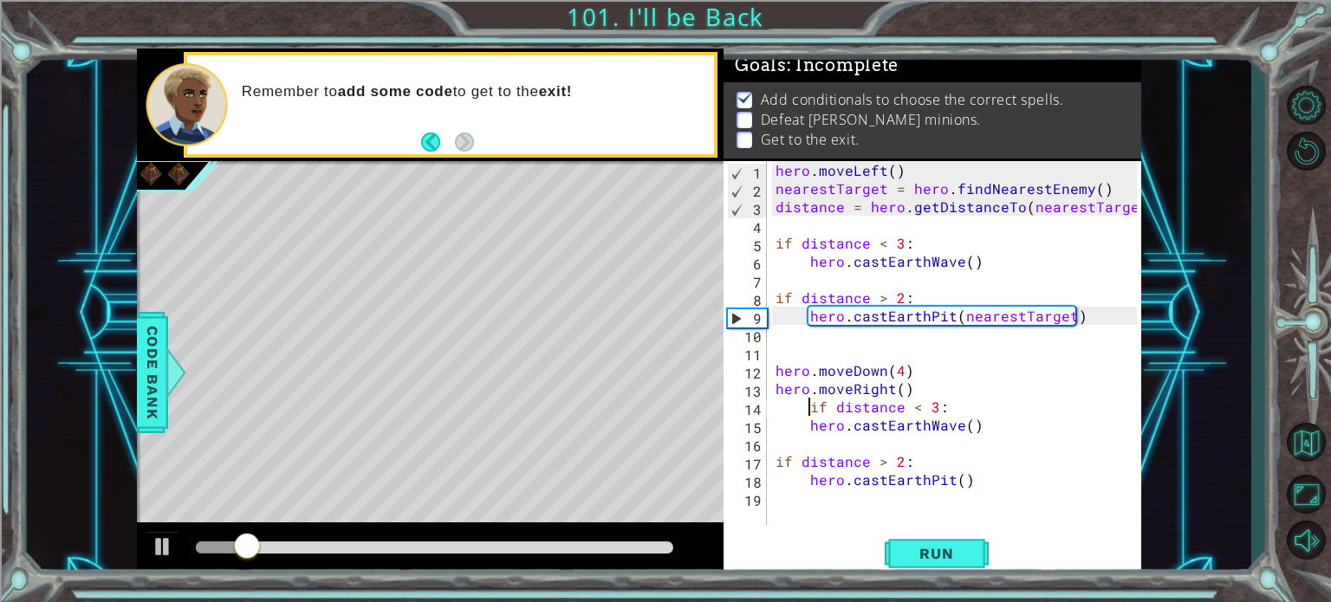
type textarea "if distance < 3:"
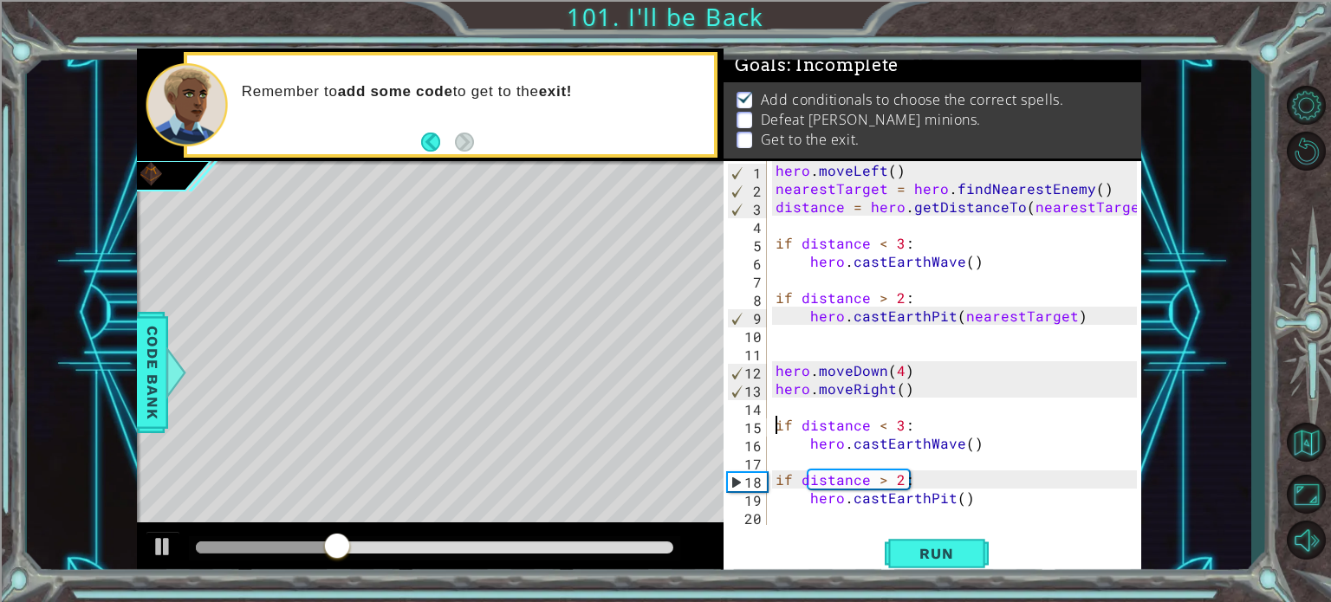
click at [917, 457] on div "hero . moveLeft ( ) nearestTarget = hero . findNearestEnemy ( ) distance = hero…" at bounding box center [958, 361] width 373 height 400
click at [912, 416] on div "hero . moveLeft ( ) nearestTarget = hero . findNearestEnemy ( ) distance = hero…" at bounding box center [958, 361] width 373 height 400
type textarea "if distance < 3:"
click at [779, 415] on div "hero . moveLeft ( ) nearestTarget = hero . findNearestEnemy ( ) distance = hero…" at bounding box center [958, 361] width 373 height 400
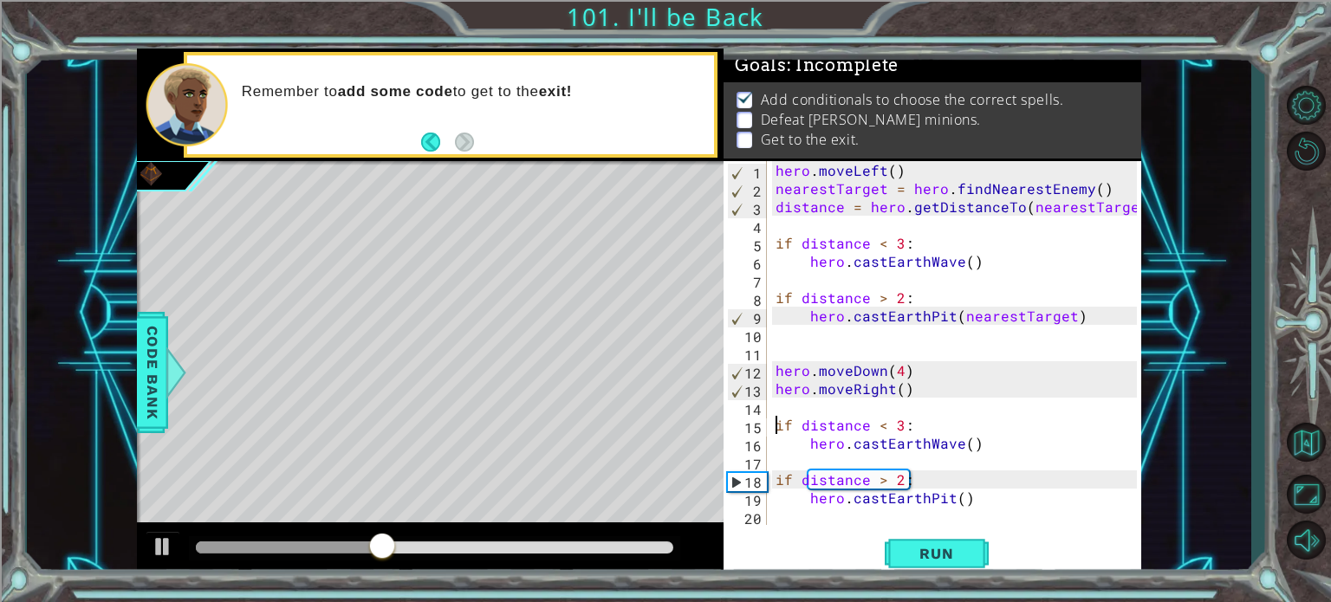
click at [779, 427] on div "hero . moveLeft ( ) nearestTarget = hero . findNearestEnemy ( ) distance = hero…" at bounding box center [958, 361] width 373 height 400
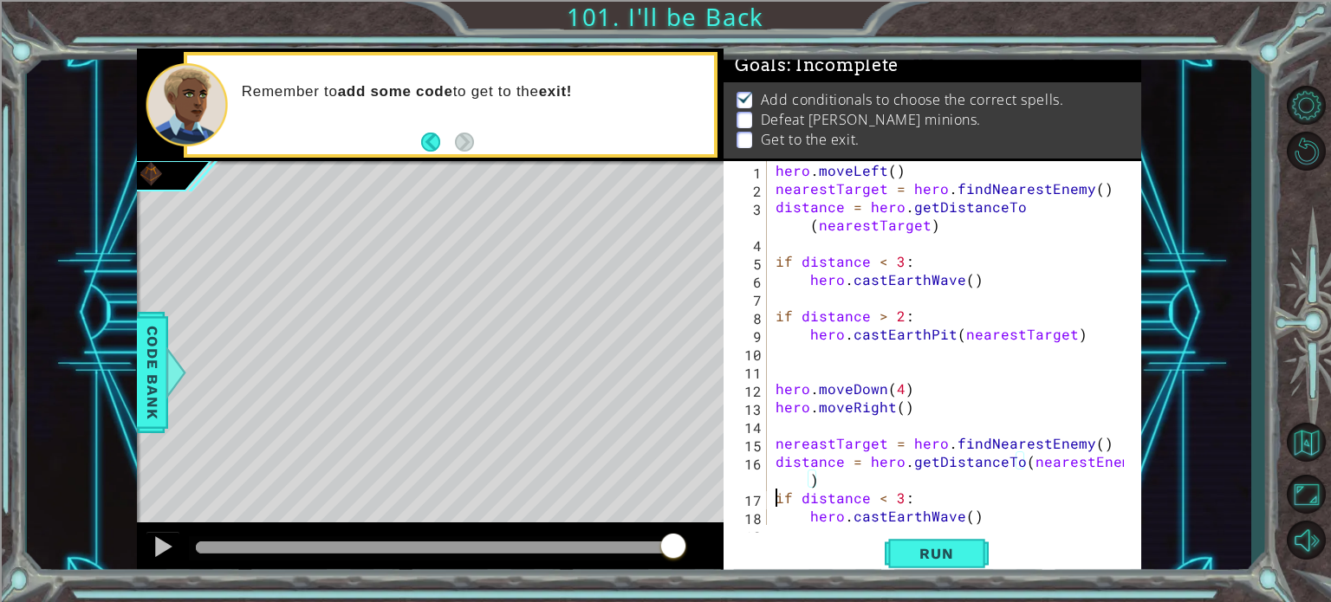
scroll to position [0, 7]
click at [805, 481] on div "hero . moveLeft ( ) nearestTarget = hero . findNearestEnemy ( ) distance = hero…" at bounding box center [952, 361] width 360 height 400
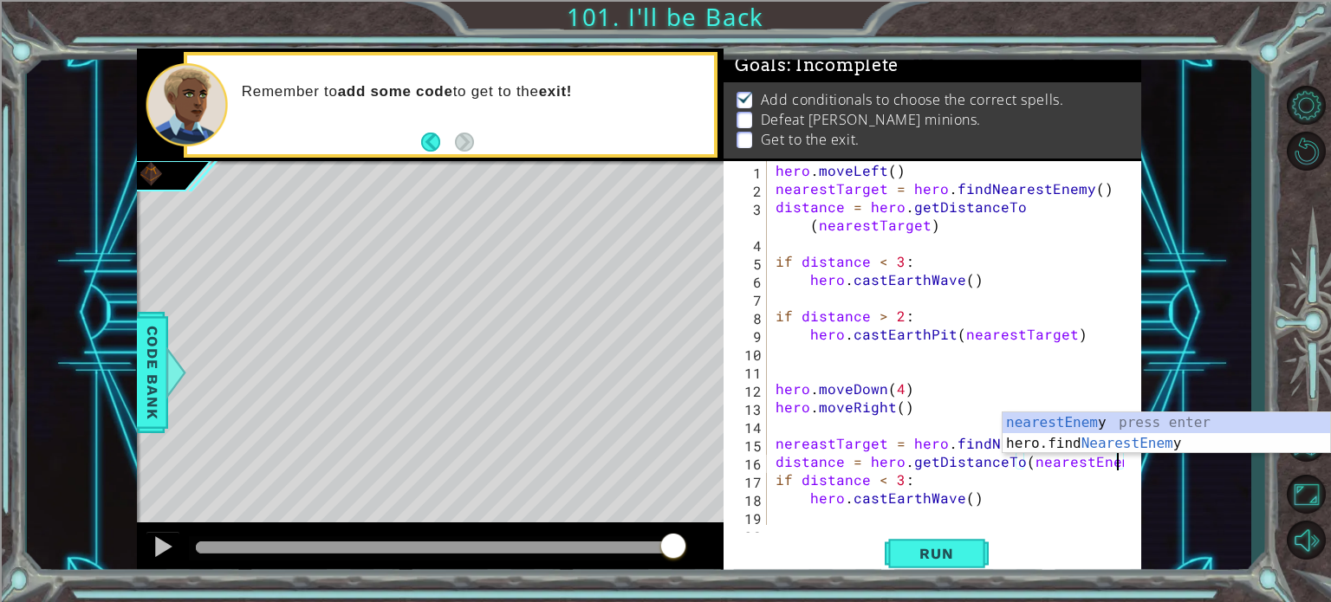
scroll to position [0, 21]
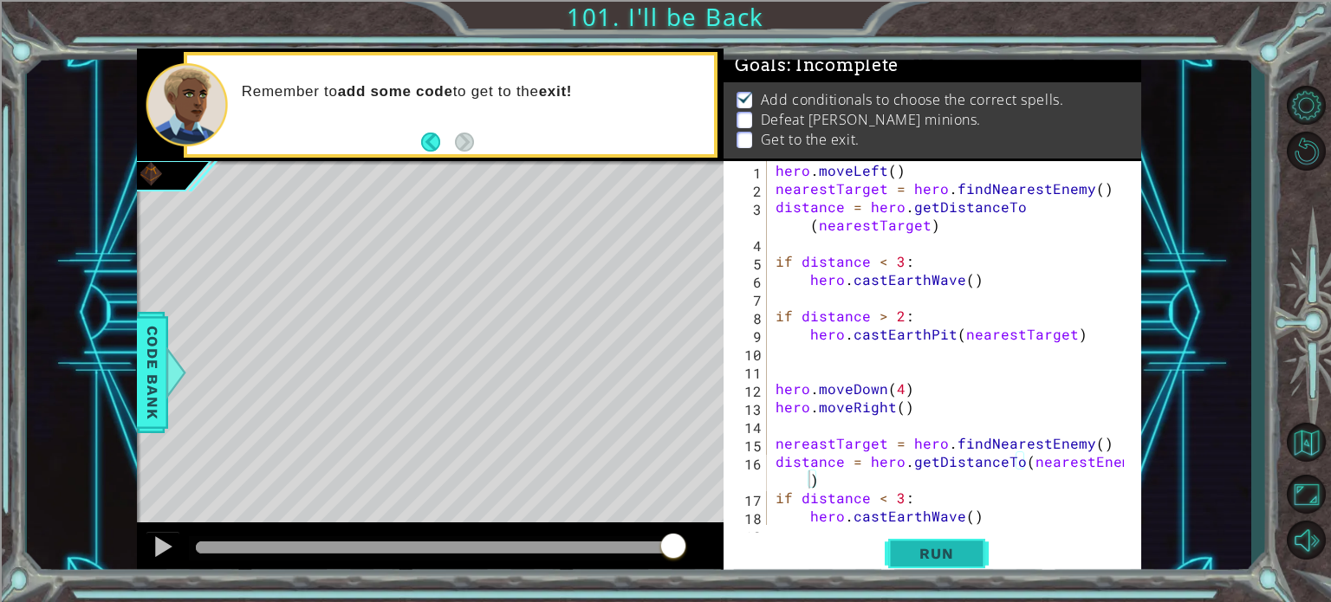
click at [970, 551] on button "Run" at bounding box center [937, 554] width 104 height 42
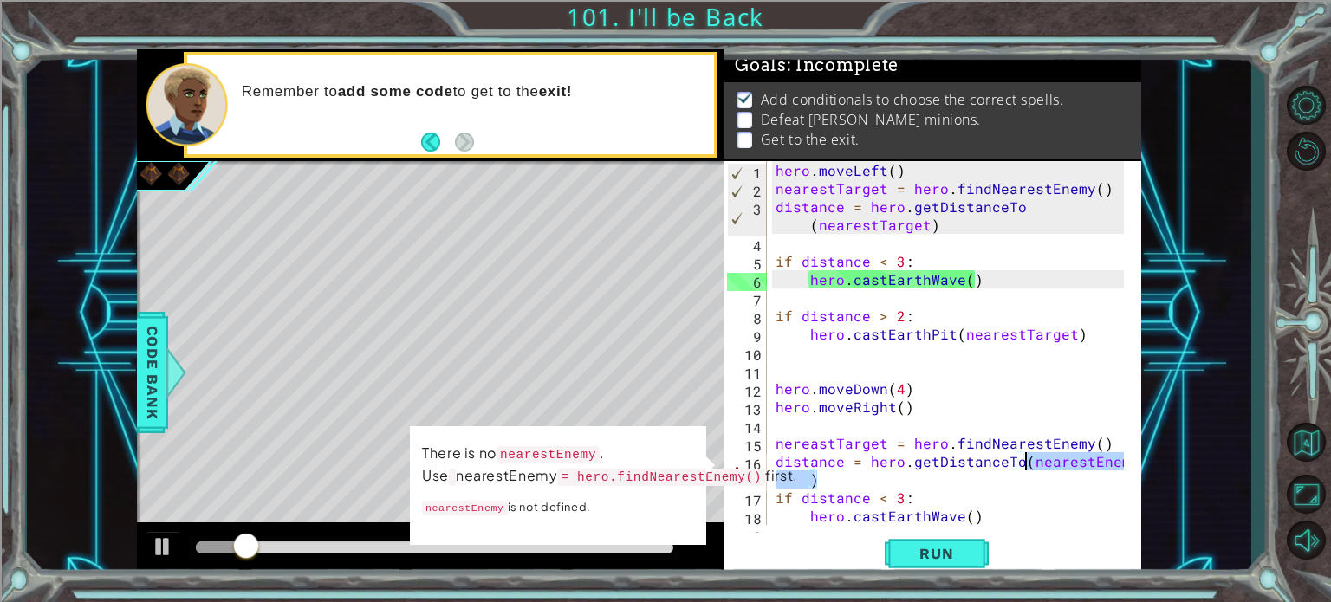
drag, startPoint x: 825, startPoint y: 484, endPoint x: 1027, endPoint y: 459, distance: 204.3
click at [1027, 459] on div "hero . moveLeft ( ) nearestTarget = hero . findNearestEnemy ( ) distance = hero…" at bounding box center [952, 361] width 360 height 400
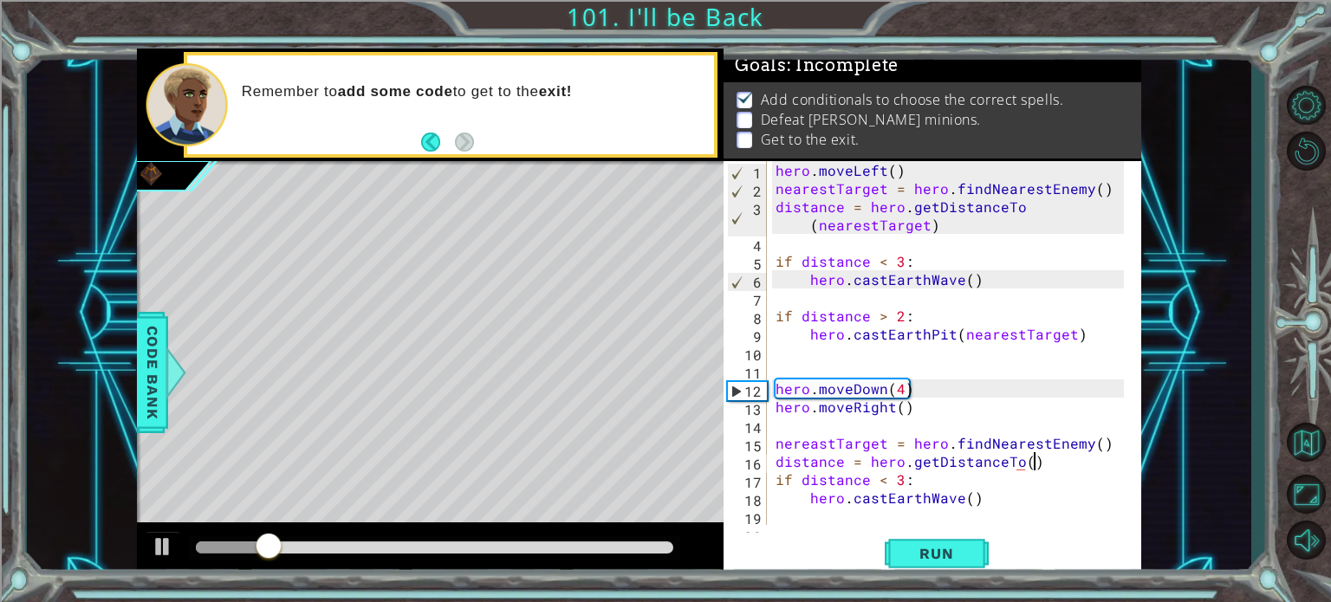
scroll to position [0, 15]
drag, startPoint x: 927, startPoint y: 559, endPoint x: 967, endPoint y: 548, distance: 41.4
click at [929, 559] on span "Run" at bounding box center [936, 553] width 68 height 17
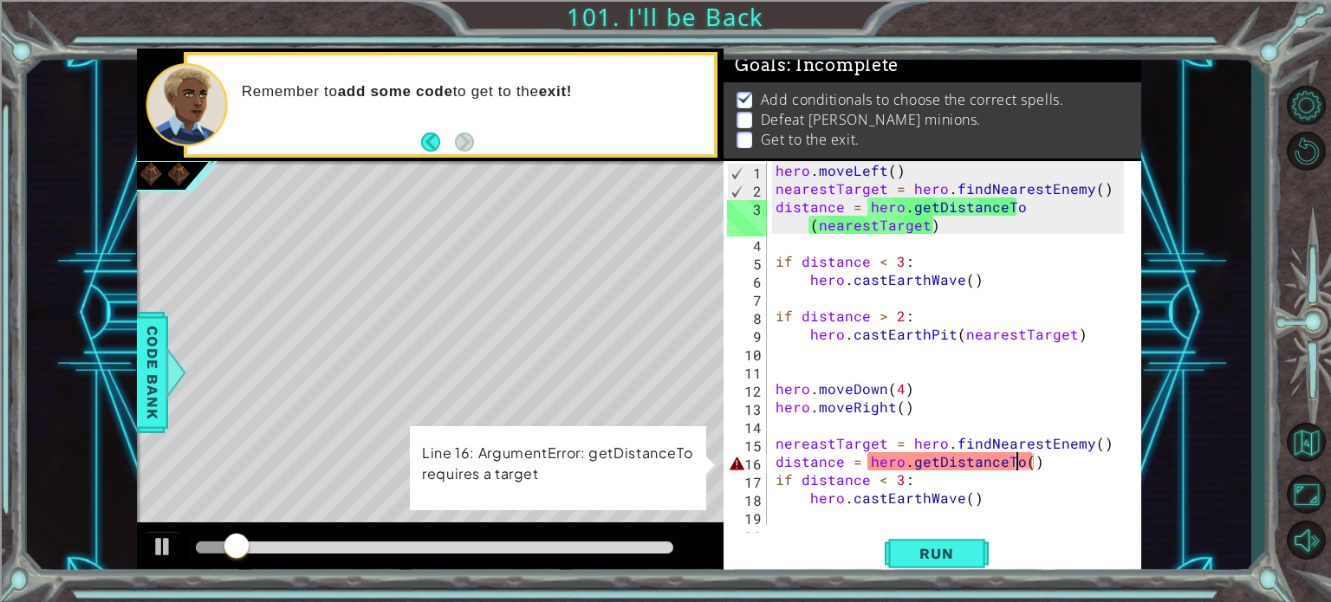
click at [1014, 463] on div "hero . moveLeft ( ) nearestTarget = hero . findNearestEnemy ( ) distance = hero…" at bounding box center [952, 361] width 360 height 400
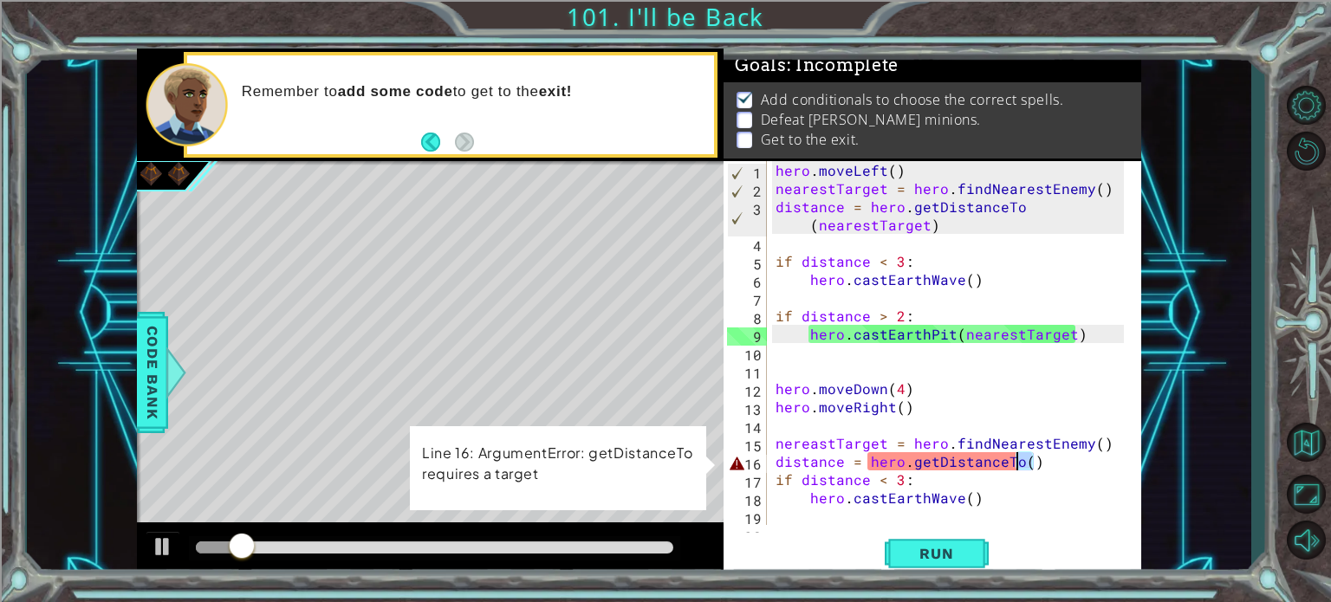
click at [1017, 463] on div "hero . moveLeft ( ) nearestTarget = hero . findNearestEnemy ( ) distance = hero…" at bounding box center [952, 361] width 360 height 400
click at [1028, 460] on div "hero . moveLeft ( ) nearestTarget = hero . findNearestEnemy ( ) distance = hero…" at bounding box center [952, 361] width 360 height 400
click at [1029, 463] on div "hero . moveLeft ( ) nearestTarget = hero . findNearestEnemy ( ) distance = hero…" at bounding box center [952, 361] width 360 height 400
click at [1025, 463] on div "hero . moveLeft ( ) nearestTarget = hero . findNearestEnemy ( ) distance = hero…" at bounding box center [952, 361] width 360 height 400
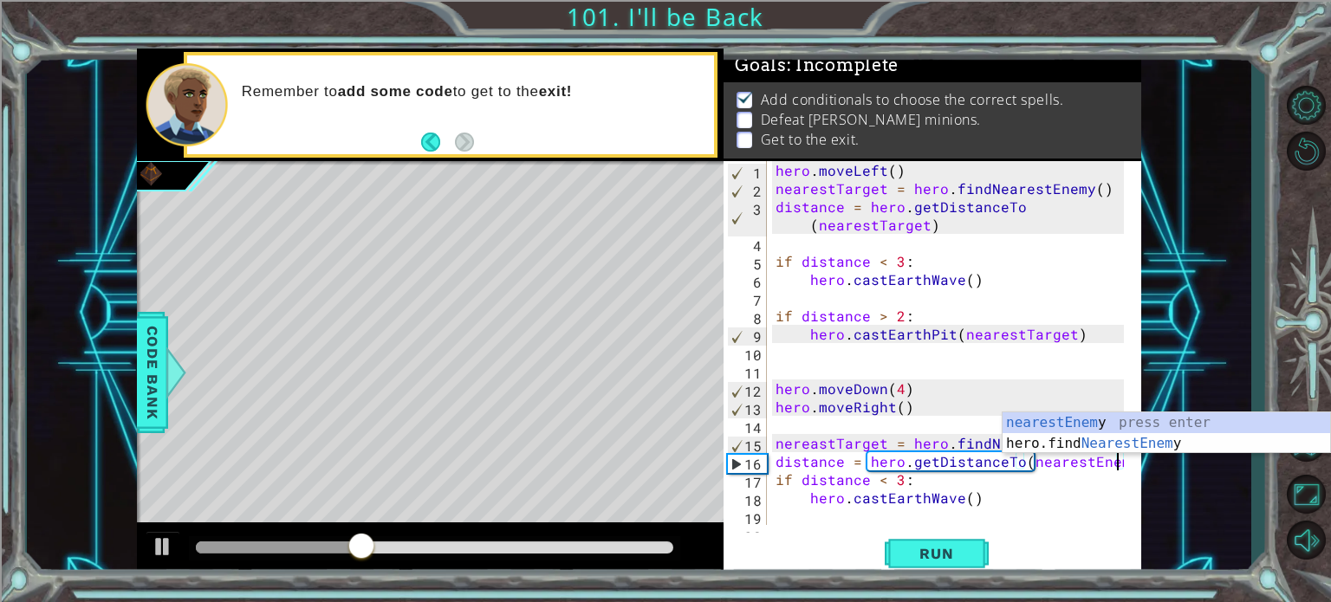
scroll to position [0, 21]
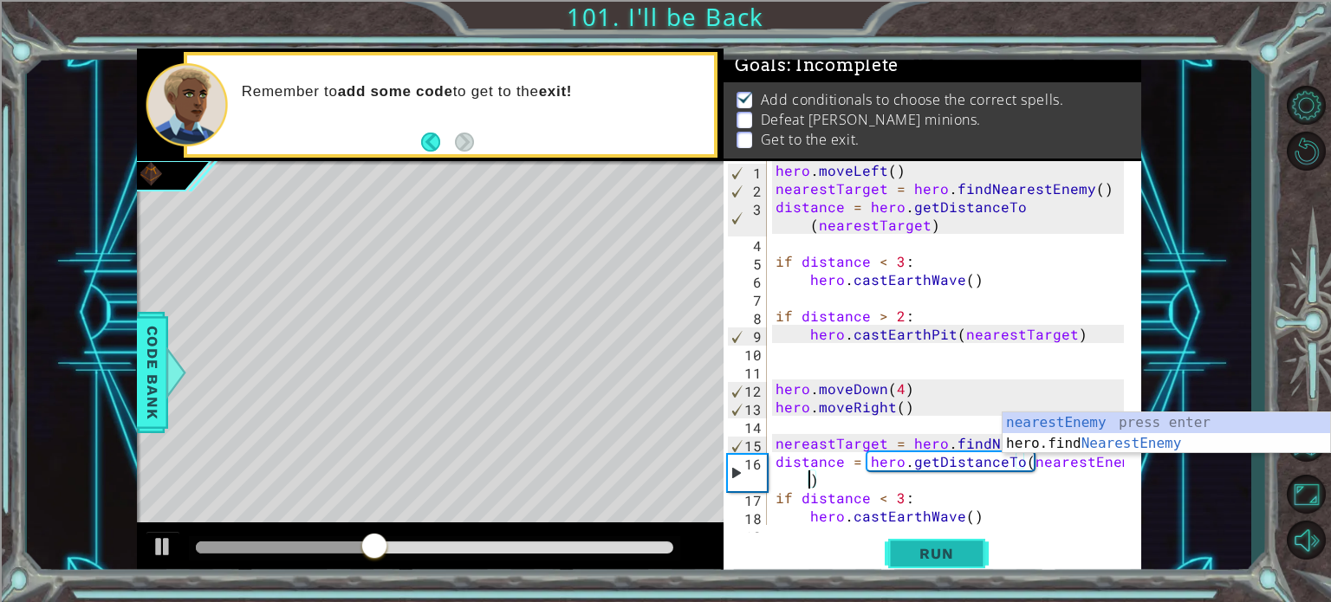
type textarea "distance = hero.getDistanceTo(nearestEnemy)"
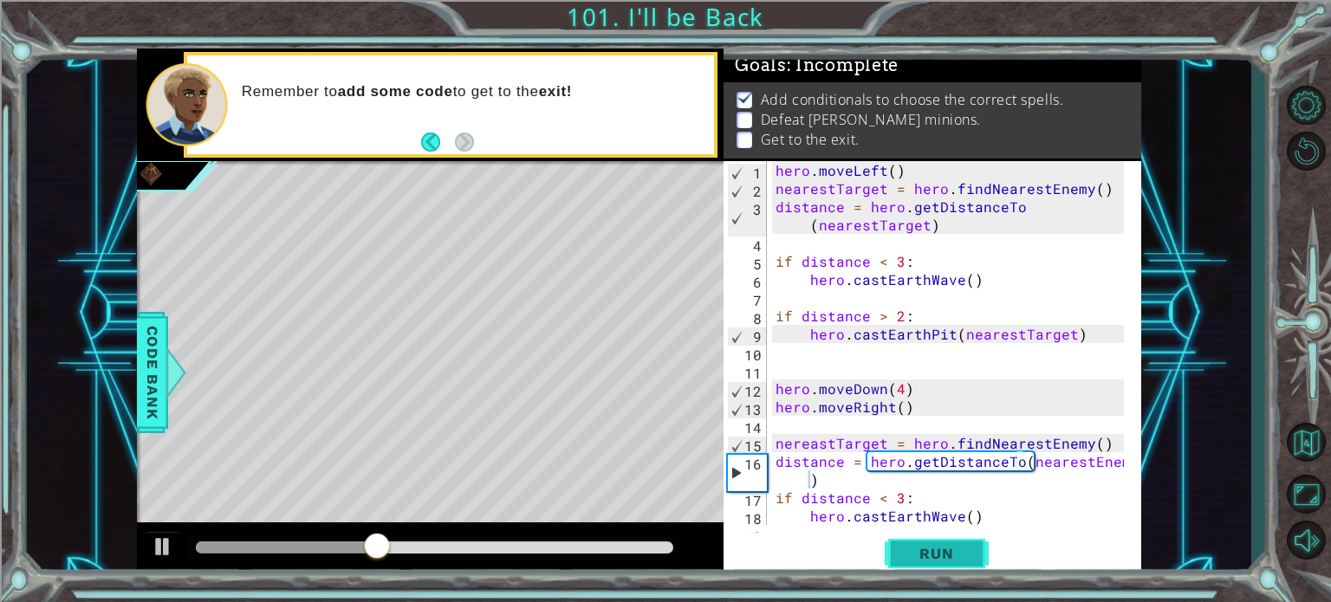
click at [898, 554] on button "Run" at bounding box center [937, 554] width 104 height 42
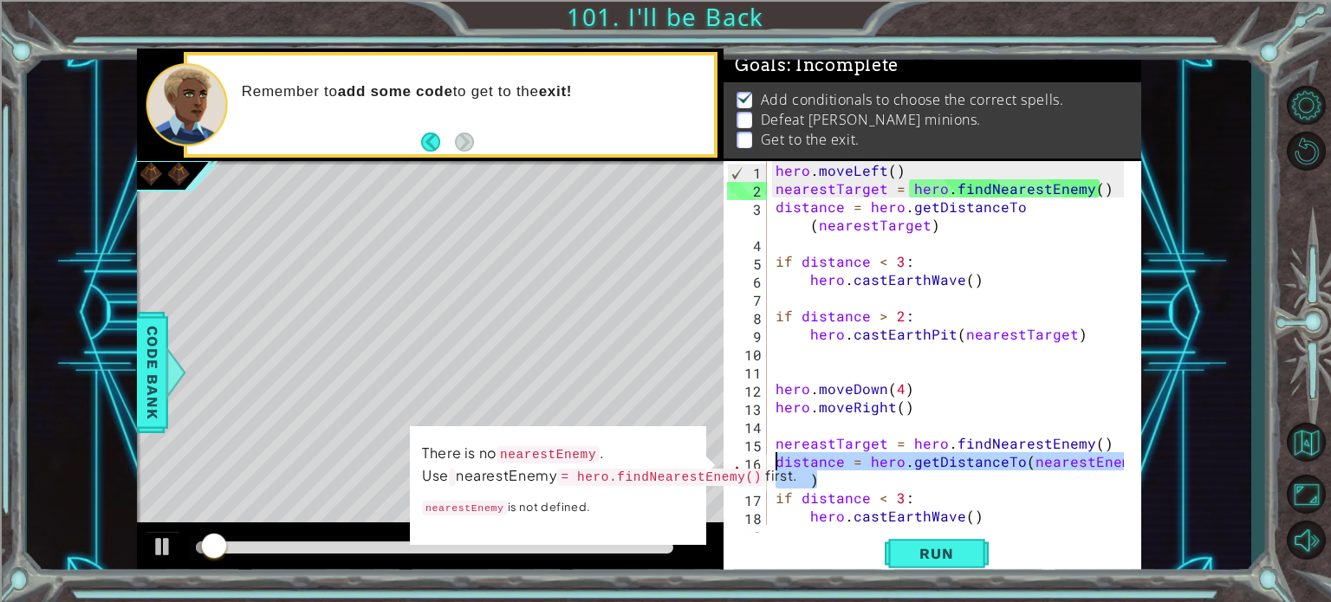
drag, startPoint x: 998, startPoint y: 476, endPoint x: 775, endPoint y: 465, distance: 222.9
click at [775, 465] on div "hero . moveLeft ( ) nearestTarget = hero . findNearestEnemy ( ) distance = hero…" at bounding box center [952, 361] width 360 height 400
